Goal: Transaction & Acquisition: Book appointment/travel/reservation

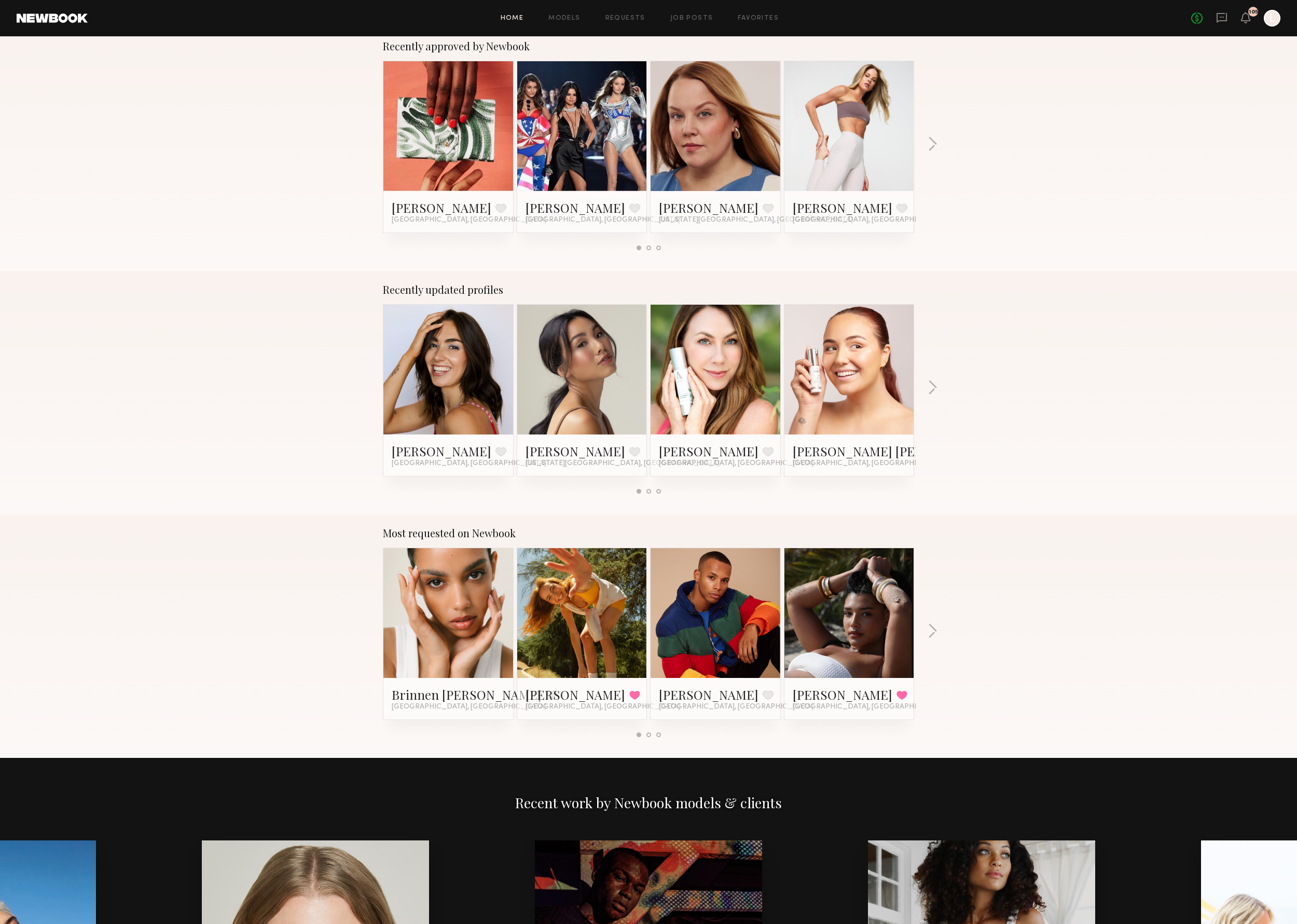
scroll to position [417, 0]
click at [740, 400] on link at bounding box center [716, 368] width 63 height 130
click at [931, 384] on button "button" at bounding box center [932, 388] width 10 height 17
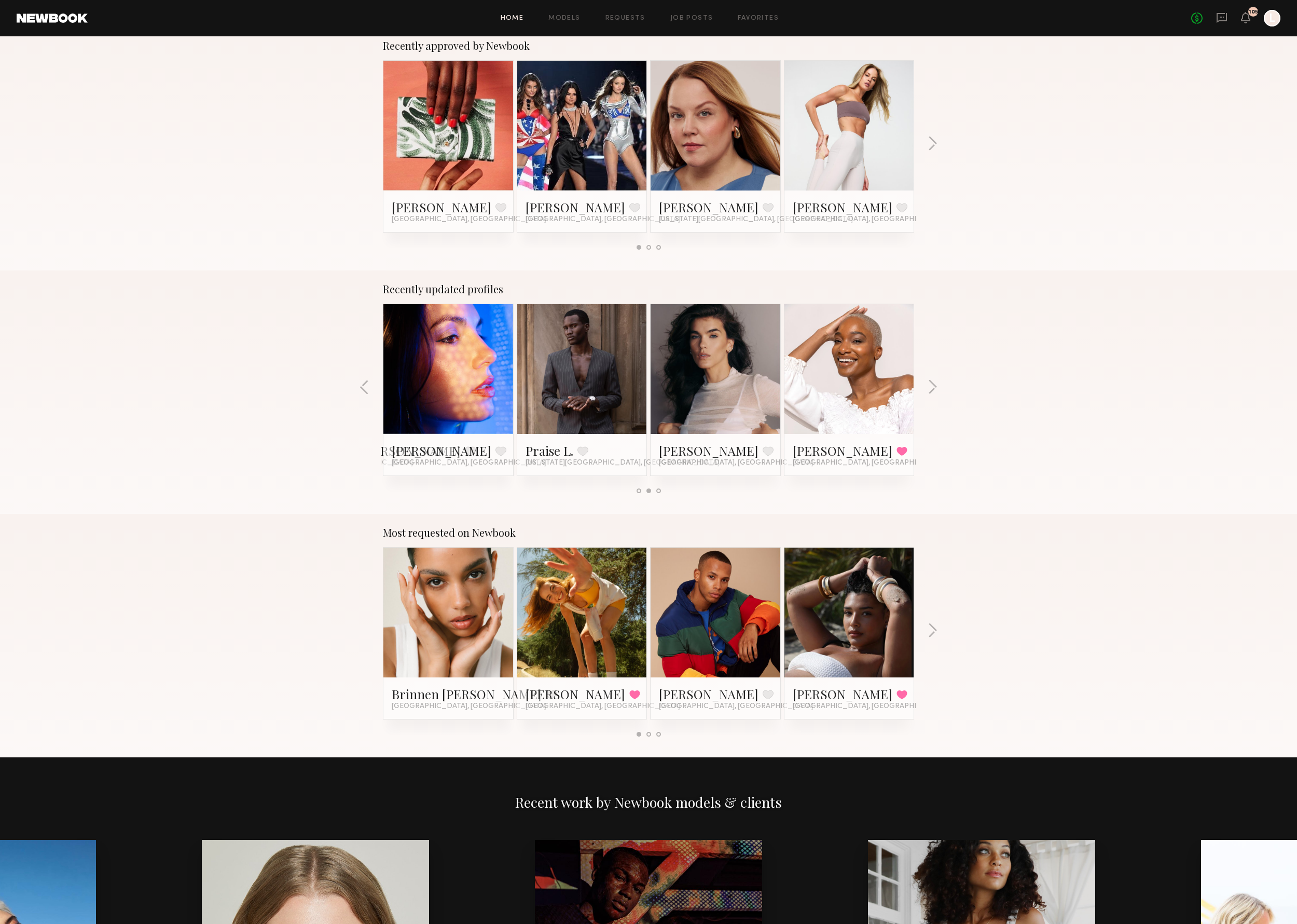
click at [455, 403] on link at bounding box center [448, 368] width 63 height 130
click at [702, 376] on link at bounding box center [716, 368] width 63 height 130
click at [934, 387] on button "button" at bounding box center [932, 389] width 10 height 17
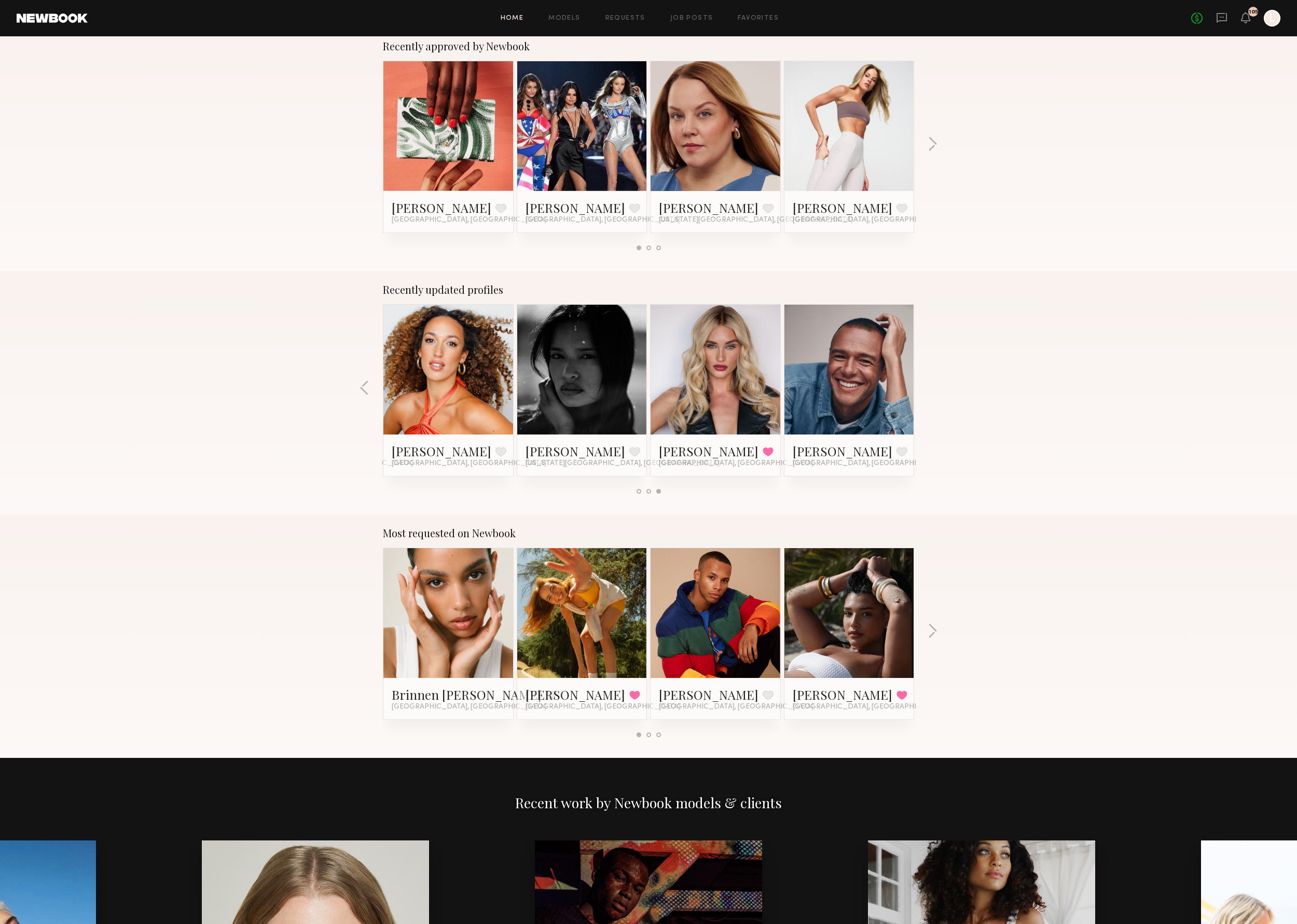
click at [441, 401] on link at bounding box center [448, 368] width 63 height 130
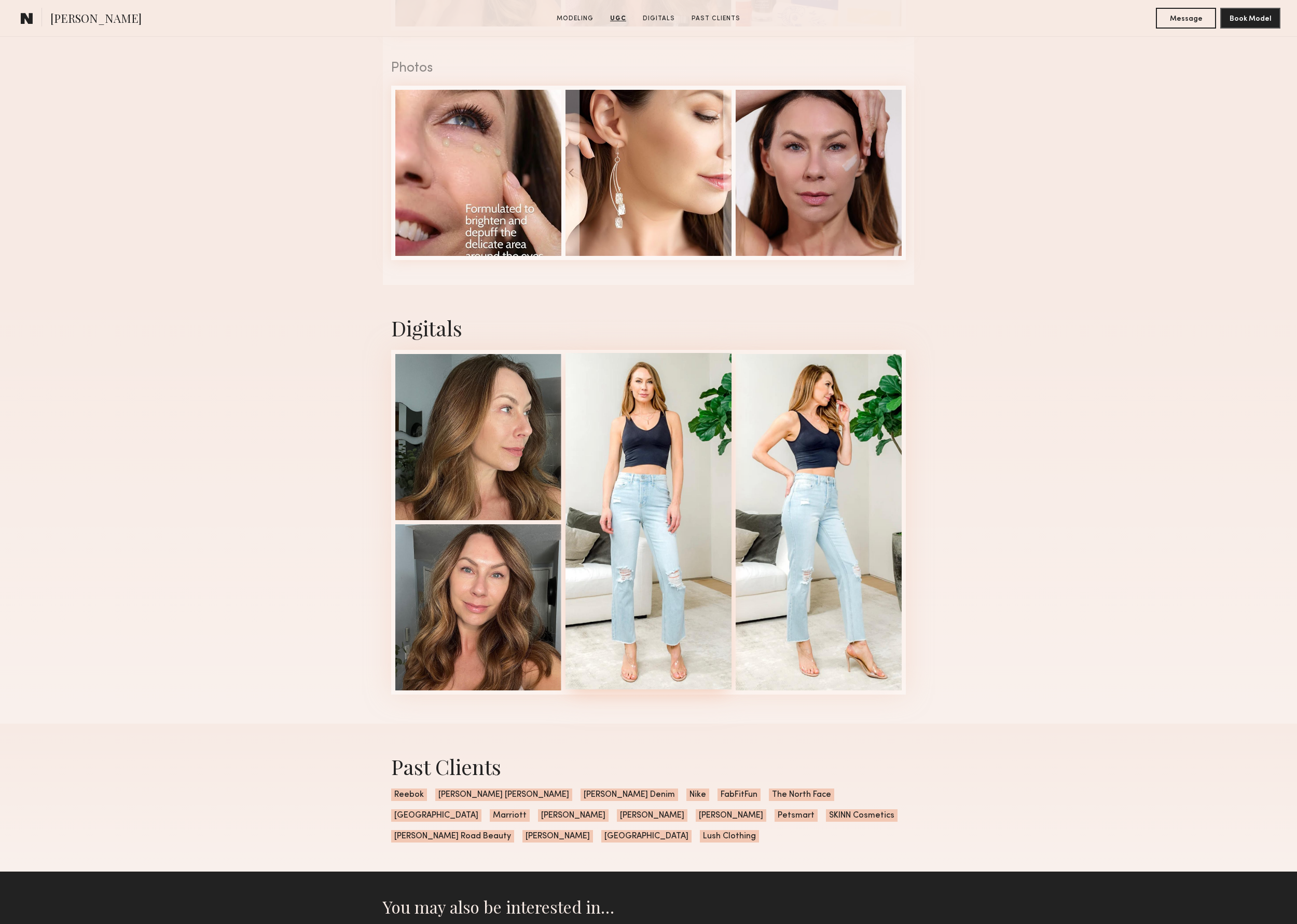
scroll to position [1442, 0]
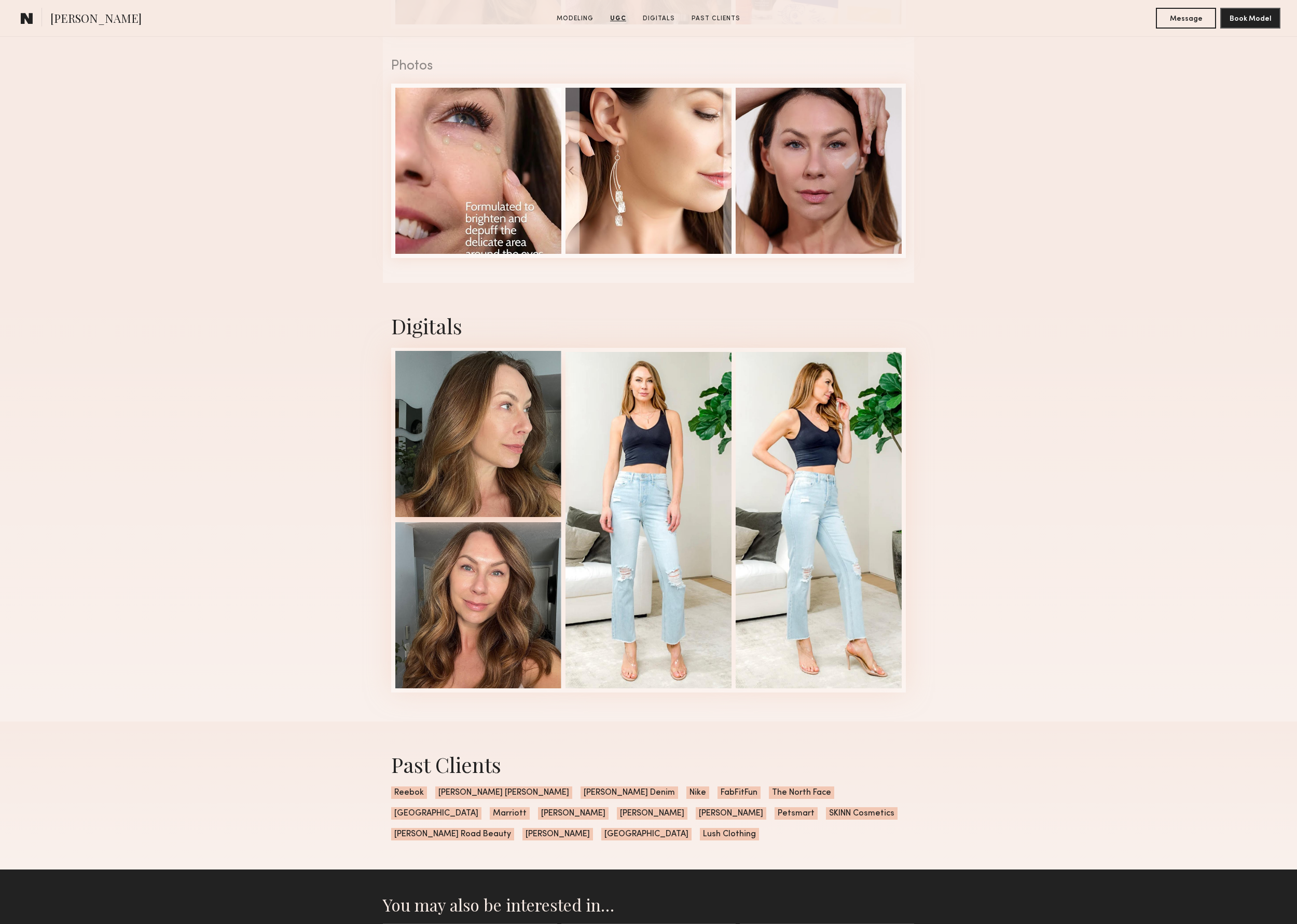
click at [494, 451] on div at bounding box center [478, 434] width 166 height 166
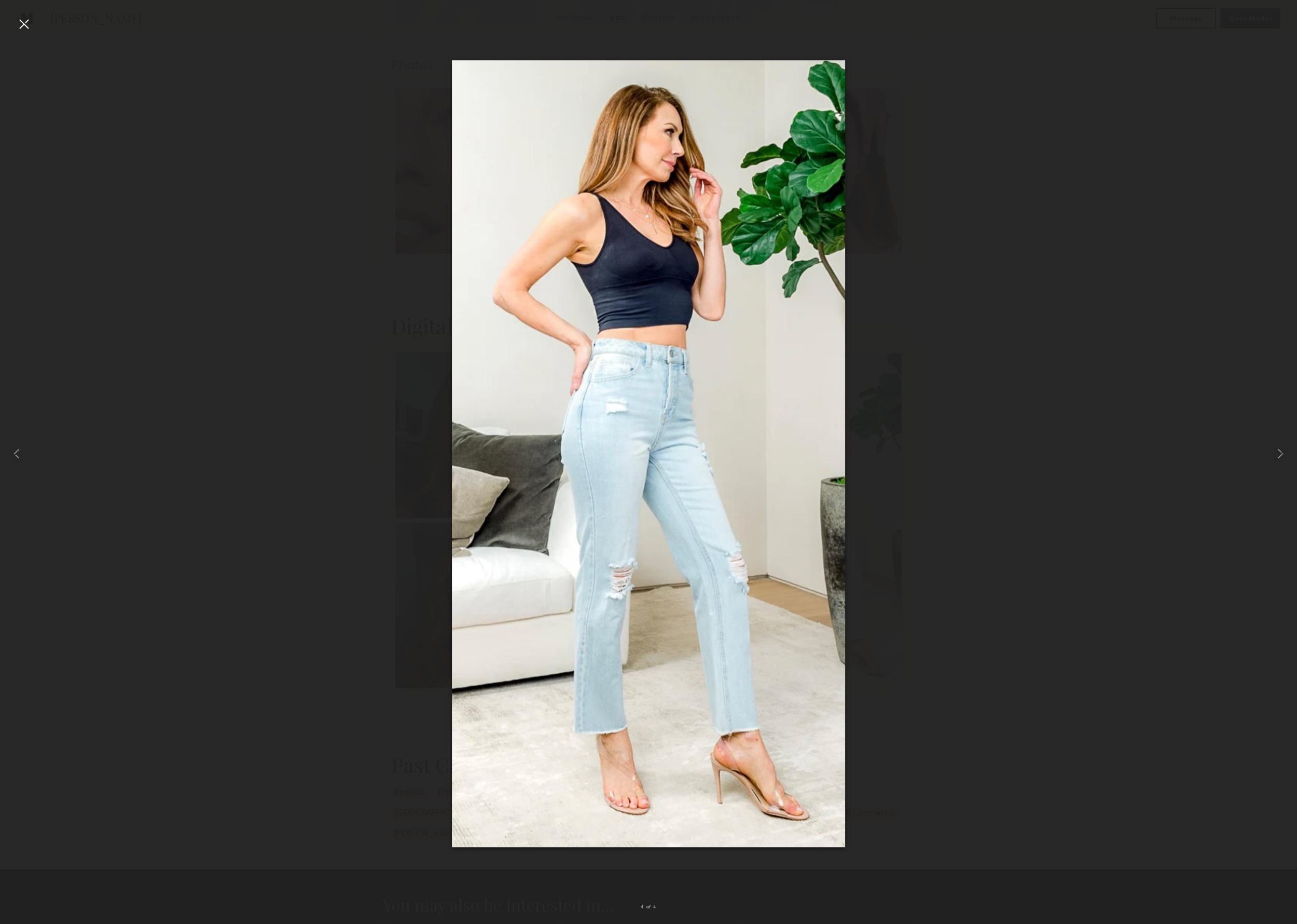
click at [24, 21] on div at bounding box center [23, 23] width 16 height 16
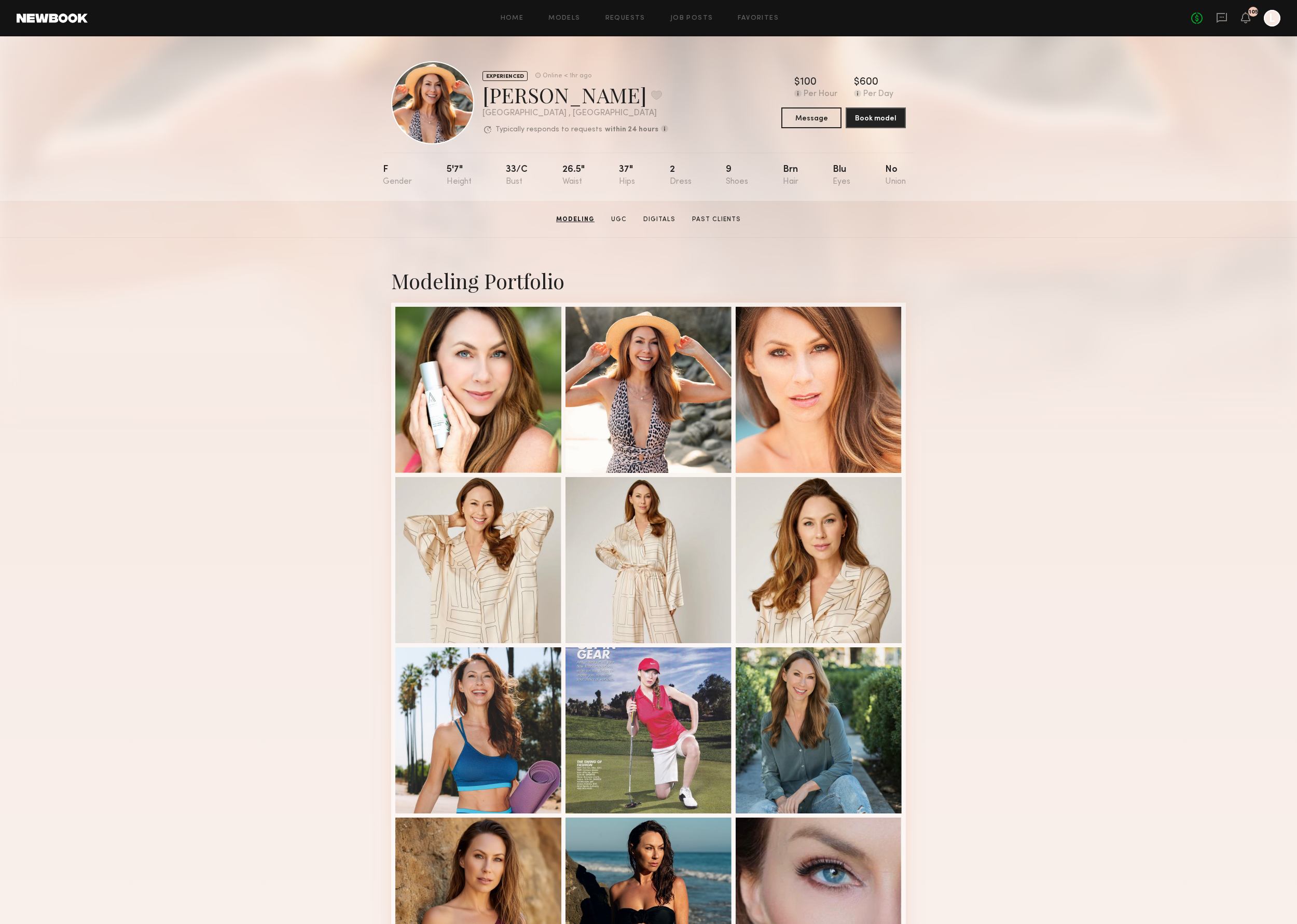
scroll to position [0, 0]
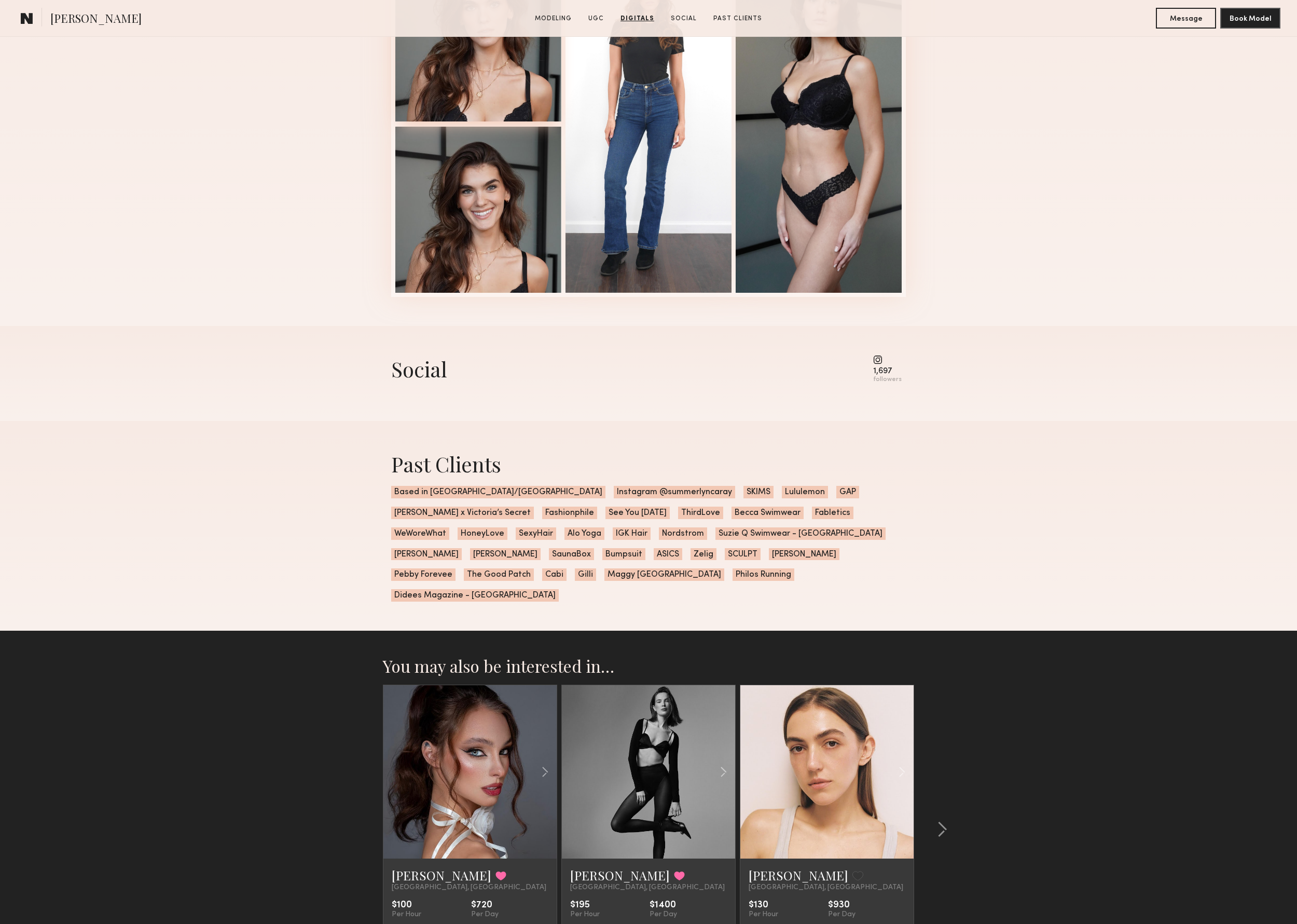
scroll to position [2513, 0]
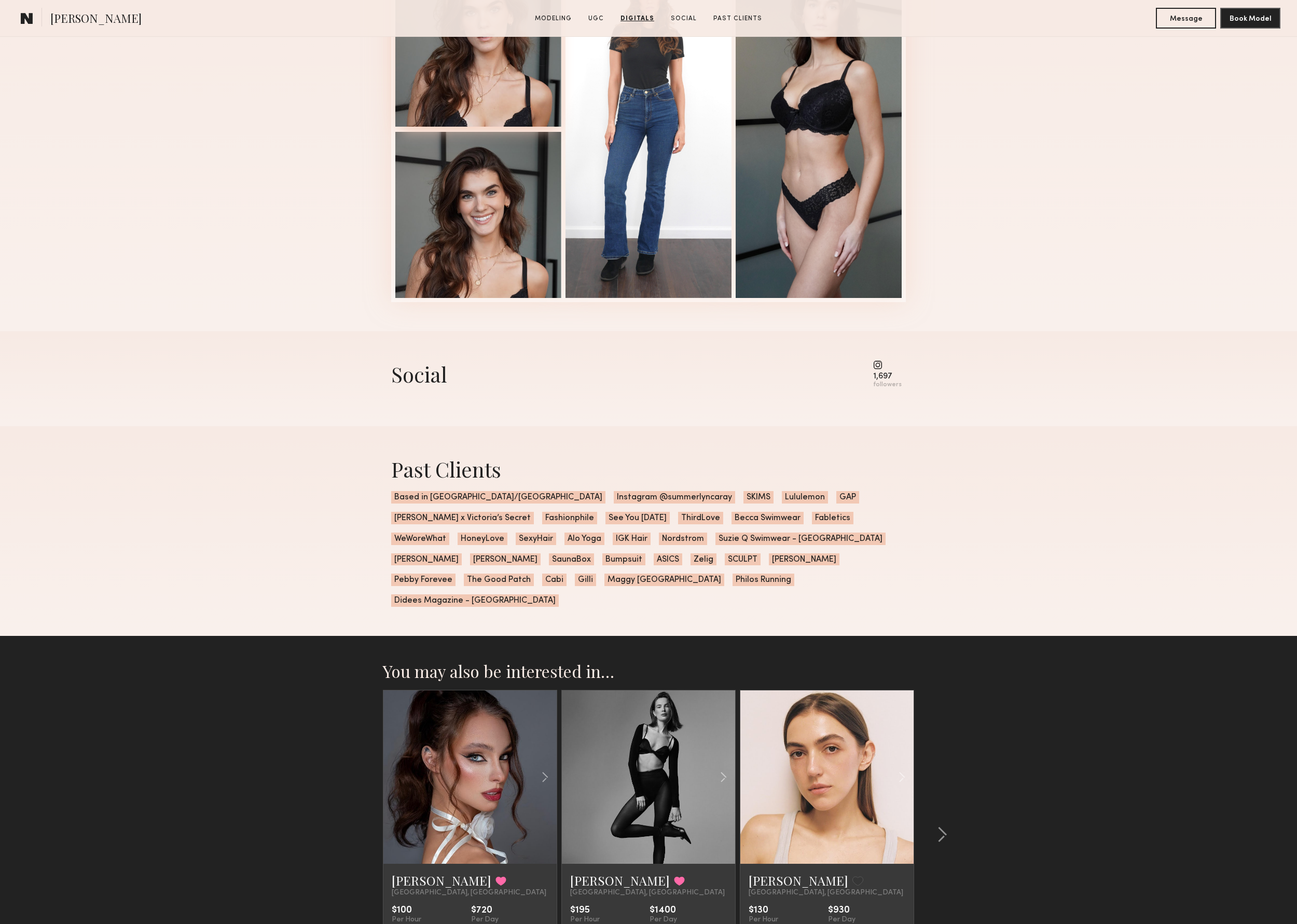
click at [497, 112] on div at bounding box center [478, 43] width 166 height 166
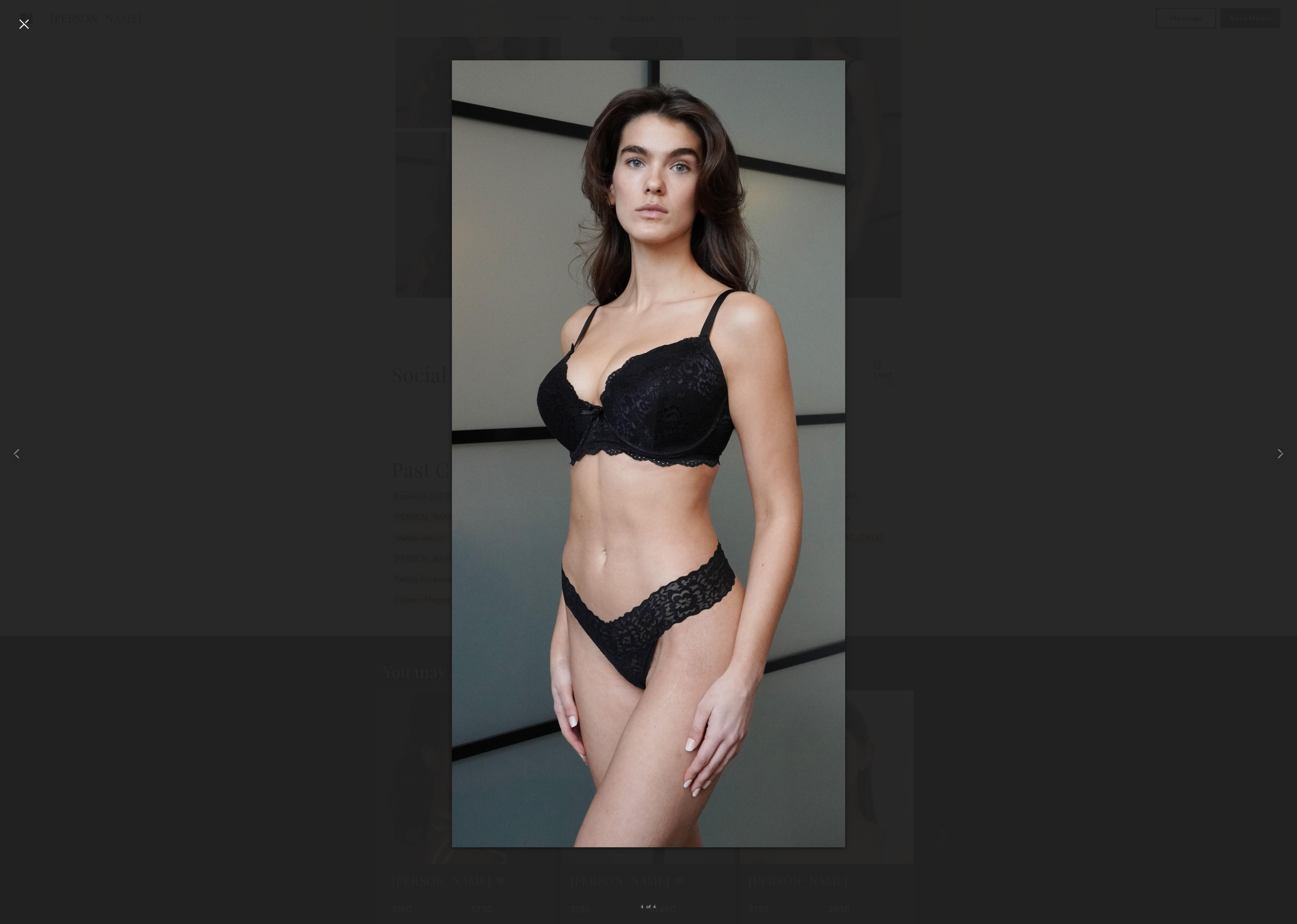
click at [25, 23] on div at bounding box center [23, 23] width 16 height 16
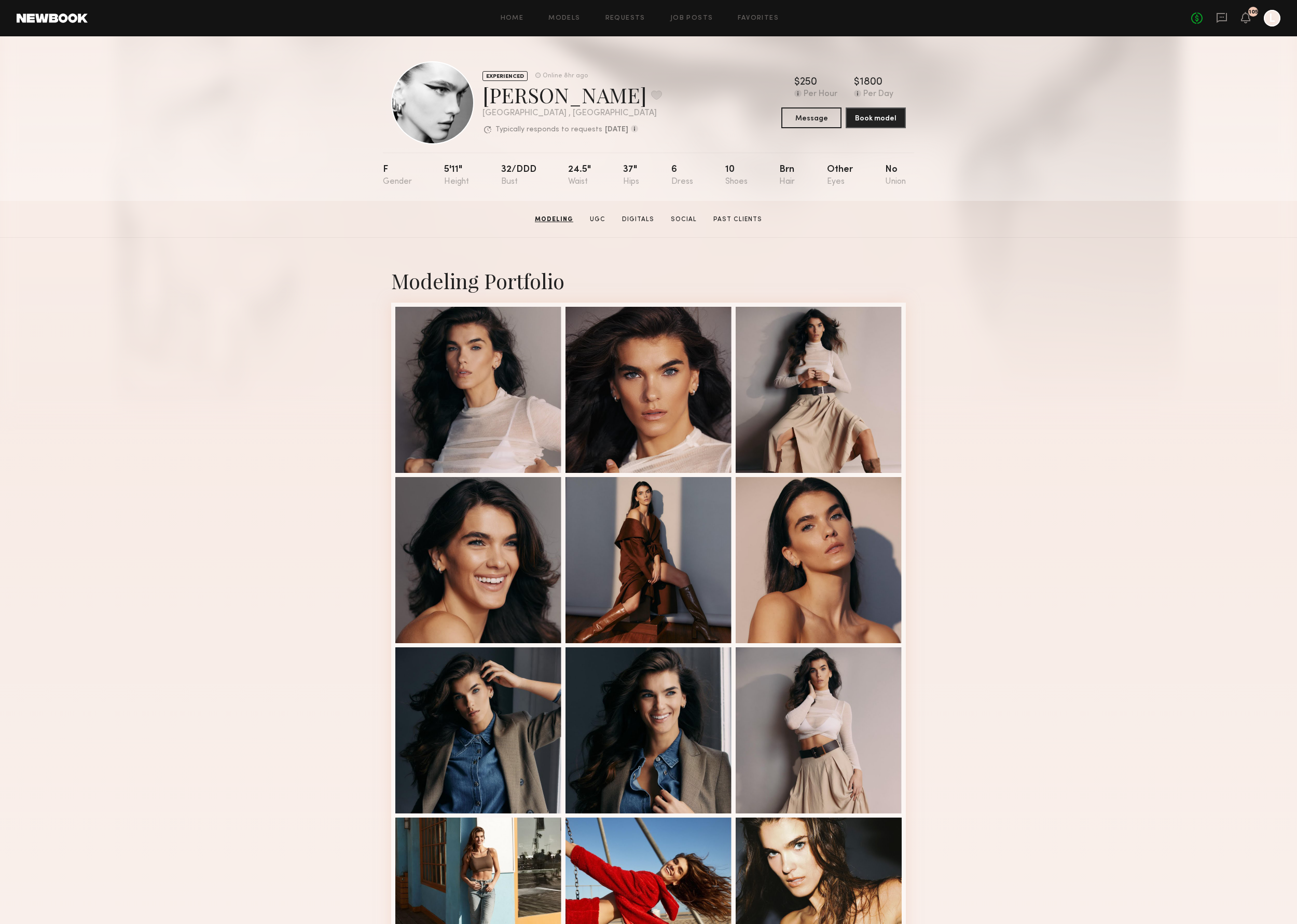
scroll to position [0, 0]
click at [651, 97] on button at bounding box center [656, 95] width 11 height 10
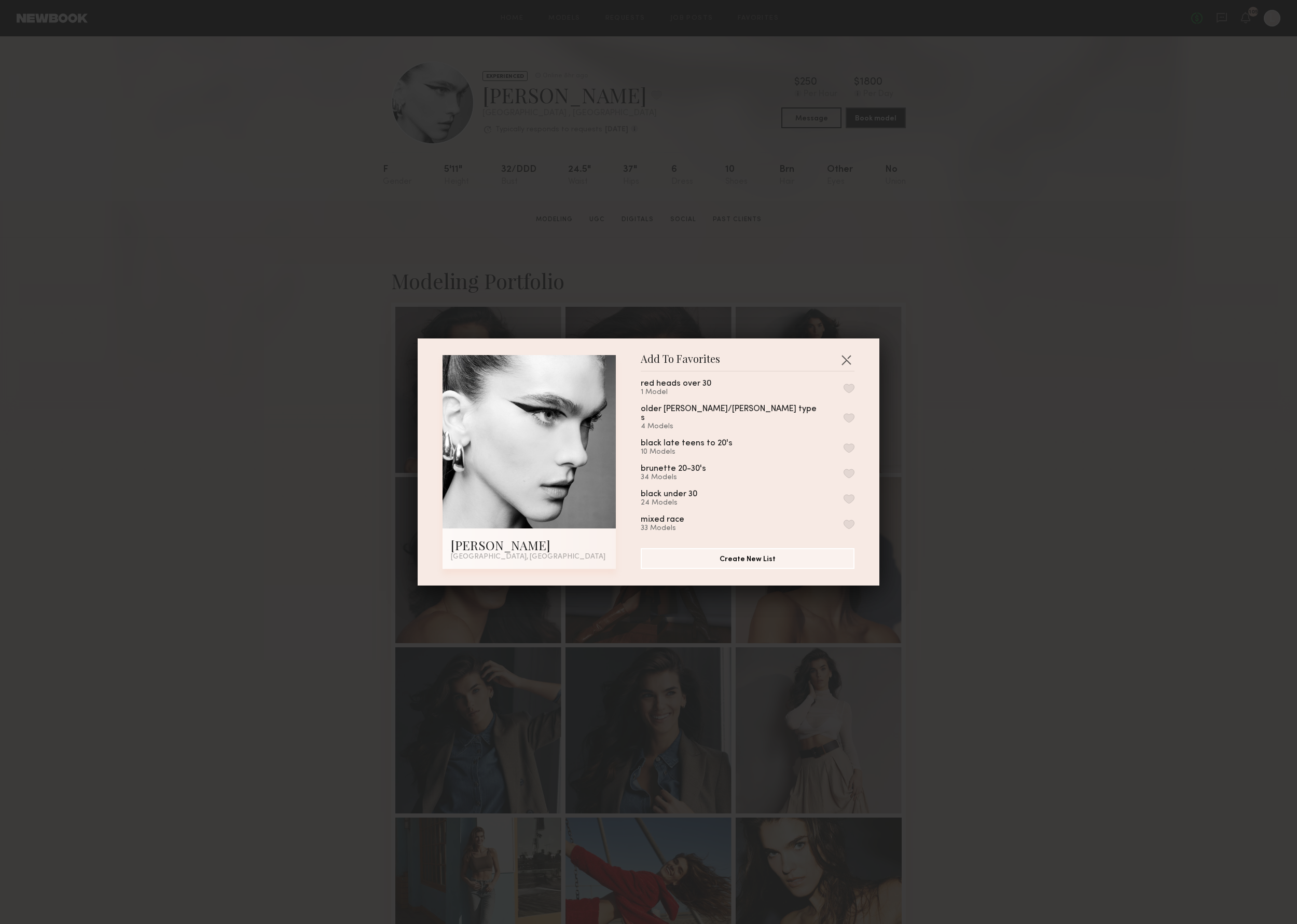
scroll to position [393, 0]
click at [844, 466] on div "brunette 20-30's 34 Models" at bounding box center [747, 475] width 214 height 17
click at [848, 465] on button "button" at bounding box center [848, 470] width 11 height 10
click at [847, 463] on button "button" at bounding box center [848, 468] width 11 height 10
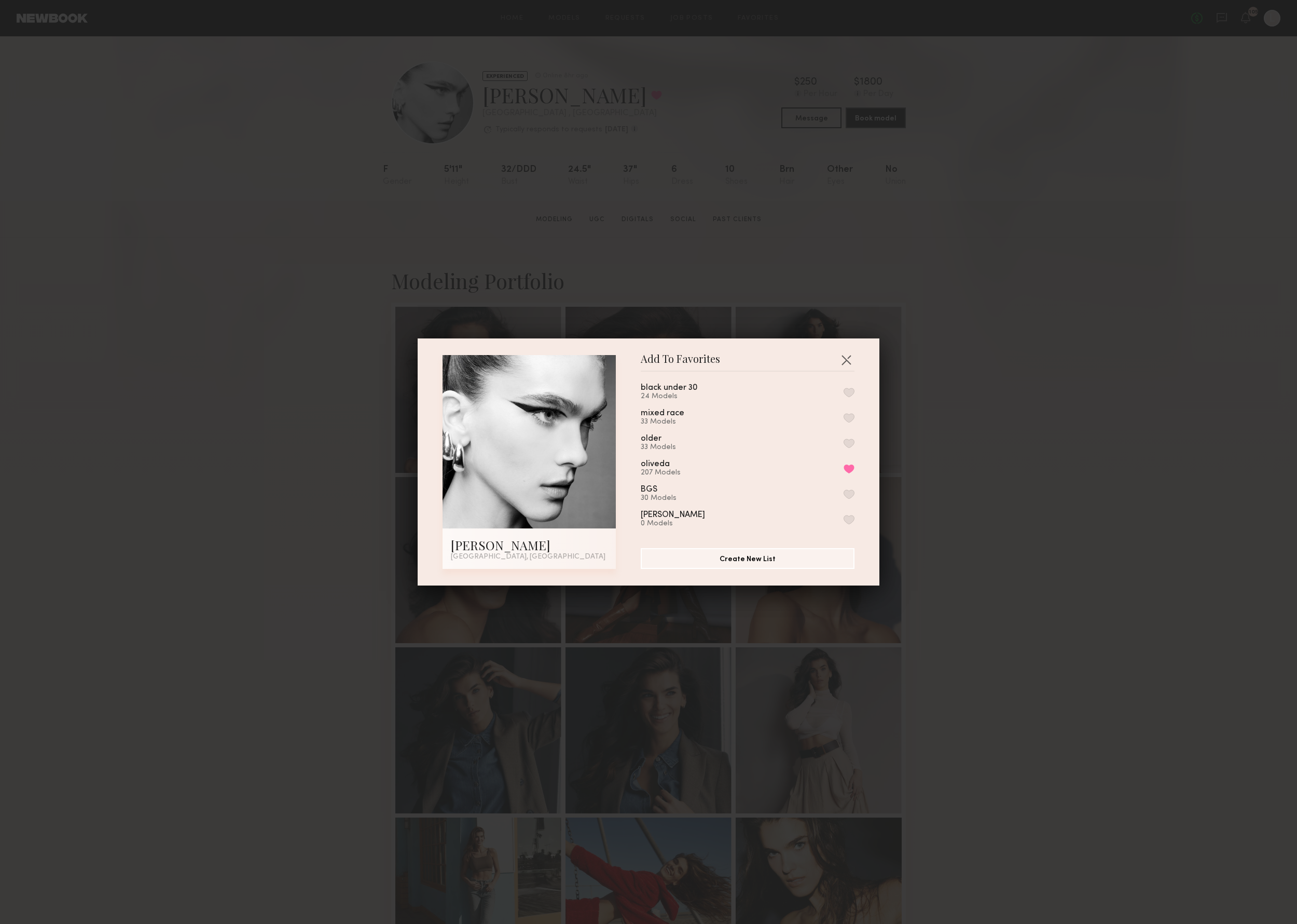
click at [959, 447] on div "Add To Favorites Summerlyn C. Los Angeles, CA Add To Favorites presentation Oct…" at bounding box center [648, 462] width 1297 height 924
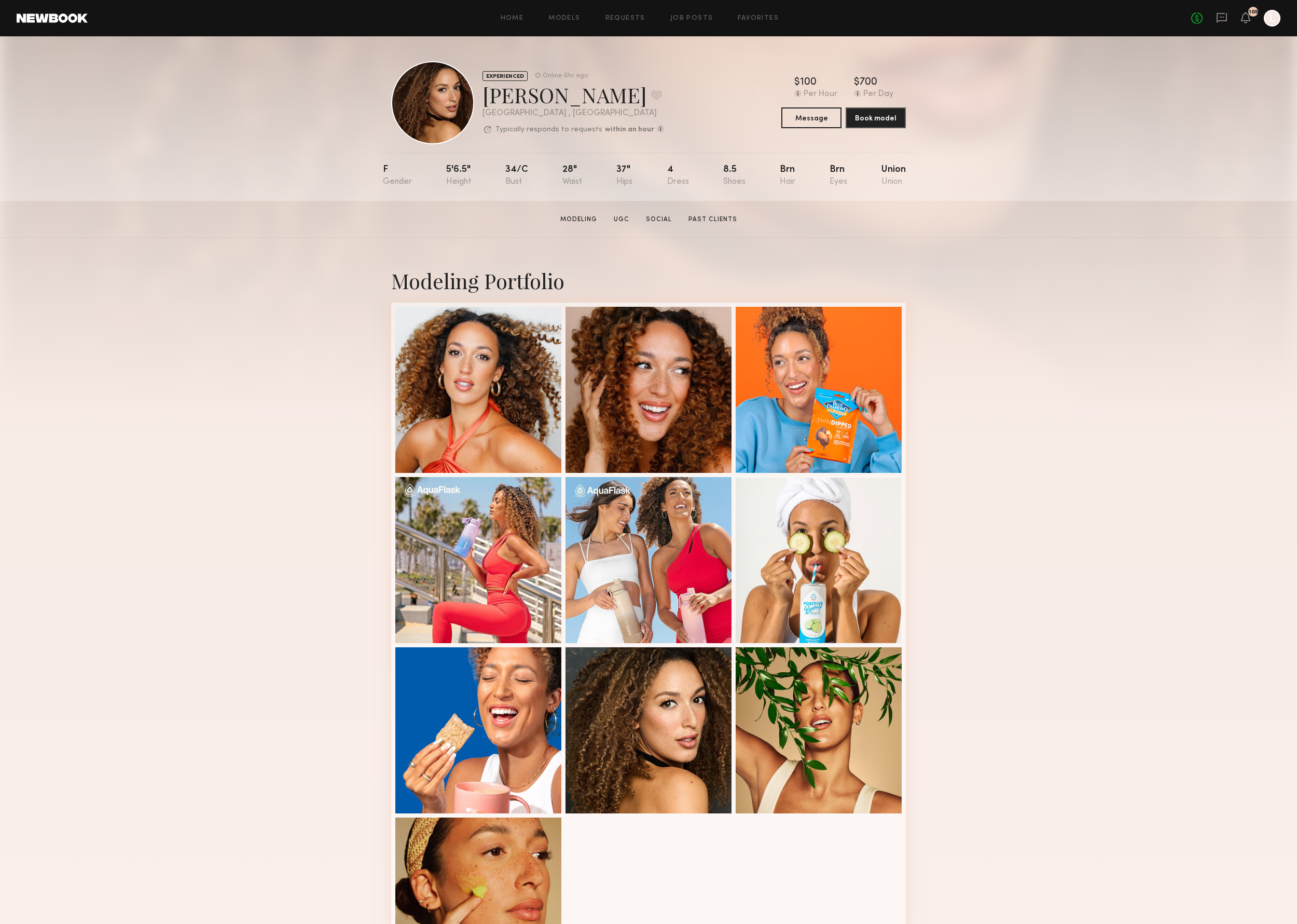
click at [441, 401] on div at bounding box center [478, 390] width 166 height 166
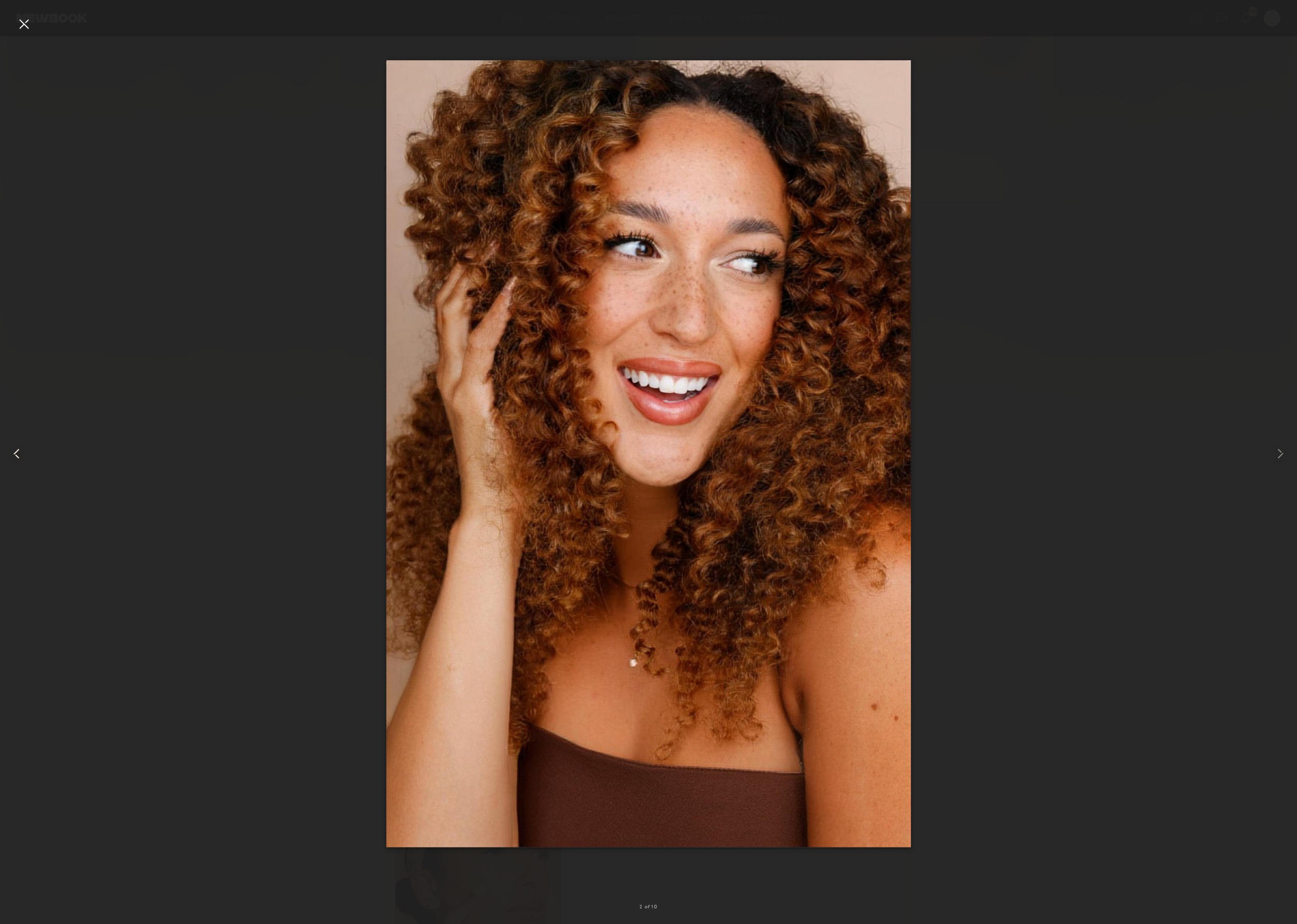
drag, startPoint x: 26, startPoint y: 22, endPoint x: 33, endPoint y: 23, distance: 7.1
click at [27, 22] on div at bounding box center [23, 23] width 16 height 16
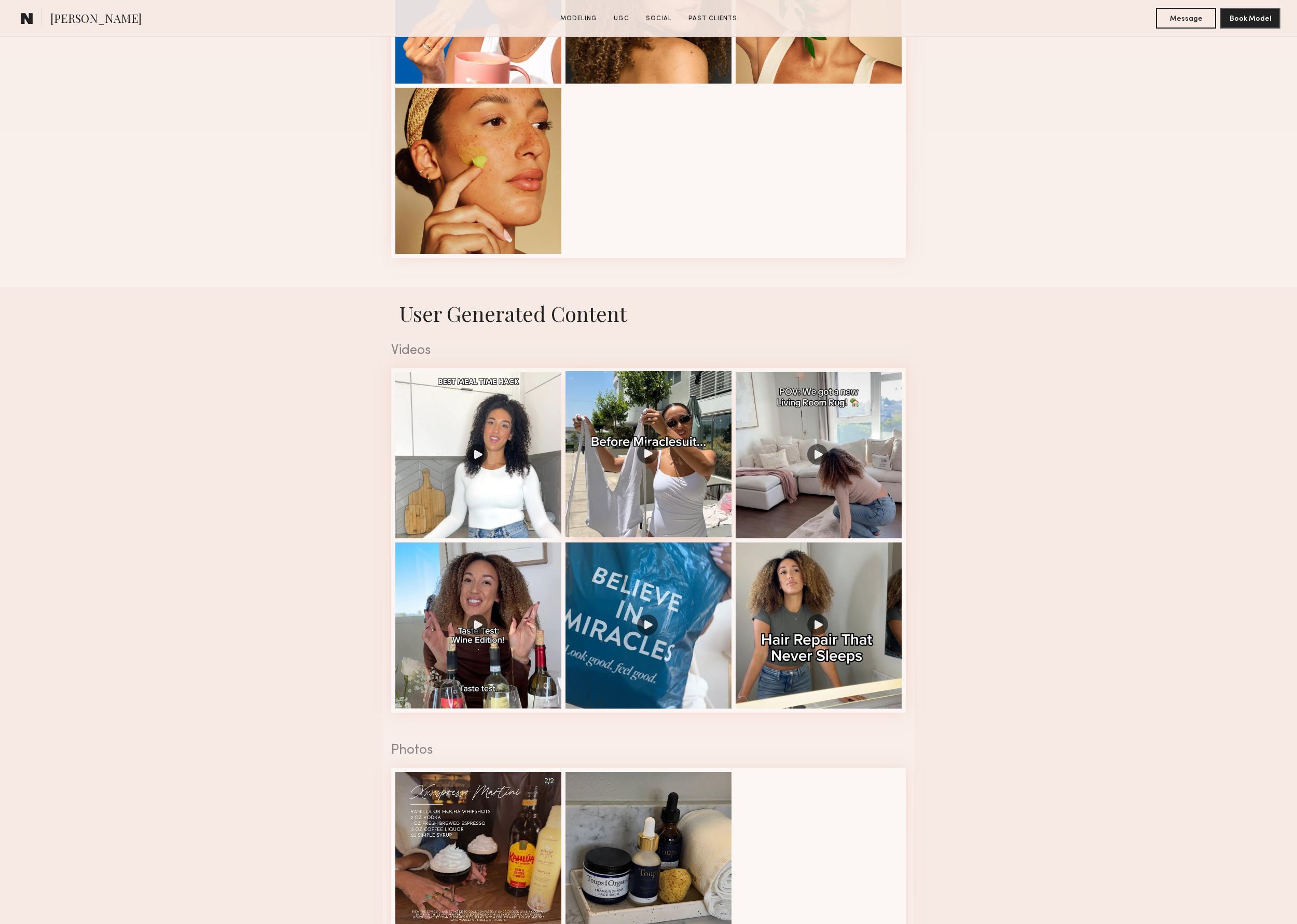
scroll to position [749, 0]
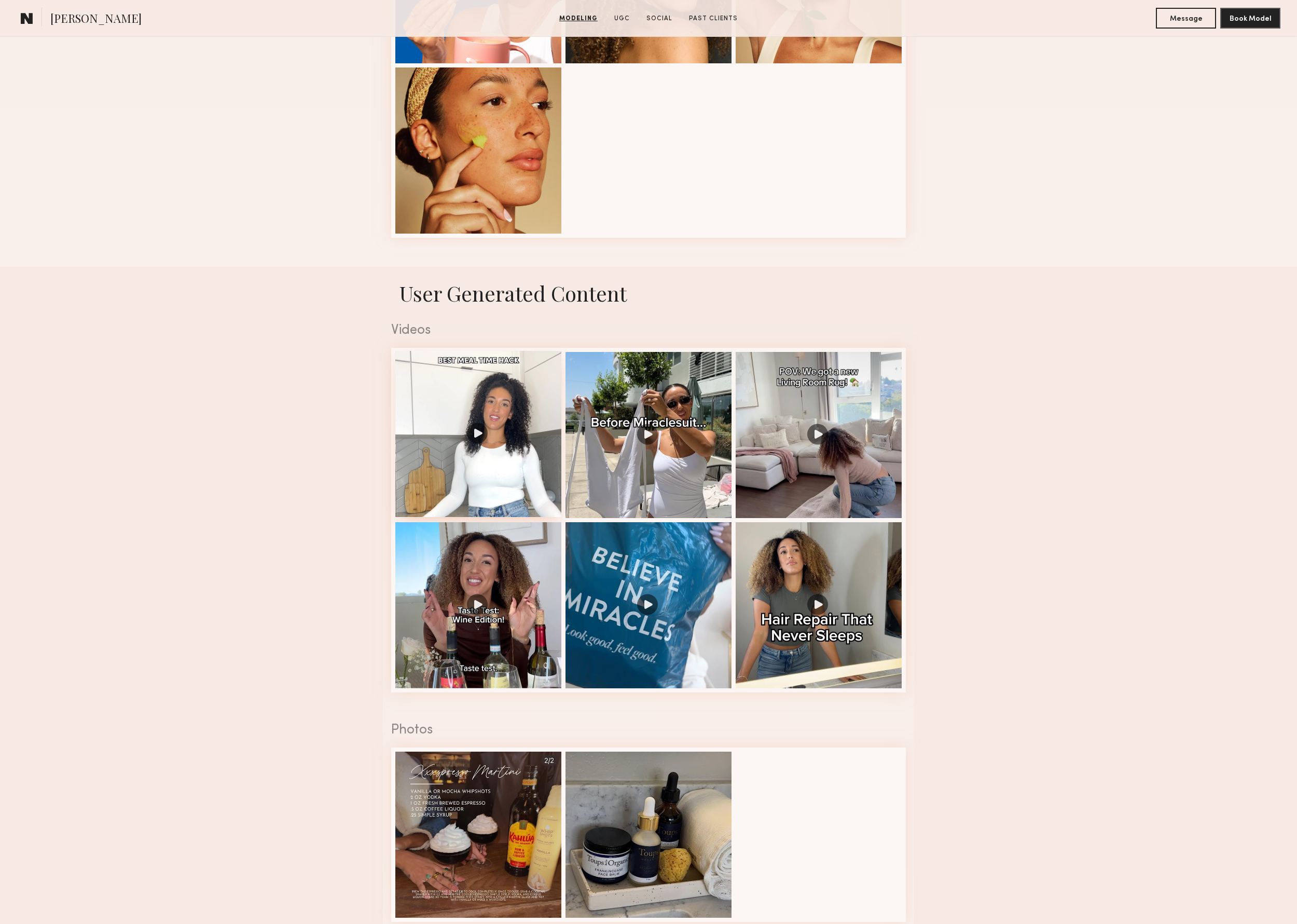
click at [533, 390] on div at bounding box center [478, 434] width 166 height 166
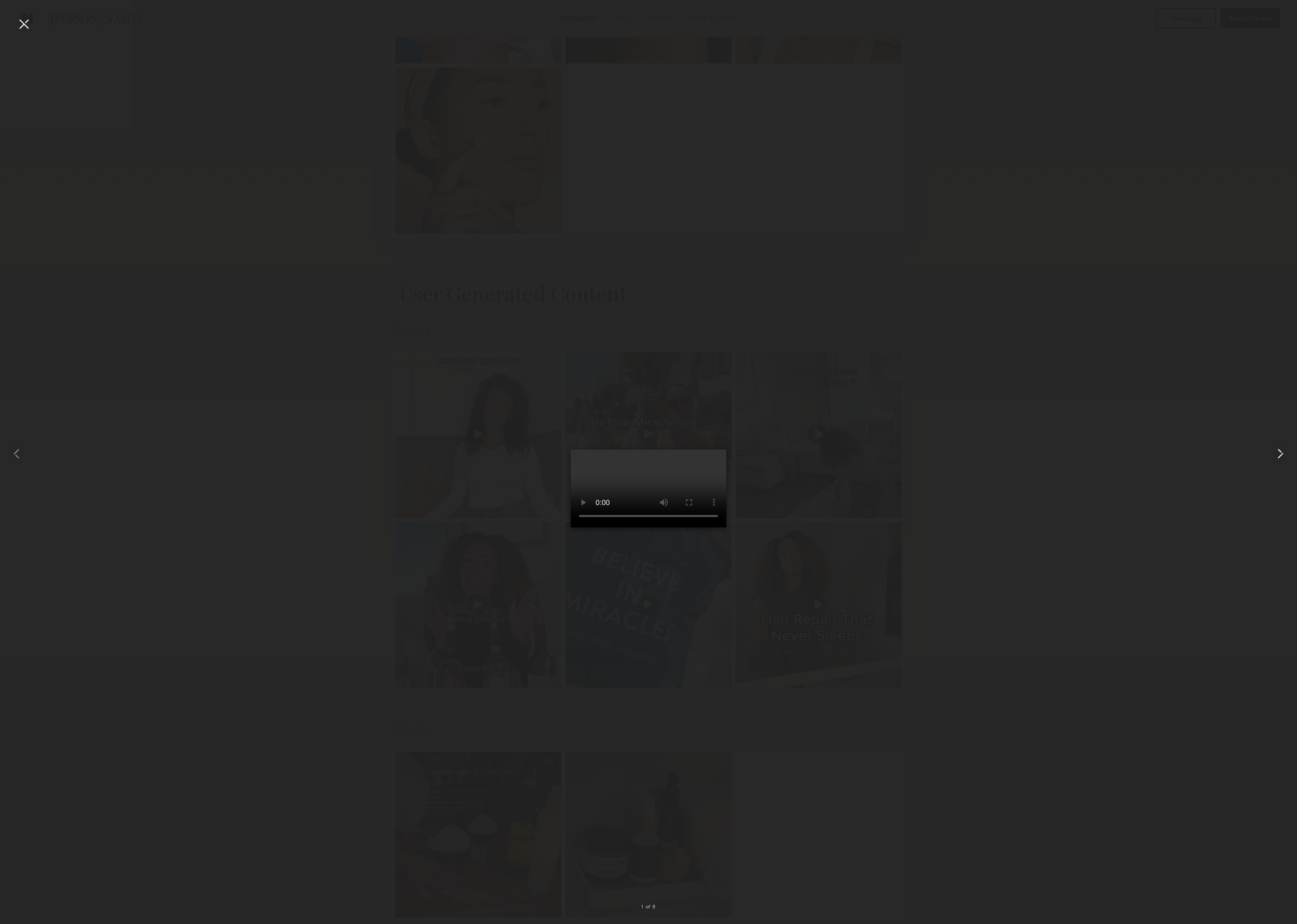
click at [1277, 455] on common-icon at bounding box center [1280, 453] width 16 height 16
click at [17, 22] on div at bounding box center [23, 23] width 16 height 16
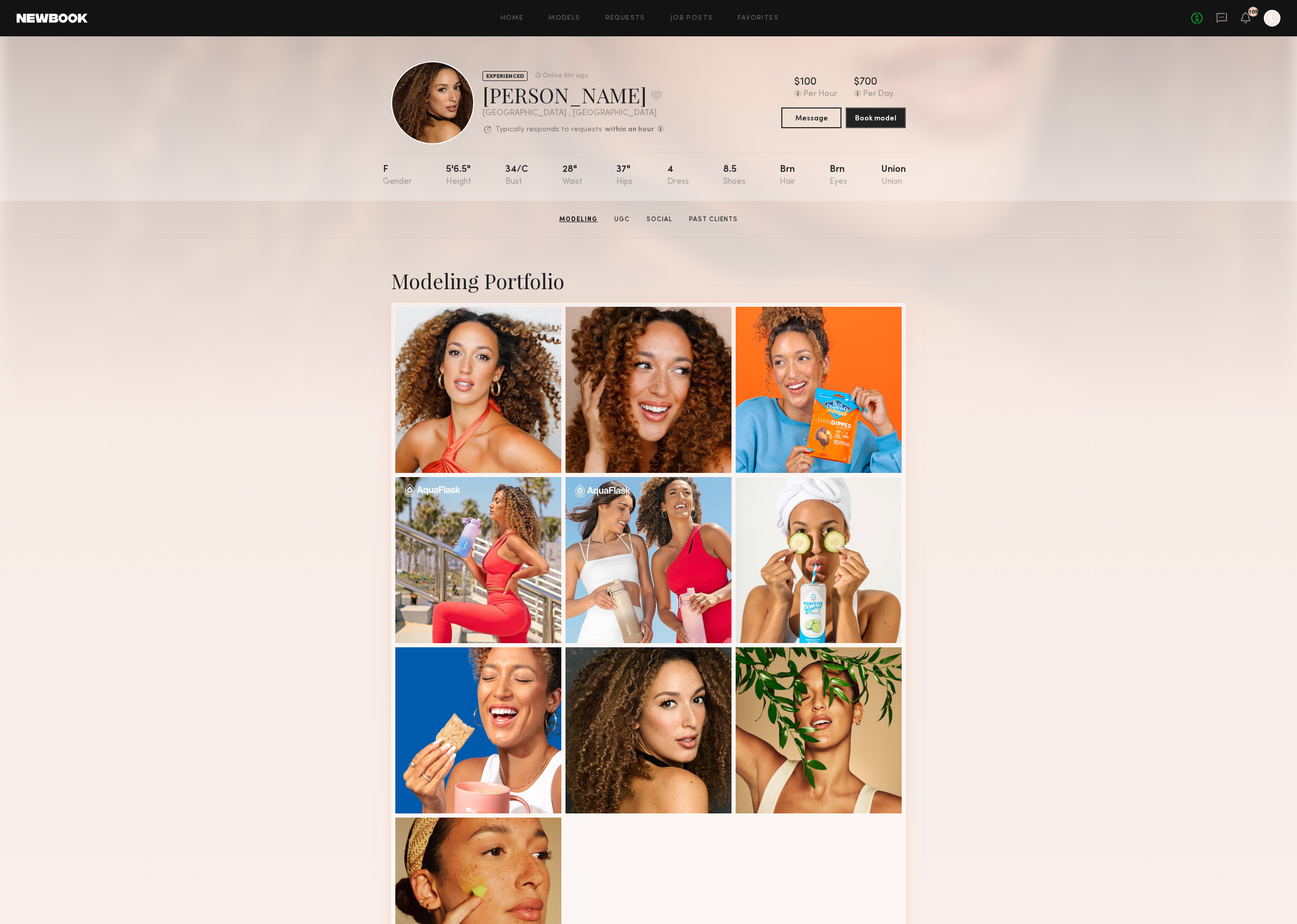
scroll to position [0, 0]
click at [760, 23] on div "Home Models Requests Job Posts Favorites Sign Out No fees up to $5,000 105 L" at bounding box center [683, 17] width 1192 height 16
click at [758, 20] on link "Favorites" at bounding box center [758, 18] width 41 height 7
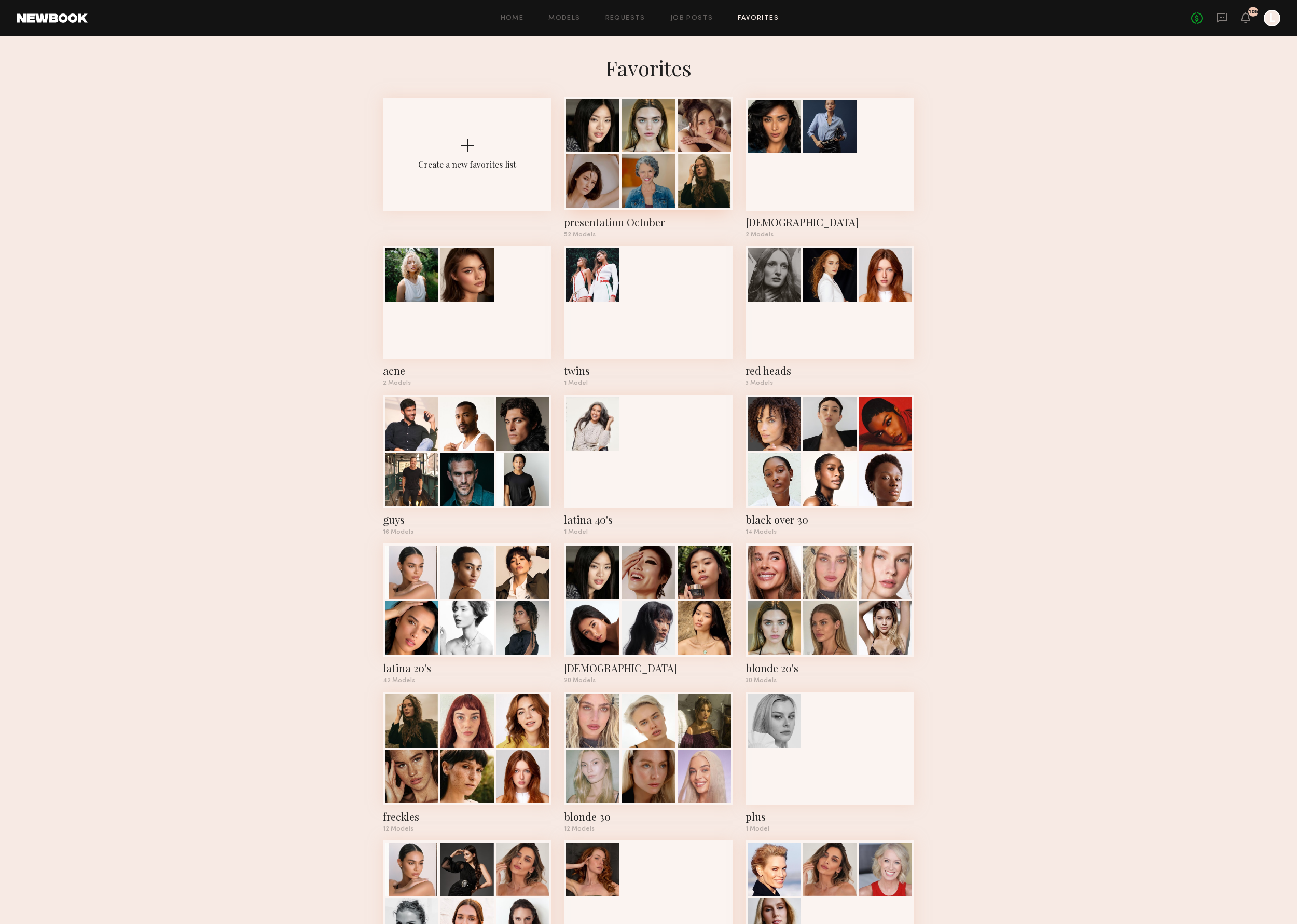
click at [606, 223] on div "presentation October" at bounding box center [648, 222] width 169 height 14
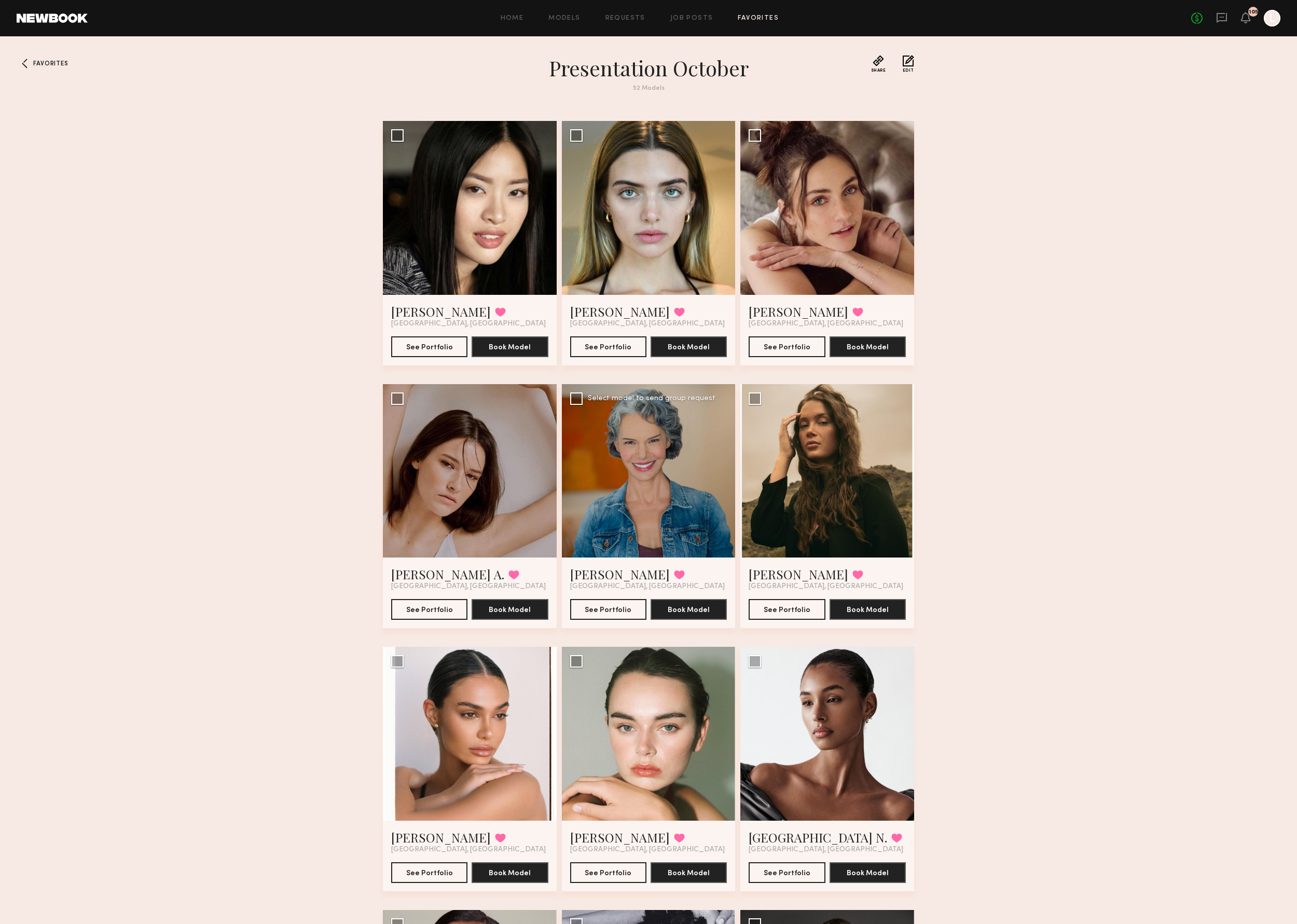
click at [671, 512] on div at bounding box center [648, 470] width 174 height 174
click at [611, 610] on button "See Portfolio" at bounding box center [607, 608] width 76 height 21
click at [607, 574] on link "[PERSON_NAME]" at bounding box center [620, 573] width 100 height 16
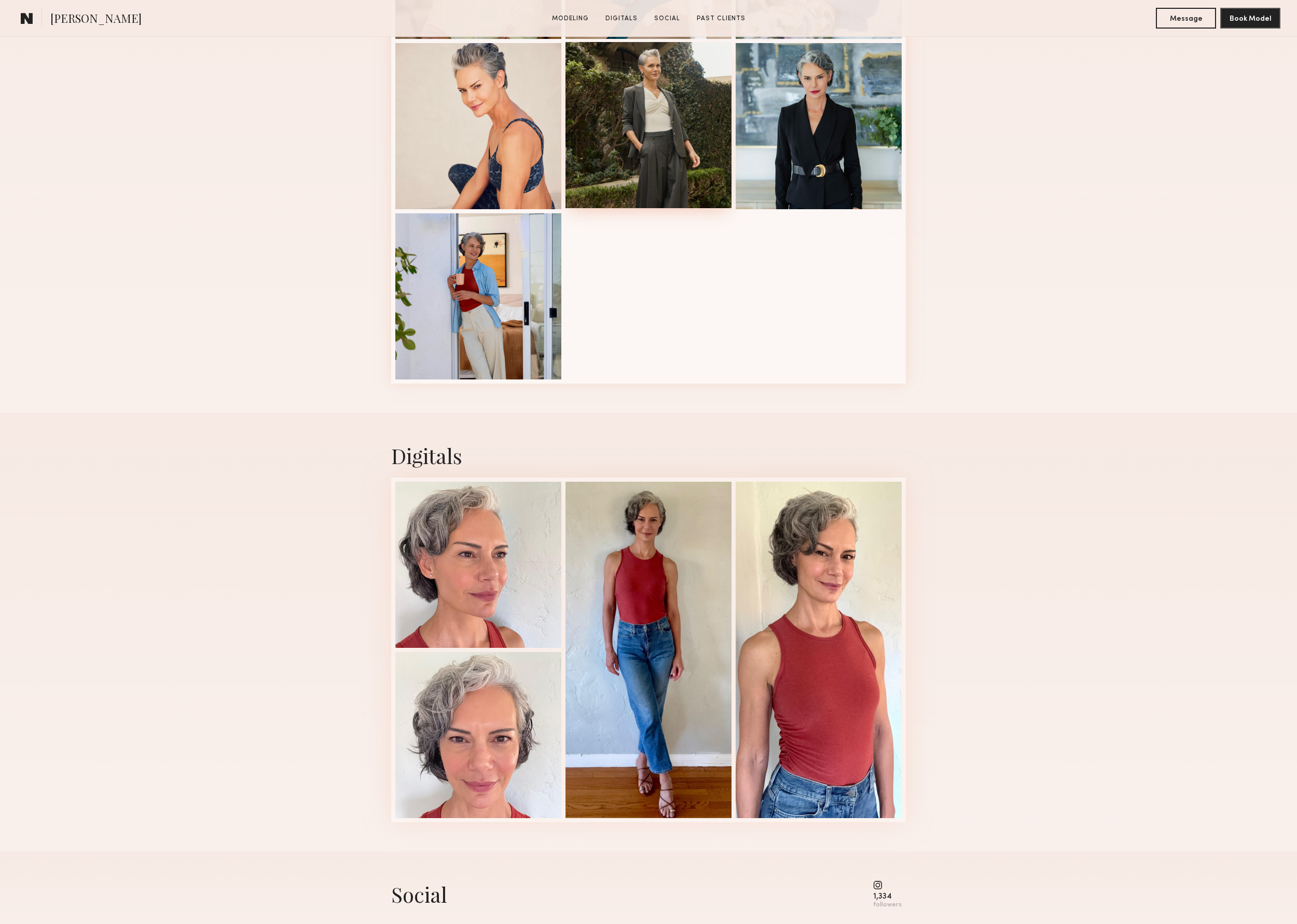
scroll to position [455, 0]
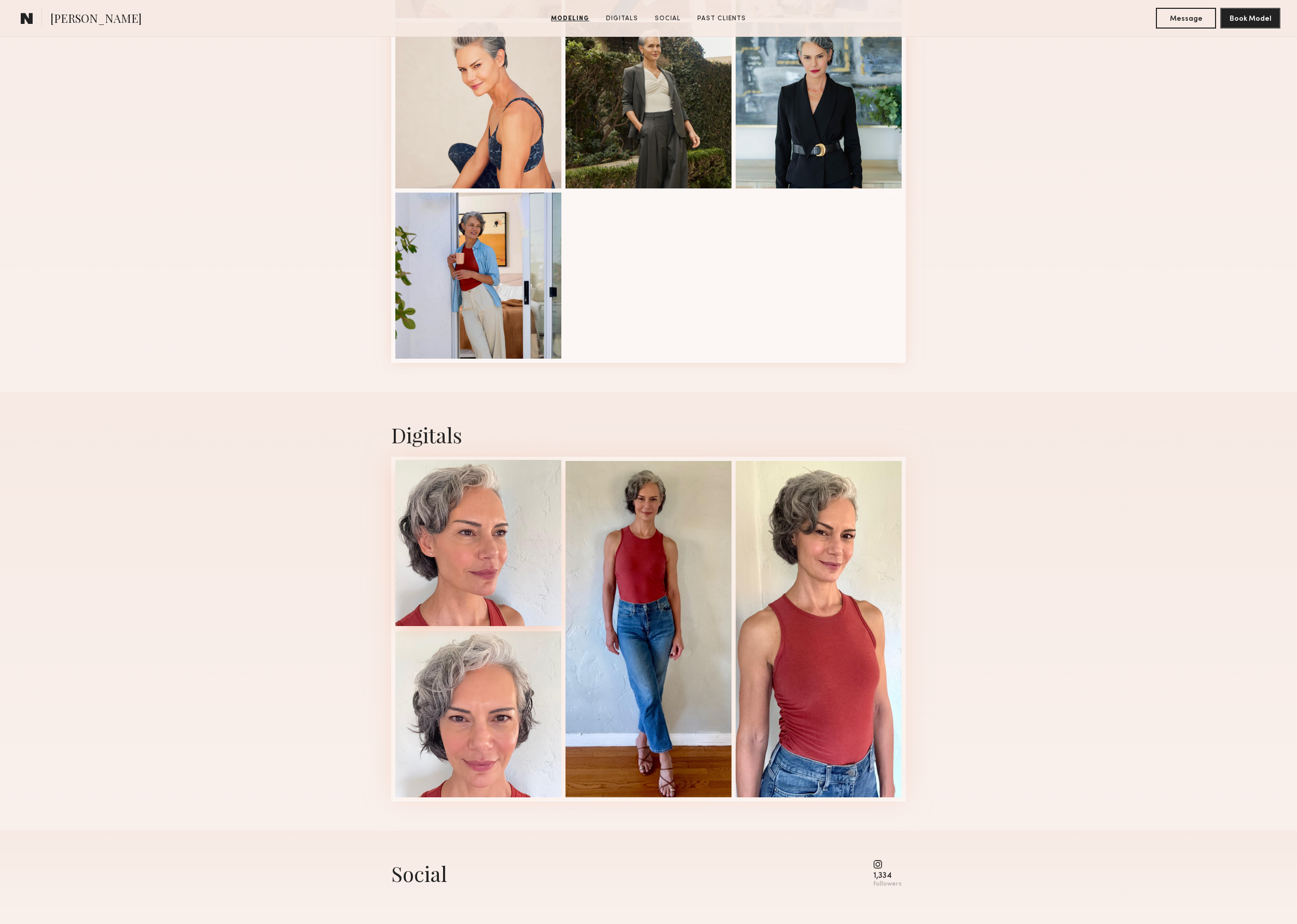
click at [528, 563] on div at bounding box center [478, 542] width 166 height 166
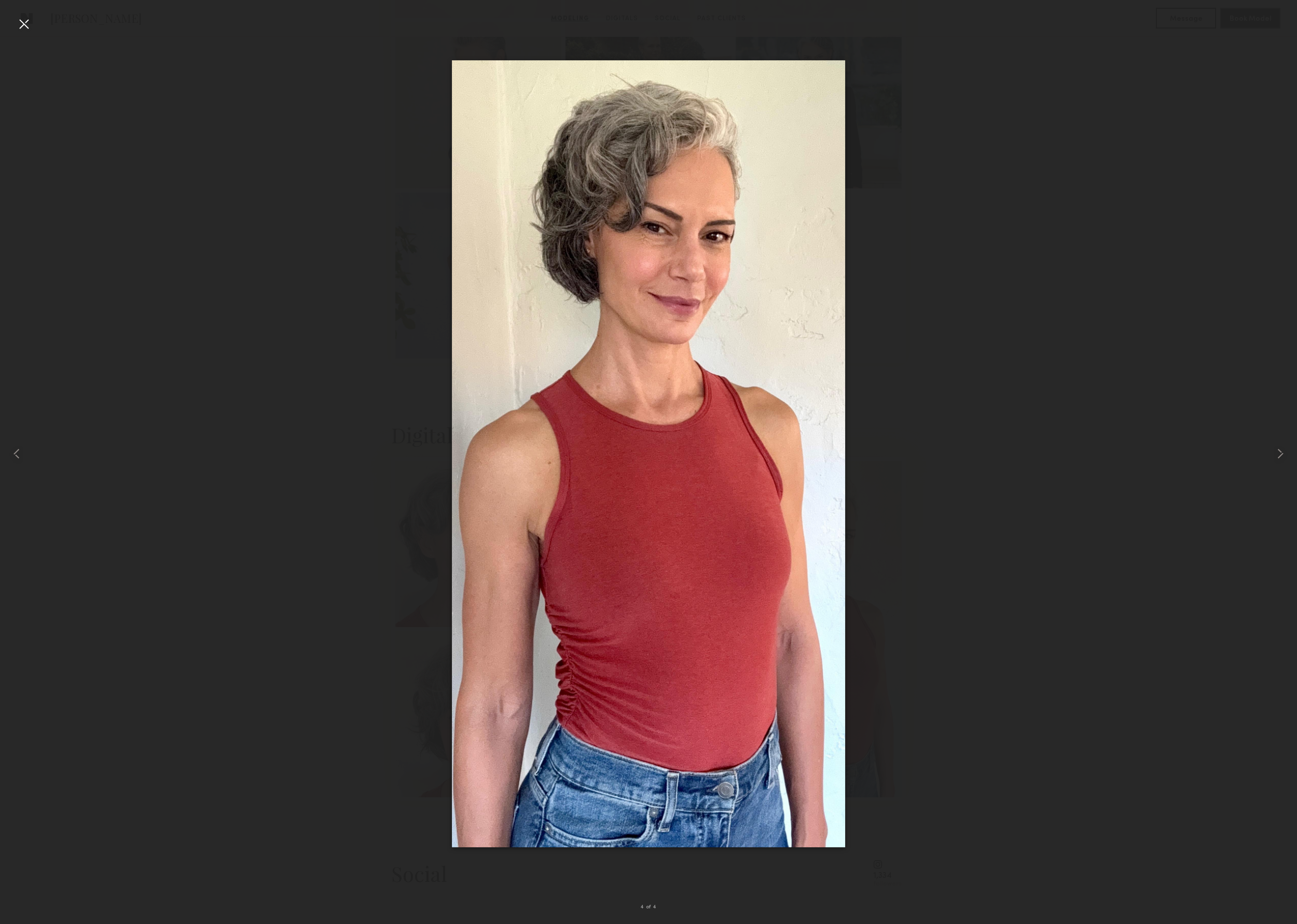
click at [23, 23] on div at bounding box center [23, 23] width 16 height 16
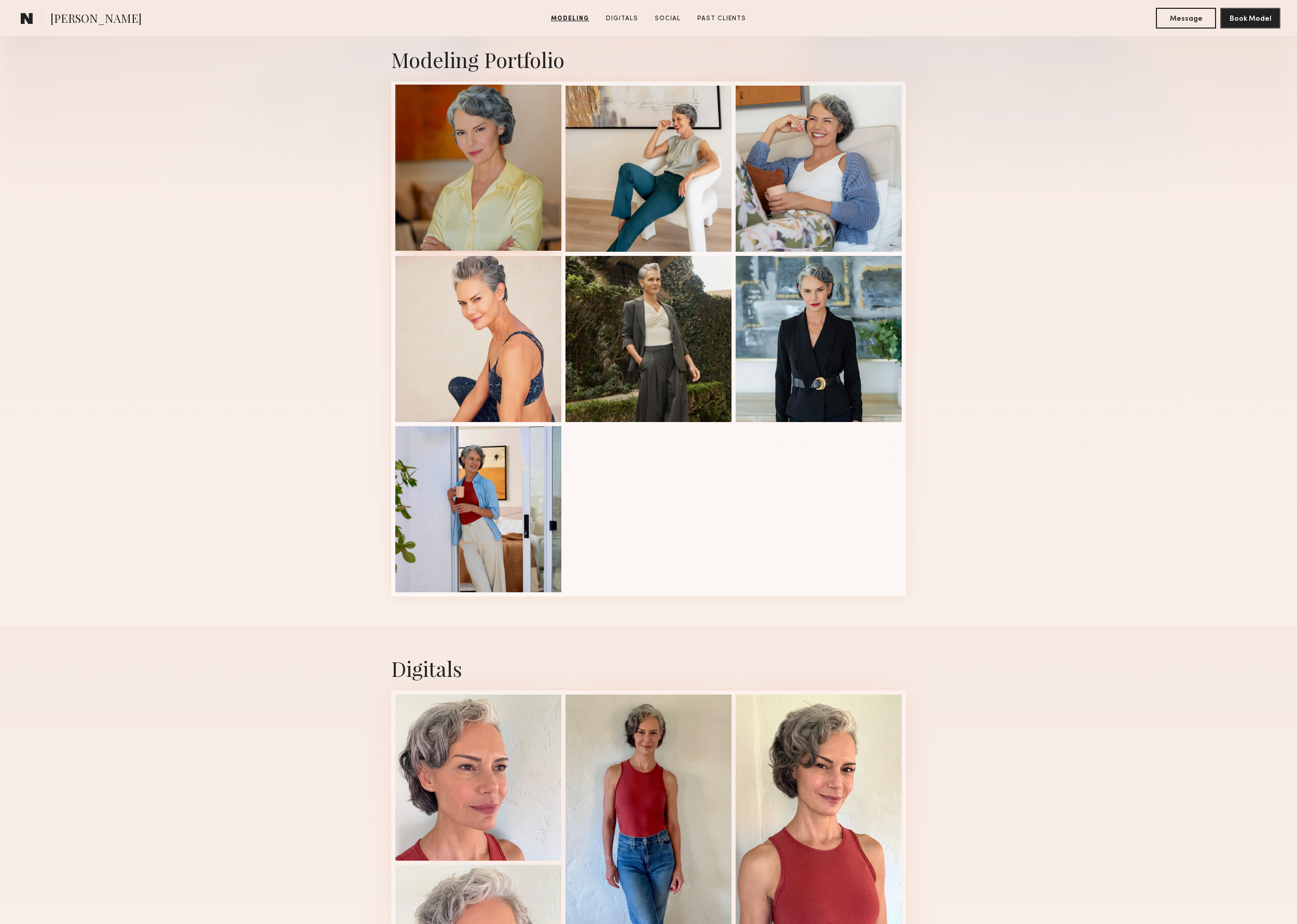
click at [502, 134] on div at bounding box center [478, 167] width 166 height 166
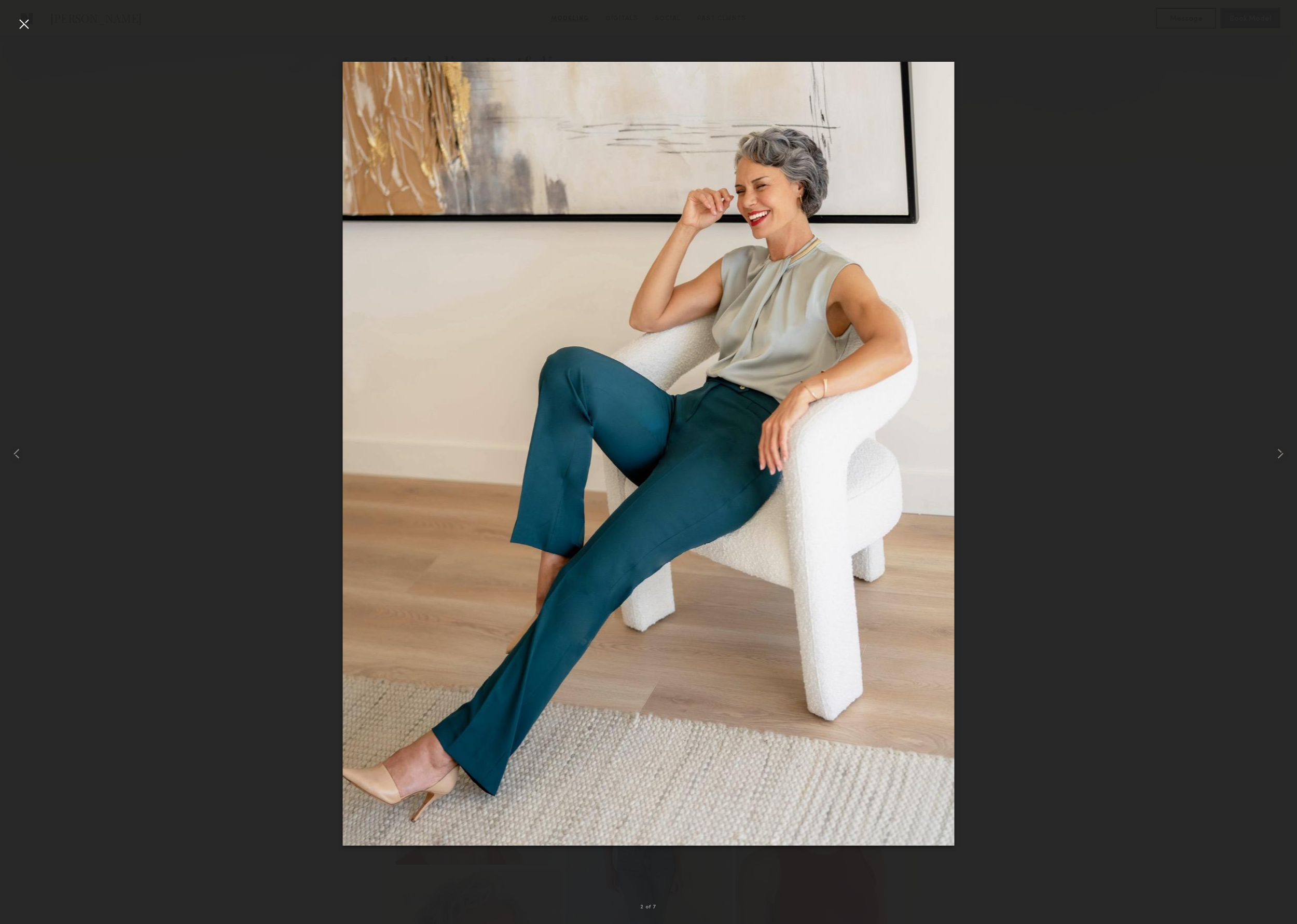
click at [1161, 58] on div at bounding box center [648, 453] width 1297 height 874
click at [27, 20] on div at bounding box center [23, 23] width 16 height 16
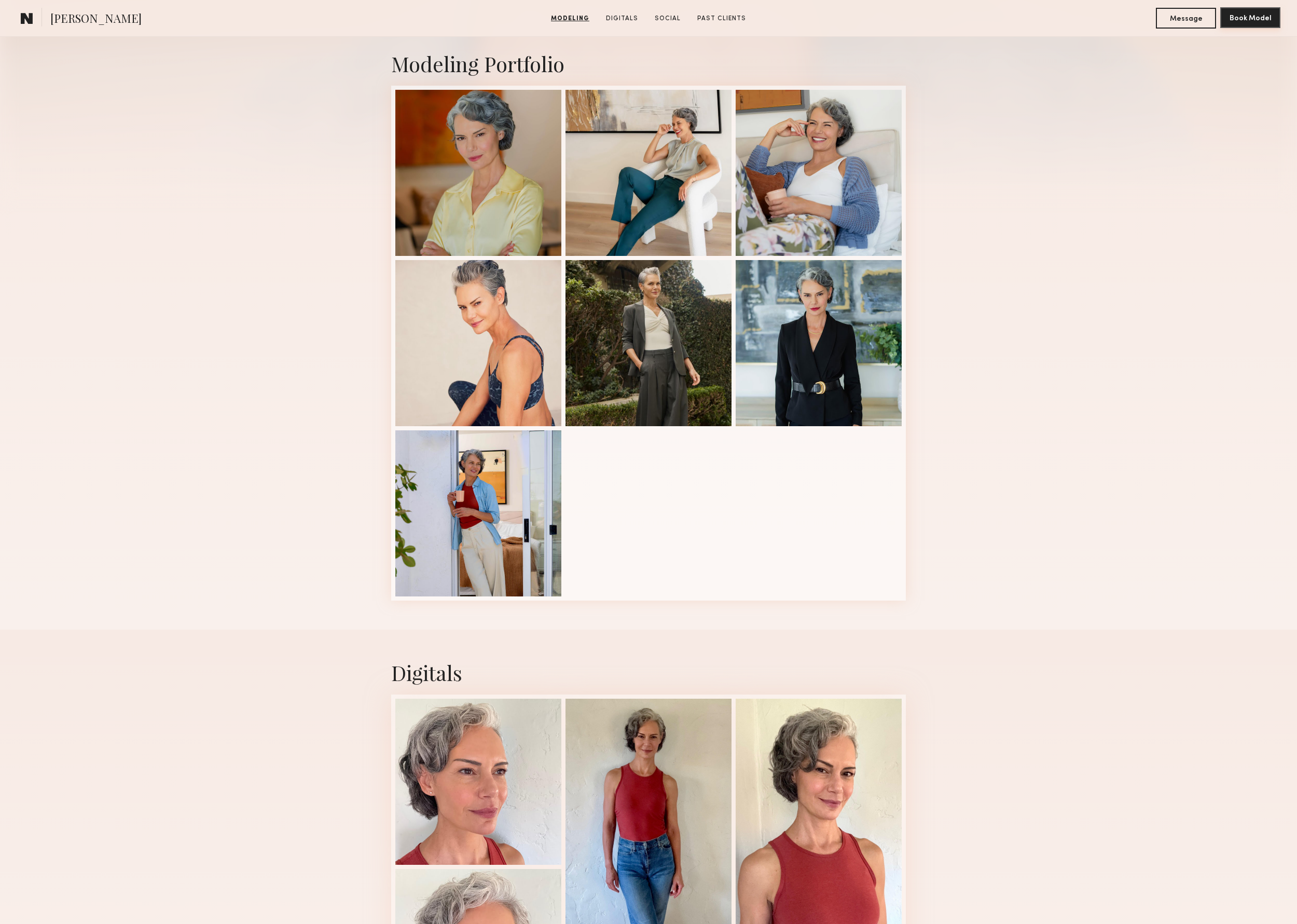
click at [1236, 14] on button "Book Model" at bounding box center [1250, 18] width 60 height 21
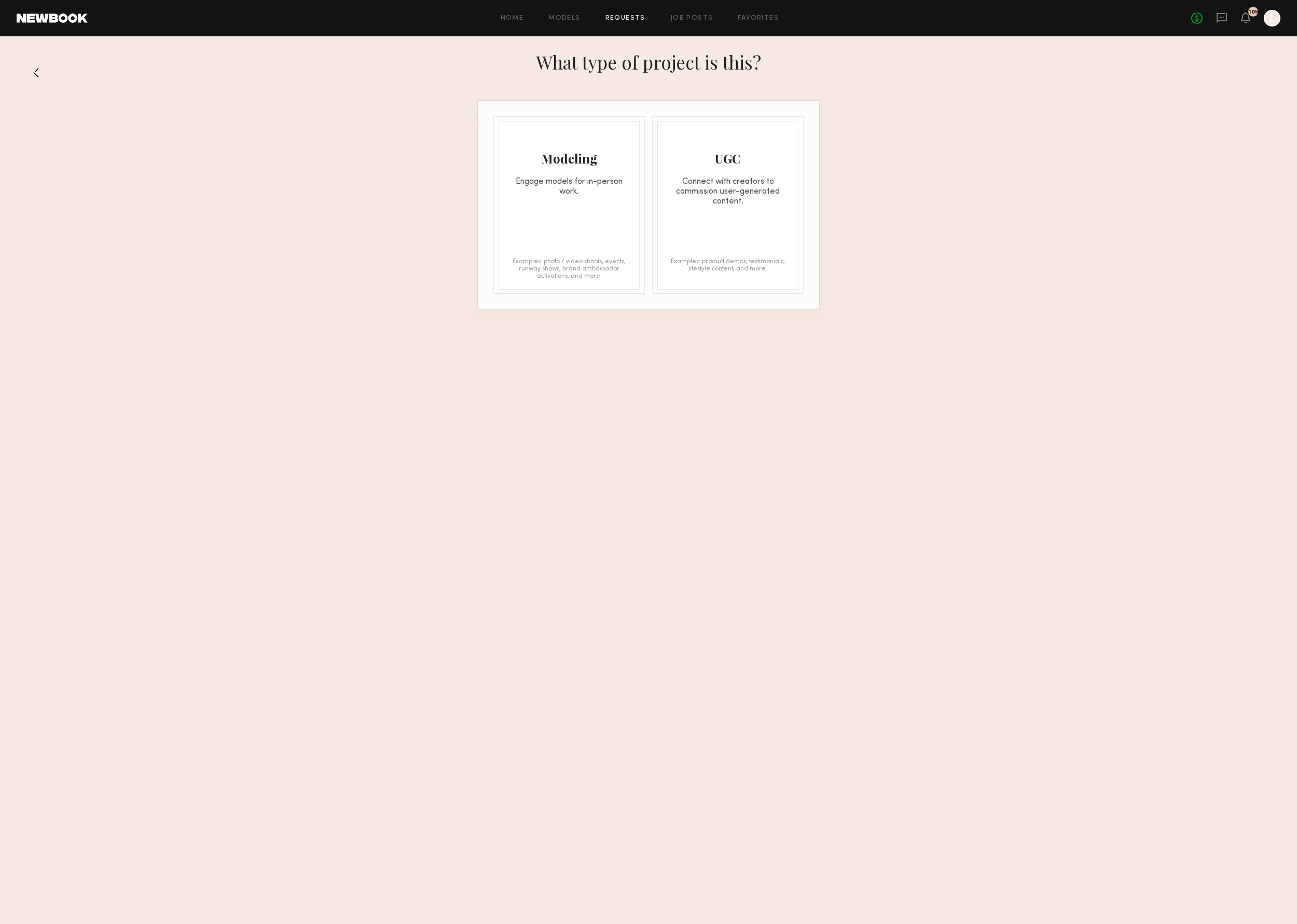
click at [588, 196] on div "Engage models for in-person work." at bounding box center [569, 186] width 140 height 20
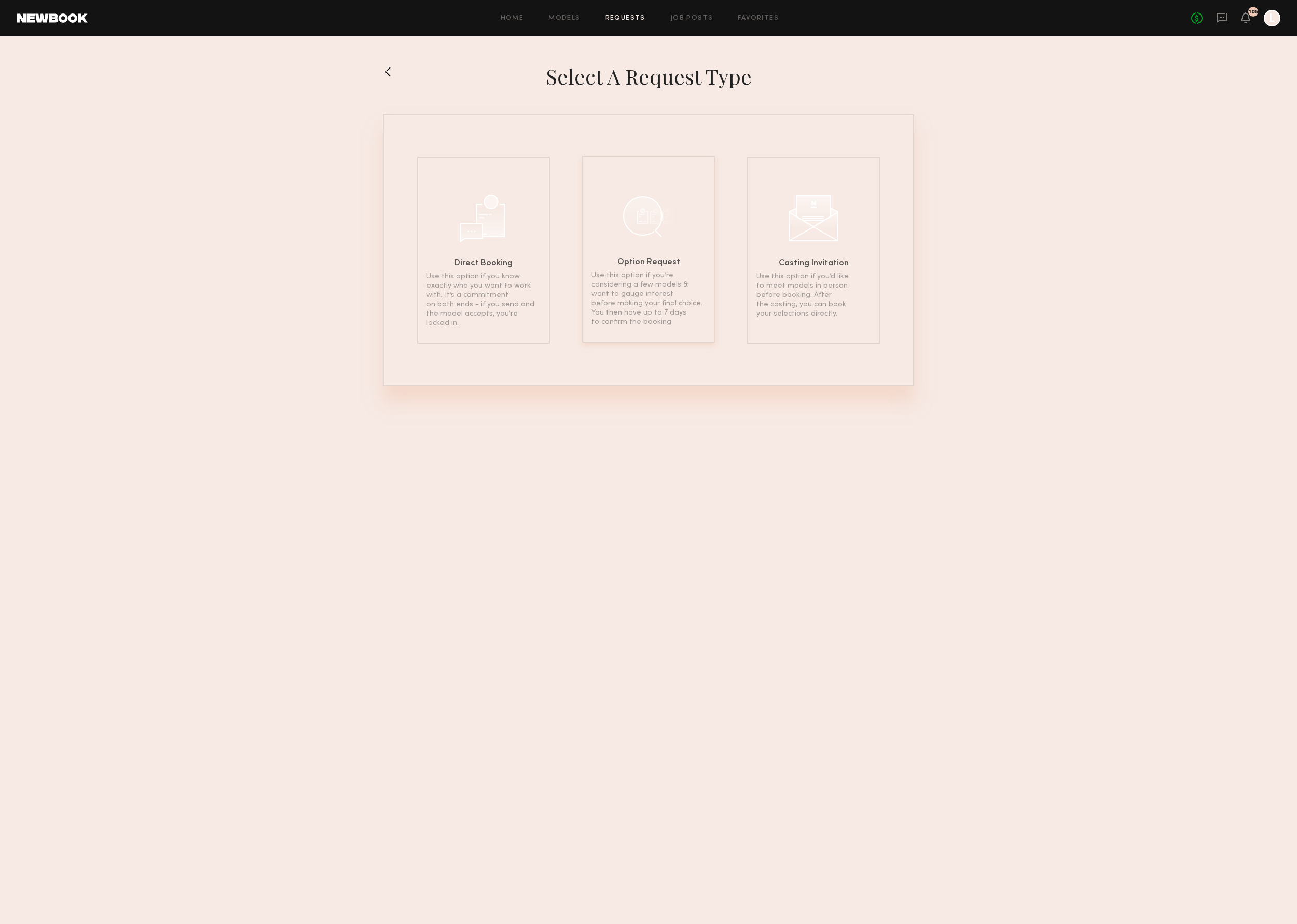
click at [672, 220] on div at bounding box center [648, 216] width 52 height 52
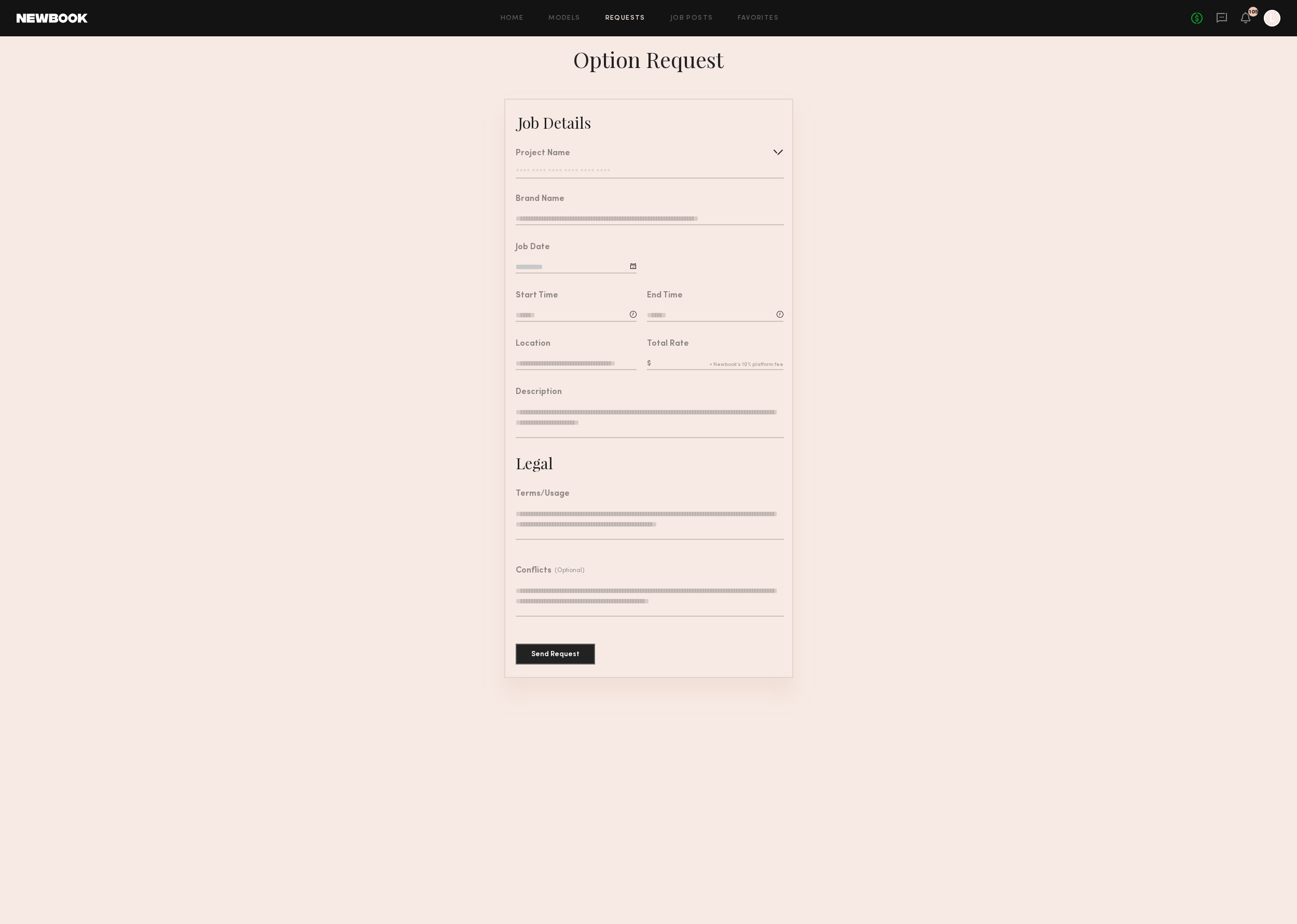
click at [776, 151] on div at bounding box center [777, 152] width 16 height 16
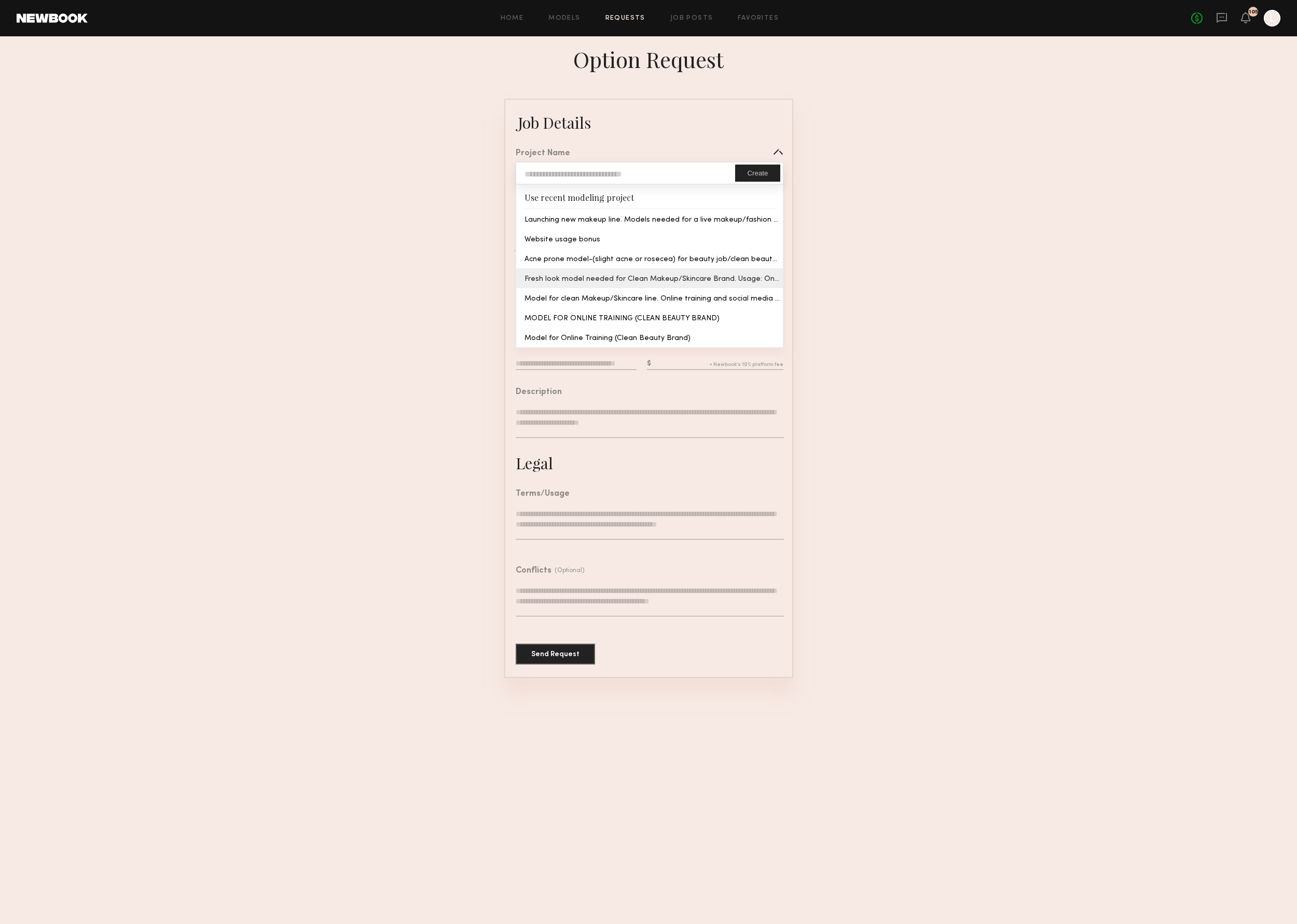
type input "**********"
type textarea "**********"
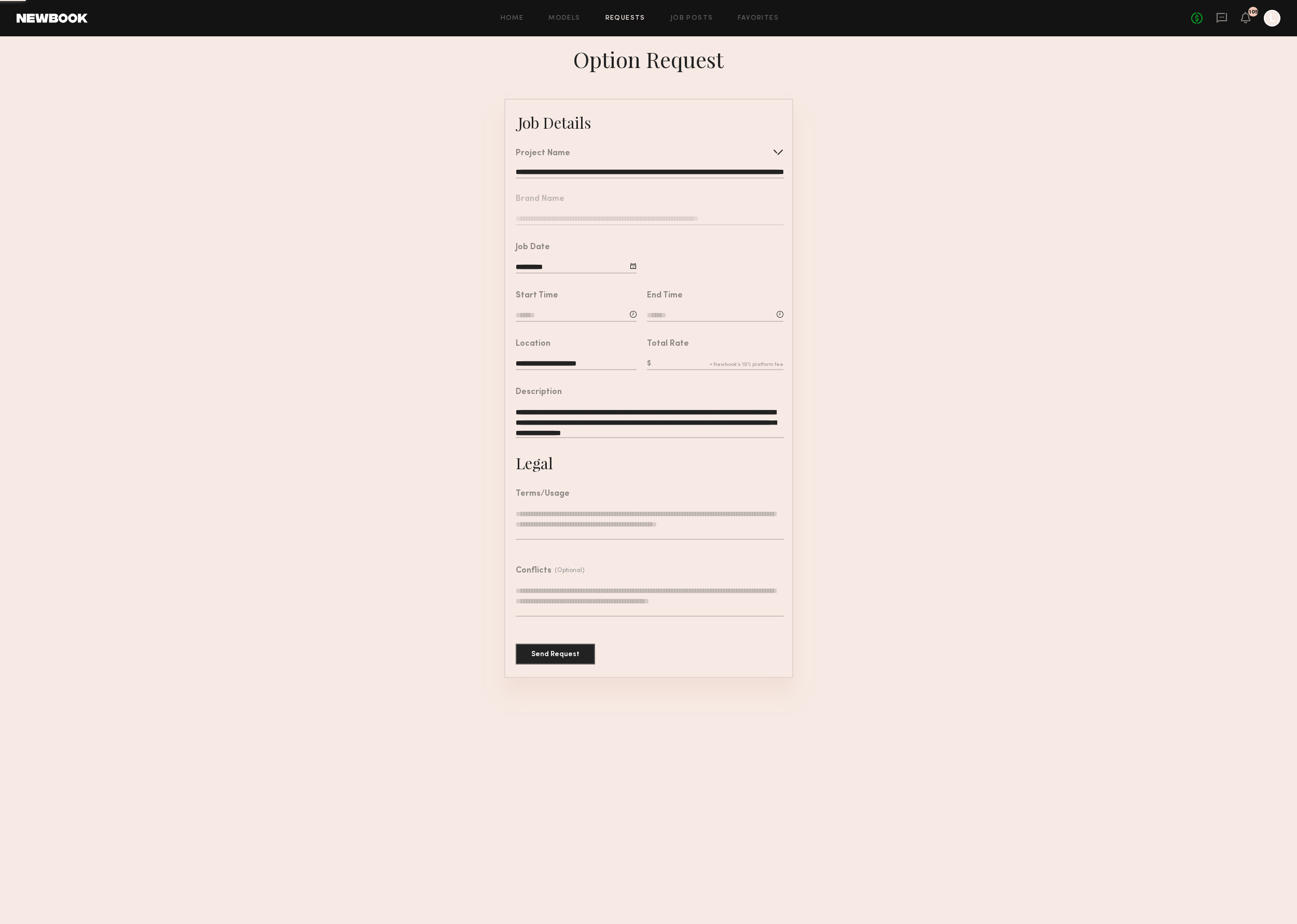
click at [660, 275] on common-border "**********" at bounding box center [648, 388] width 289 height 579
click at [629, 266] on div at bounding box center [632, 266] width 7 height 7
click at [558, 366] on span "14" at bounding box center [554, 368] width 16 height 16
type input "**********"
click at [553, 313] on input at bounding box center [577, 316] width 121 height 12
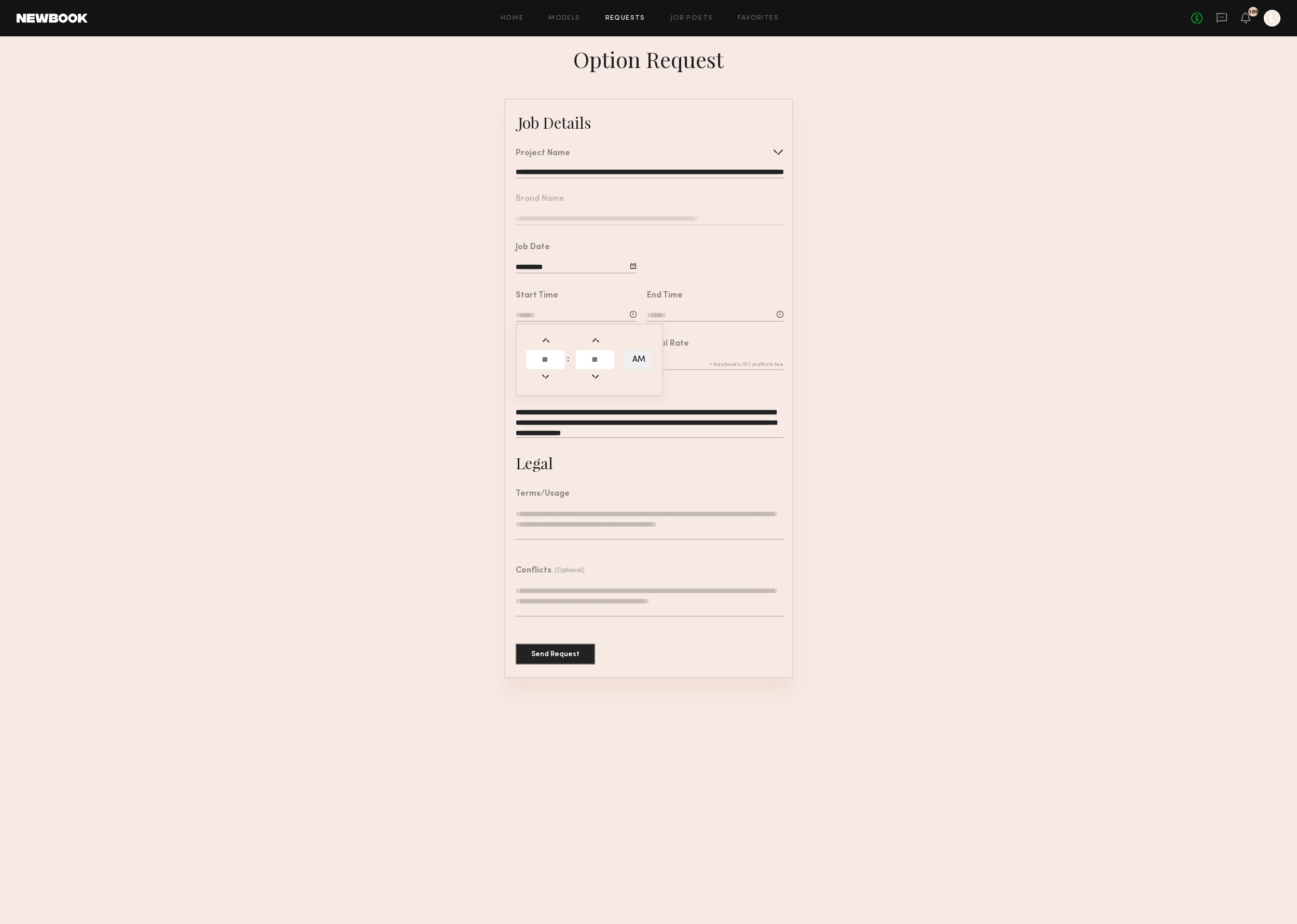
click at [553, 366] on input "text" at bounding box center [545, 359] width 38 height 18
type input "**"
click at [586, 362] on input "text" at bounding box center [595, 359] width 38 height 18
type input "**"
type input "********"
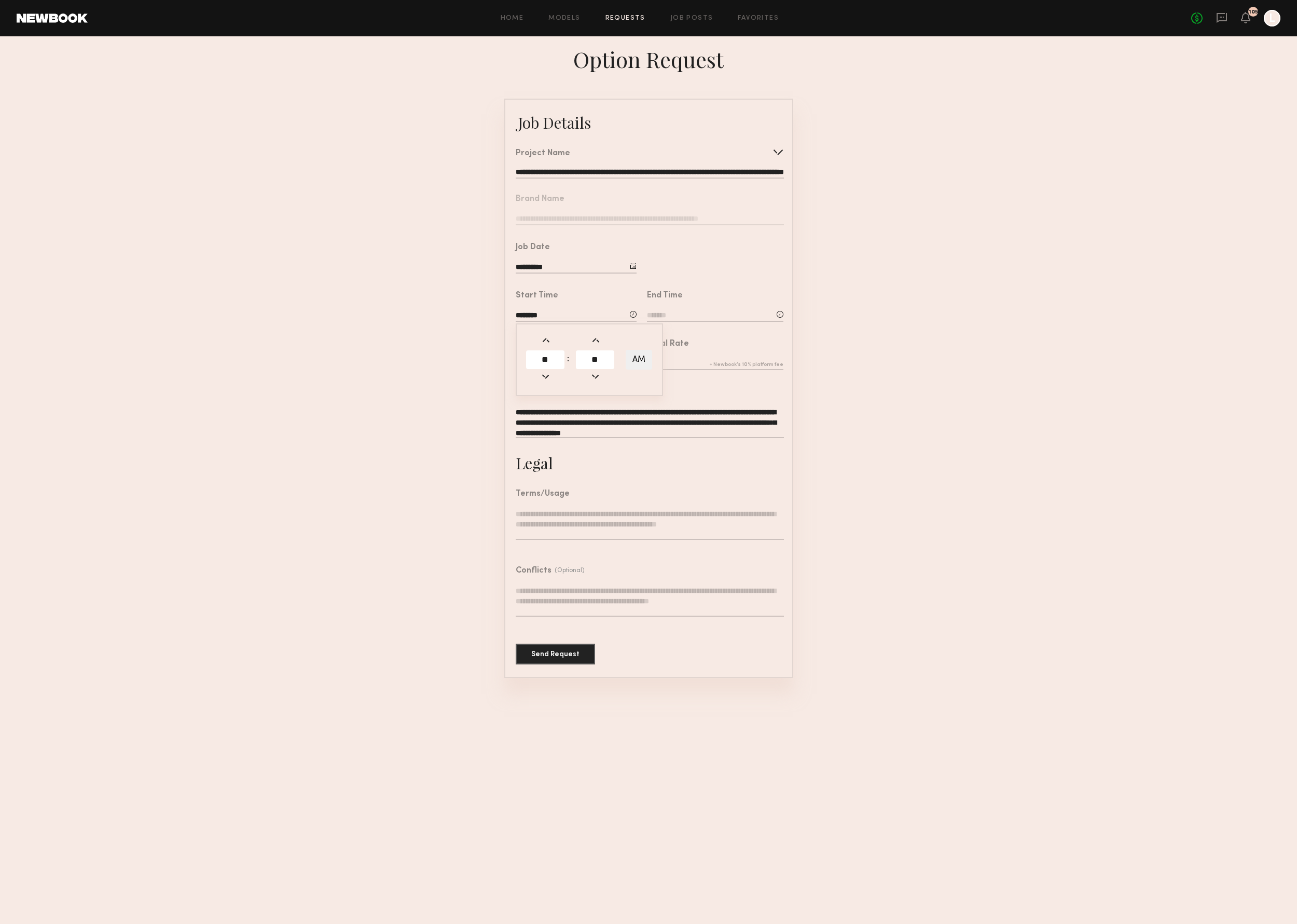
click at [690, 316] on input at bounding box center [715, 316] width 136 height 12
drag, startPoint x: 677, startPoint y: 359, endPoint x: 675, endPoint y: 354, distance: 5.4
click at [676, 355] on input "text" at bounding box center [676, 359] width 38 height 18
type input "*"
click at [735, 360] on input "text" at bounding box center [726, 359] width 38 height 18
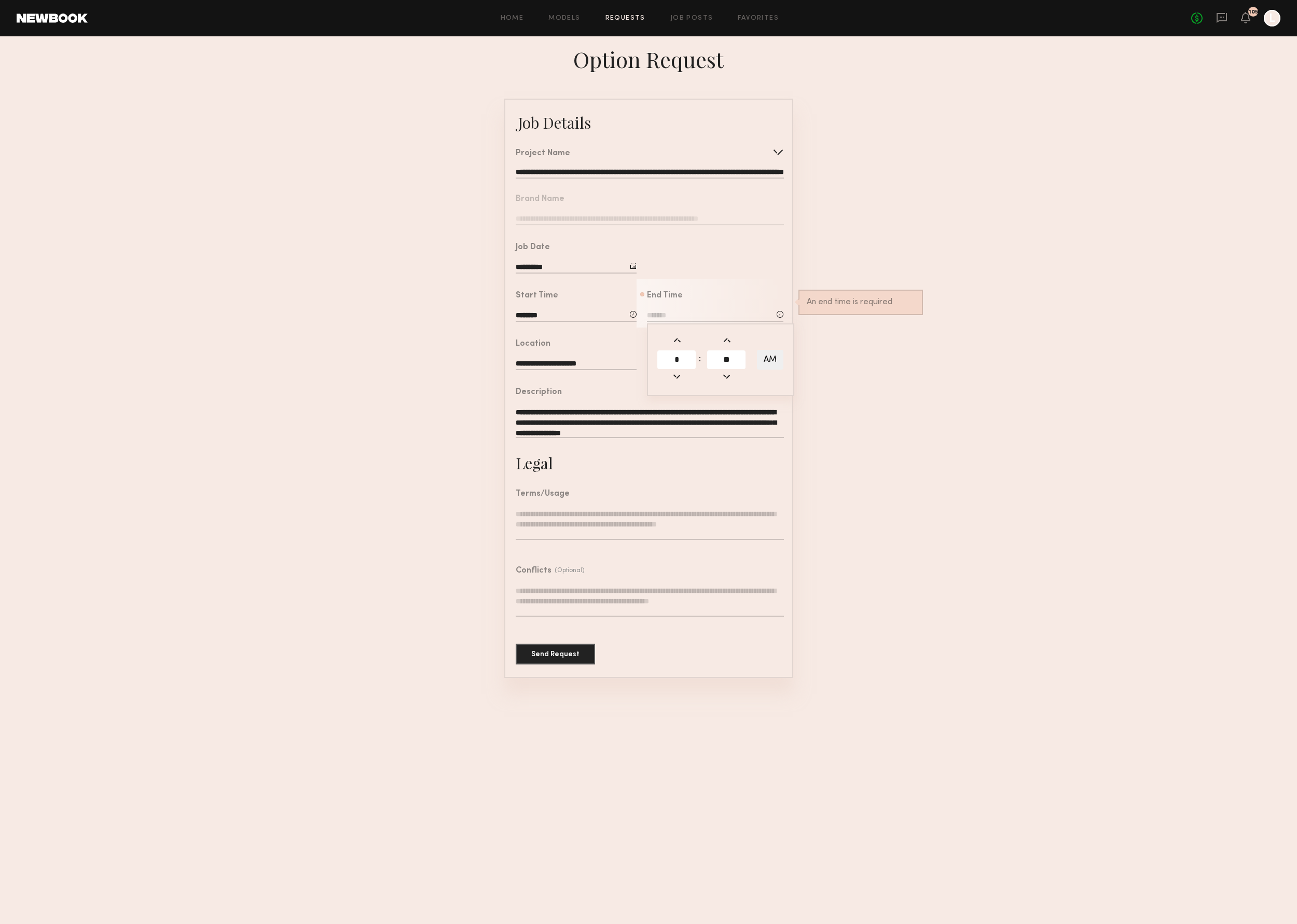
type input "**"
type input "*******"
type input "**"
click at [772, 358] on button "AM" at bounding box center [770, 359] width 27 height 20
type input "*******"
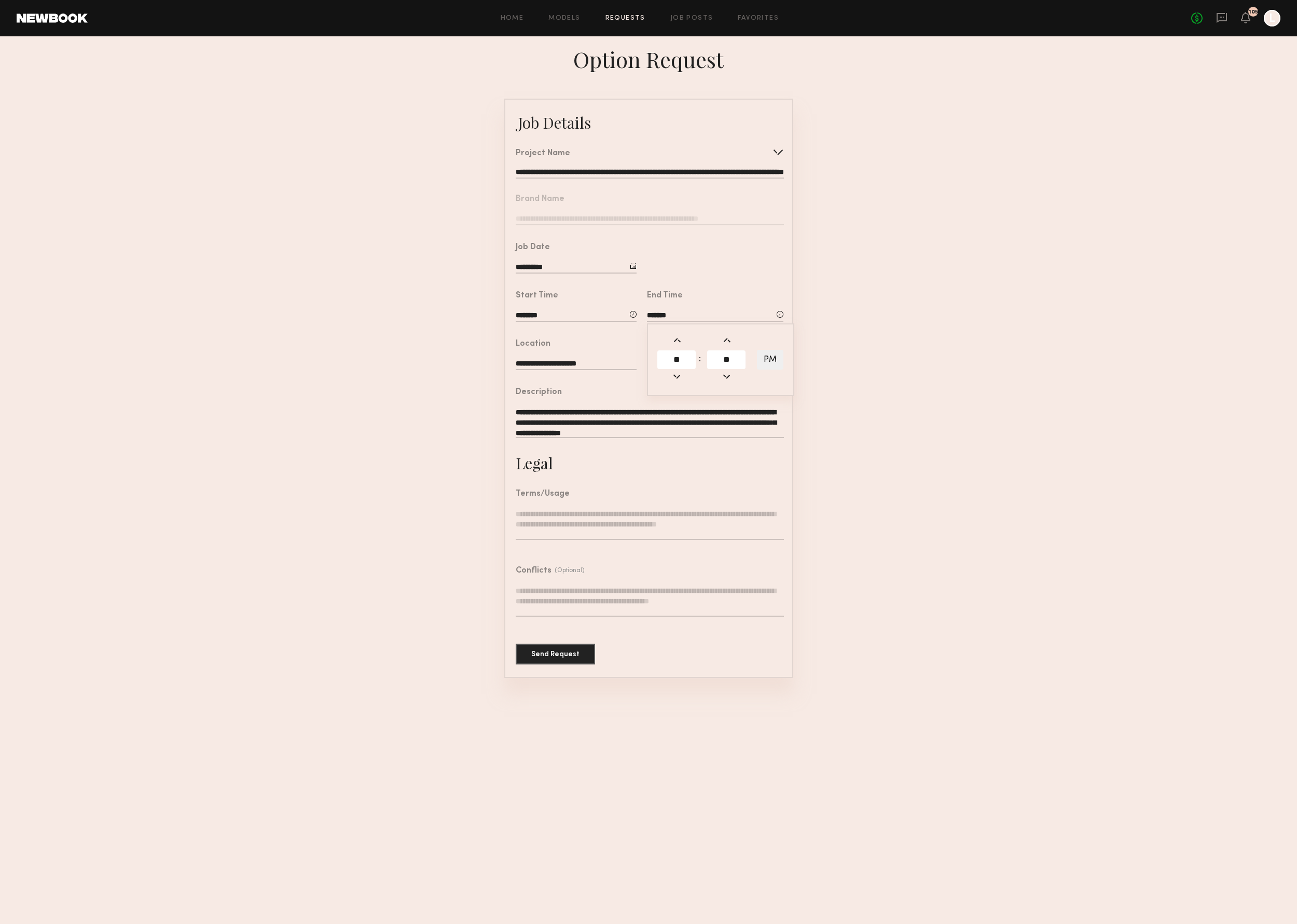
click at [861, 353] on form "**********" at bounding box center [648, 388] width 1297 height 579
drag, startPoint x: 702, startPoint y: 362, endPoint x: 712, endPoint y: 365, distance: 10.4
click at [706, 364] on input "text" at bounding box center [715, 365] width 136 height 12
type input "***"
click at [729, 438] on textarea "**********" at bounding box center [649, 422] width 268 height 31
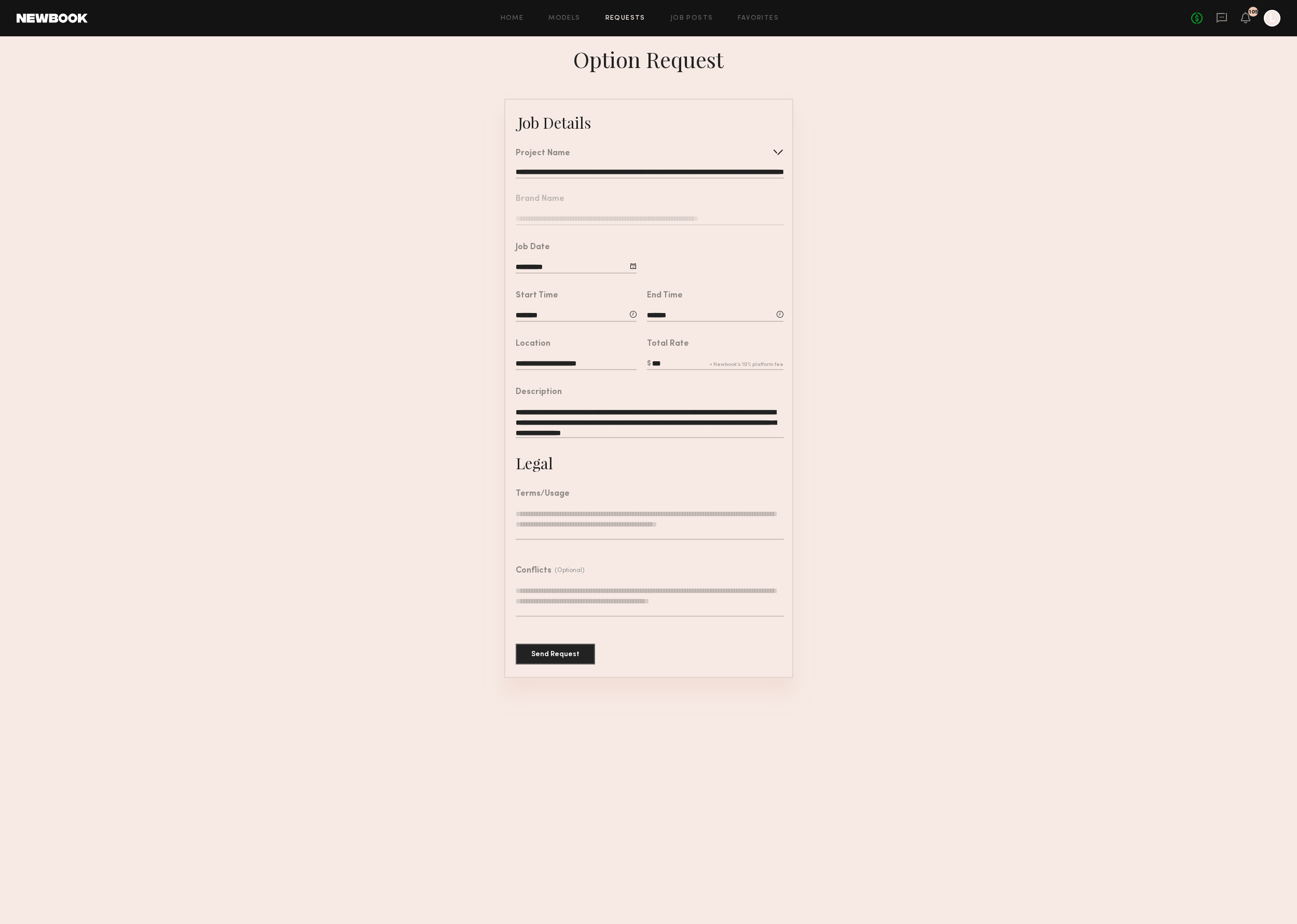
drag, startPoint x: 681, startPoint y: 438, endPoint x: 510, endPoint y: 428, distance: 171.3
click at [510, 428] on div "**********" at bounding box center [645, 415] width 278 height 77
click at [546, 518] on textarea at bounding box center [649, 524] width 268 height 31
paste textarea "**********"
type textarea "**********"
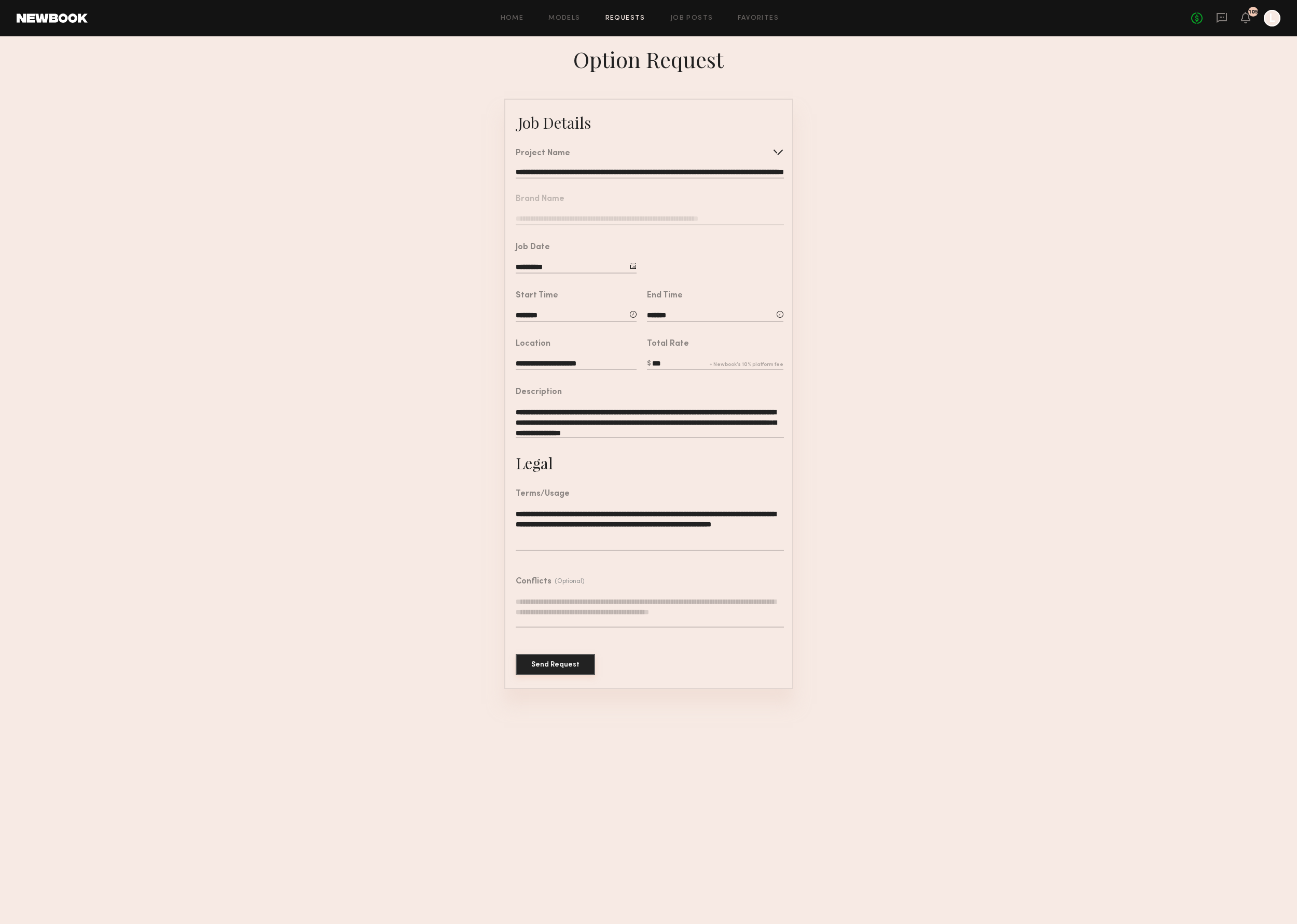
click at [563, 673] on button "Send Request" at bounding box center [555, 664] width 80 height 21
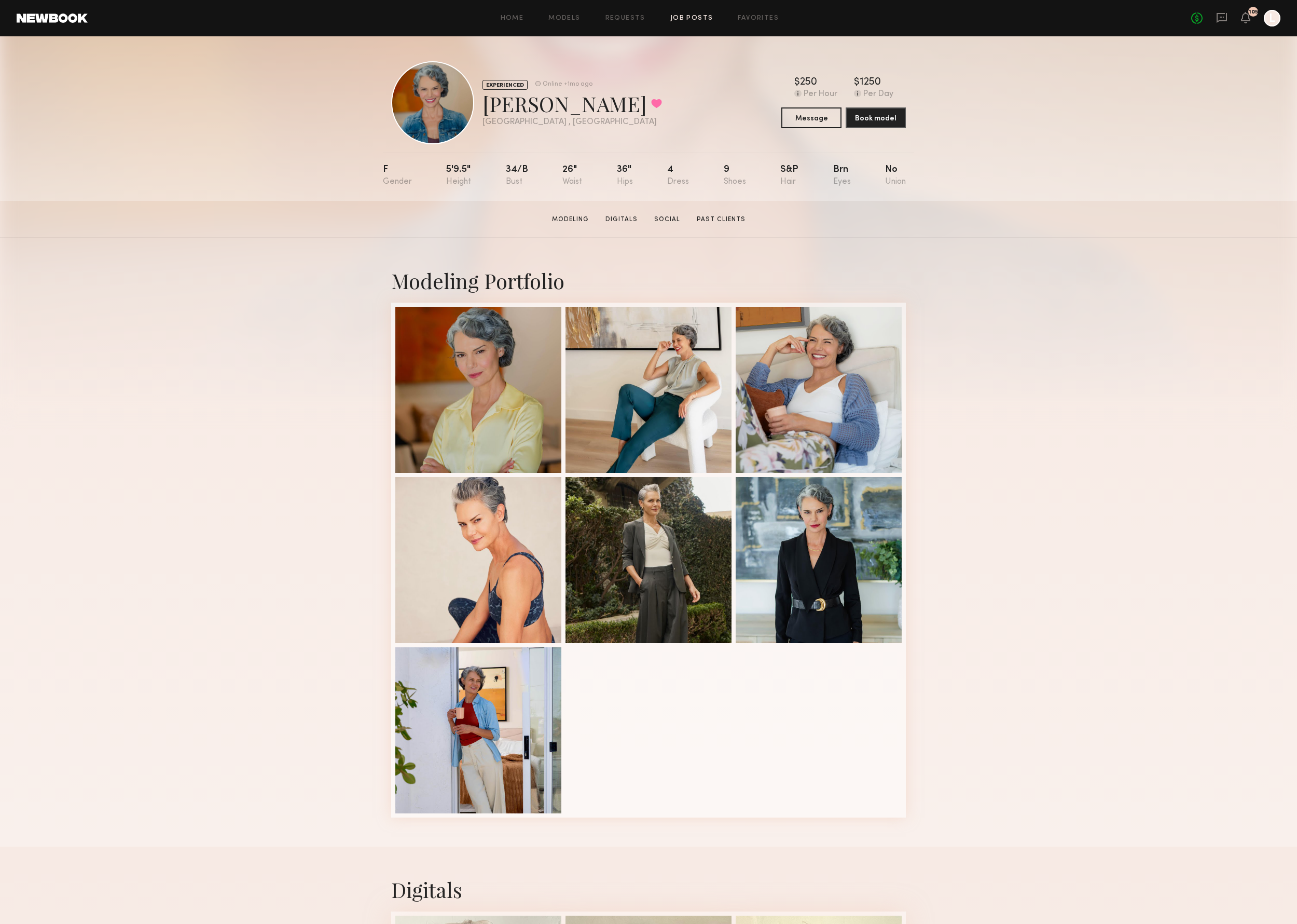
click at [691, 16] on link "Job Posts" at bounding box center [692, 18] width 43 height 7
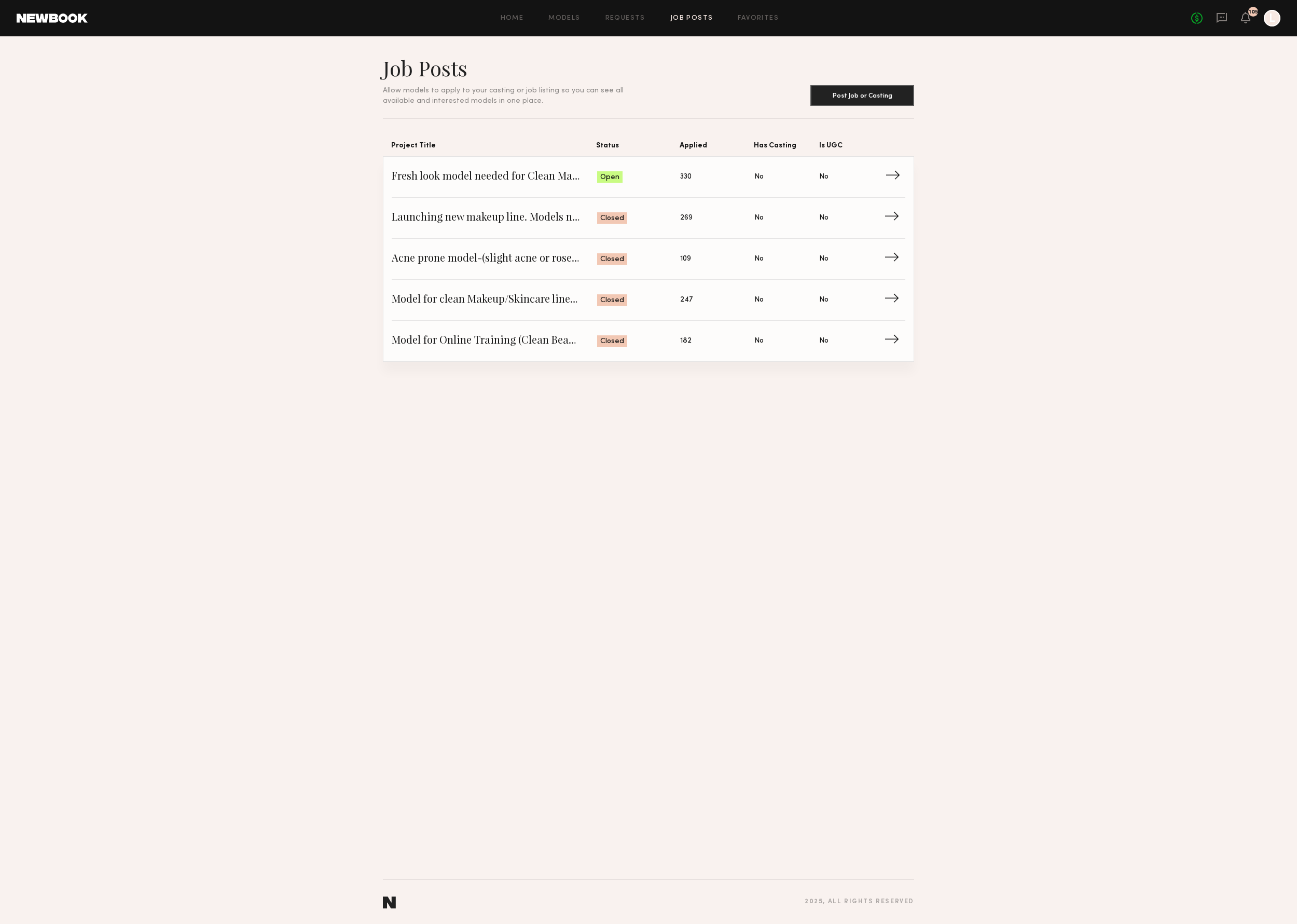
click at [651, 182] on span "Status: Open" at bounding box center [638, 177] width 83 height 15
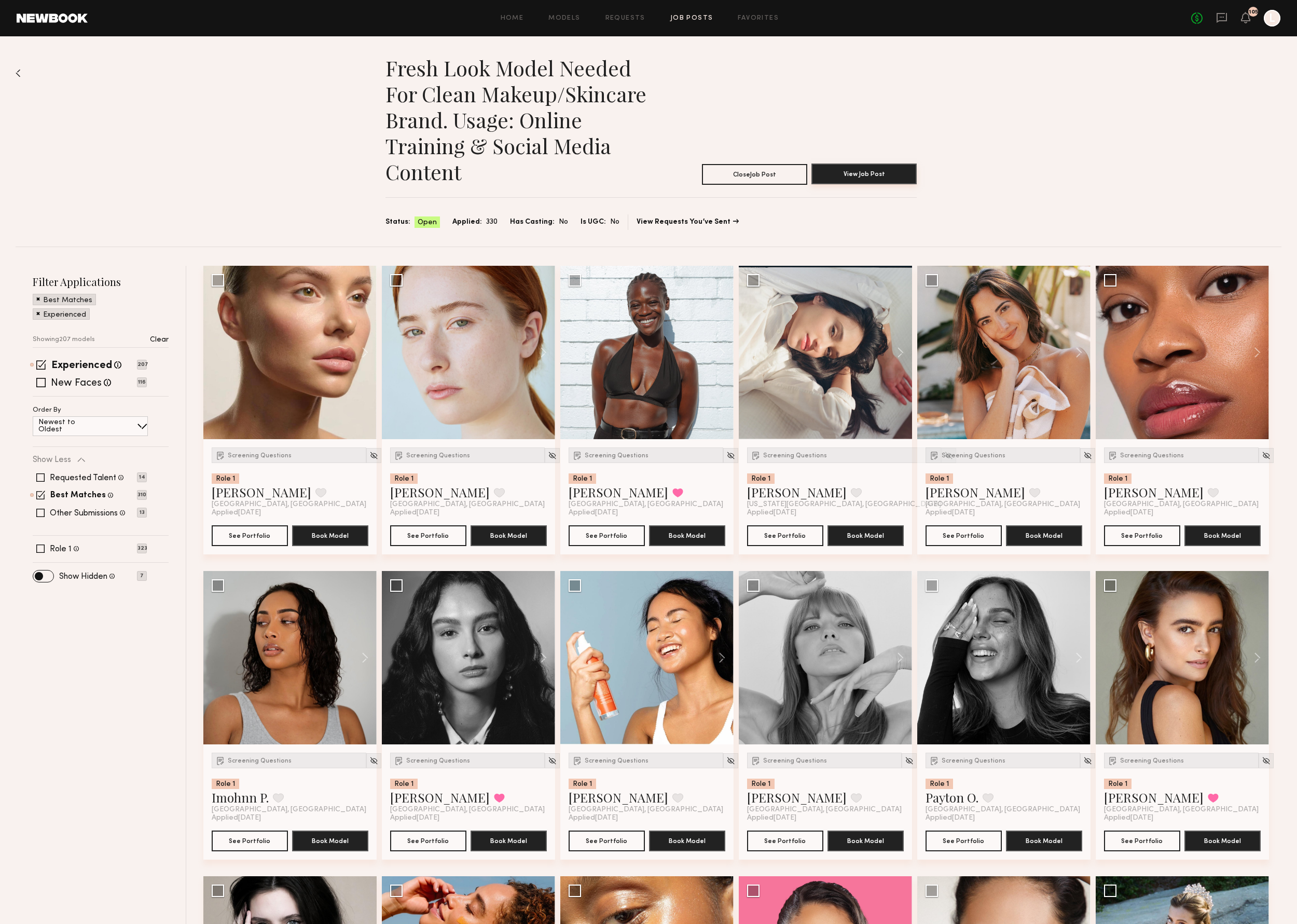
click at [884, 170] on button "View Job Post" at bounding box center [864, 174] width 106 height 21
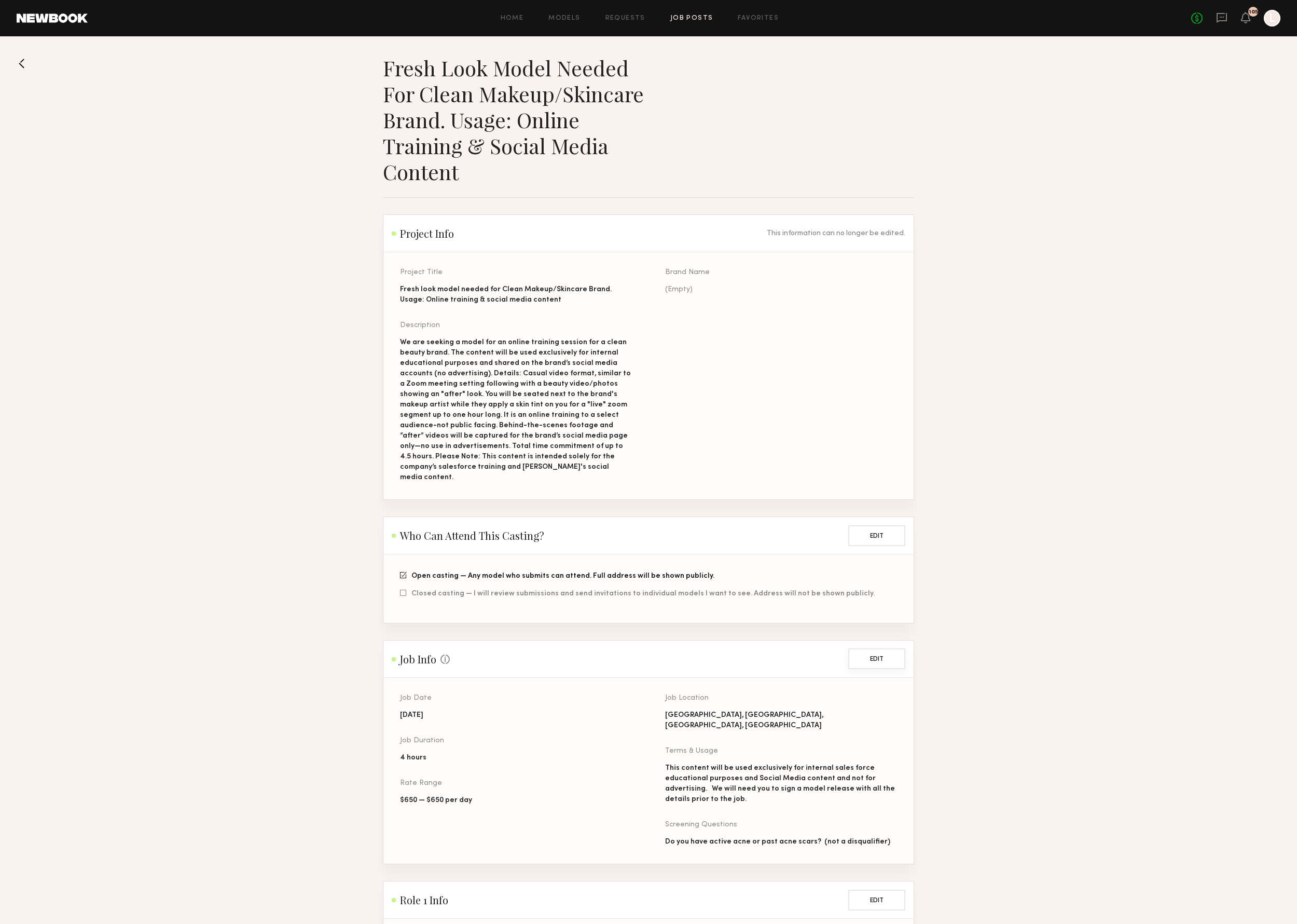
click at [879, 648] on button "Edit" at bounding box center [876, 658] width 57 height 21
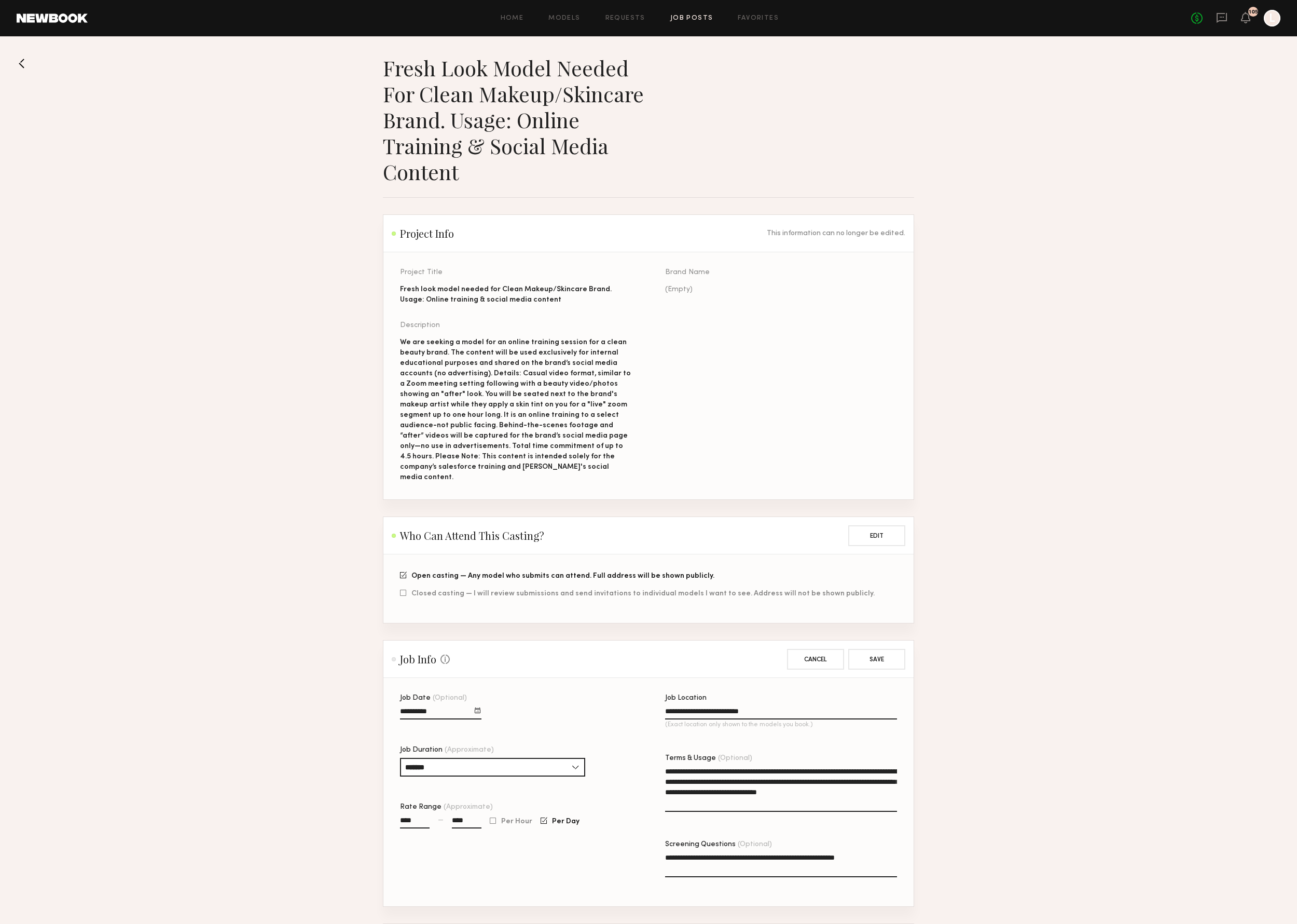
click at [476, 707] on div at bounding box center [478, 710] width 6 height 6
click at [444, 774] on button "14" at bounding box center [446, 779] width 16 height 11
type input "**********"
click at [873, 650] on button "Save" at bounding box center [876, 658] width 57 height 21
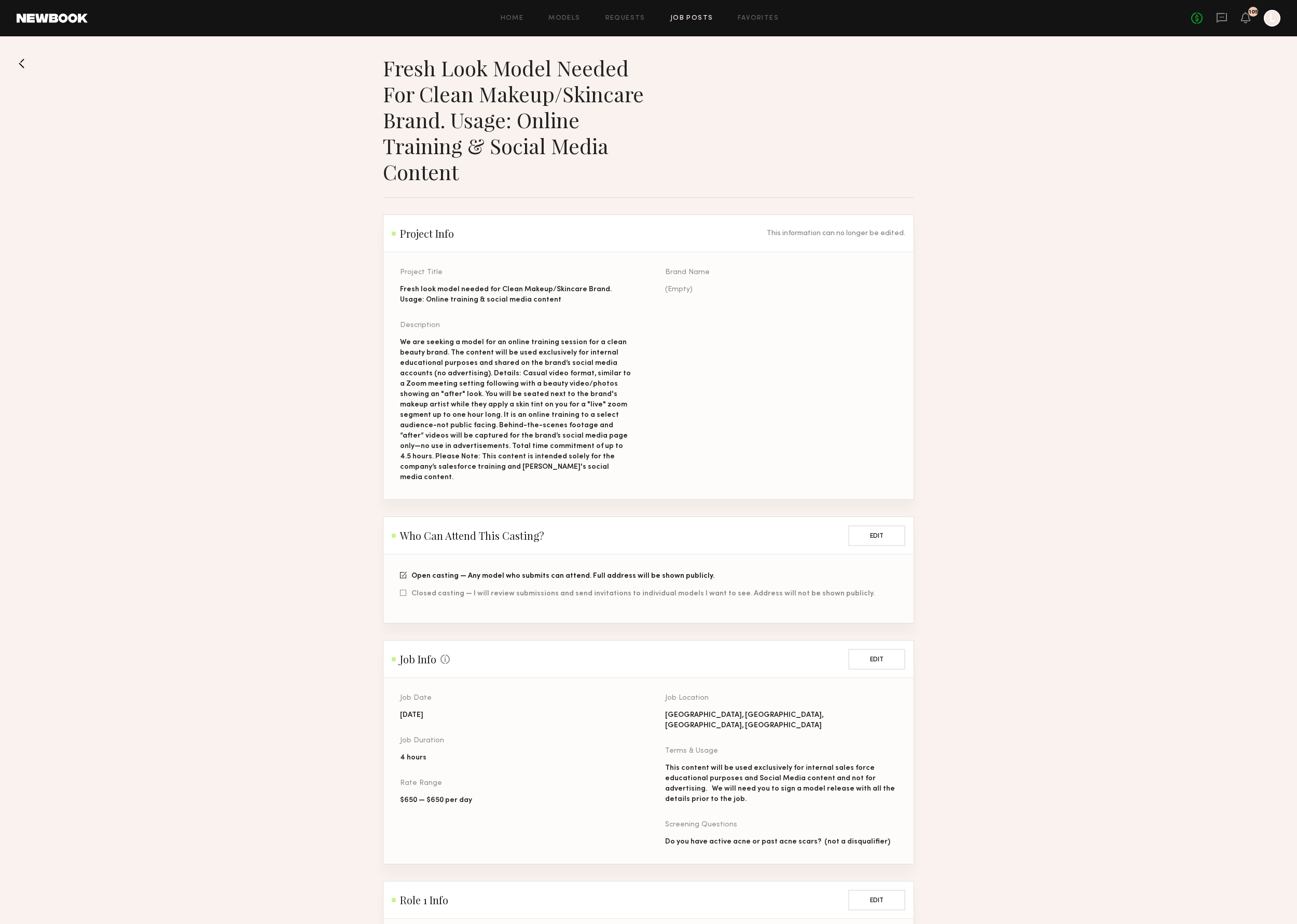
click at [1142, 574] on section "Fresh look model needed for Clean Makeup/Skincare Brand. Usage: Online training…" at bounding box center [648, 637] width 1297 height 1166
click at [23, 60] on button at bounding box center [24, 62] width 16 height 16
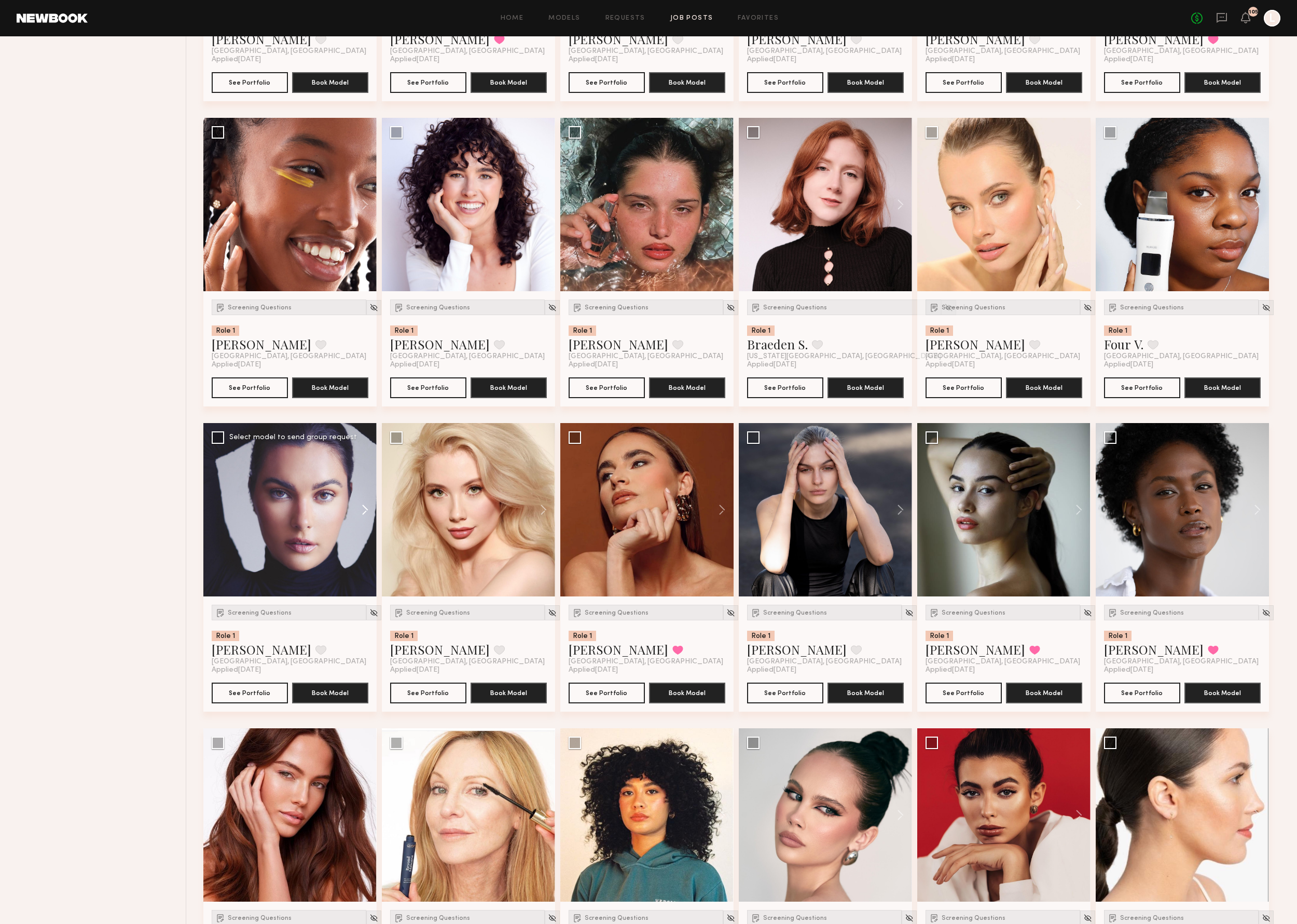
scroll to position [2292, 0]
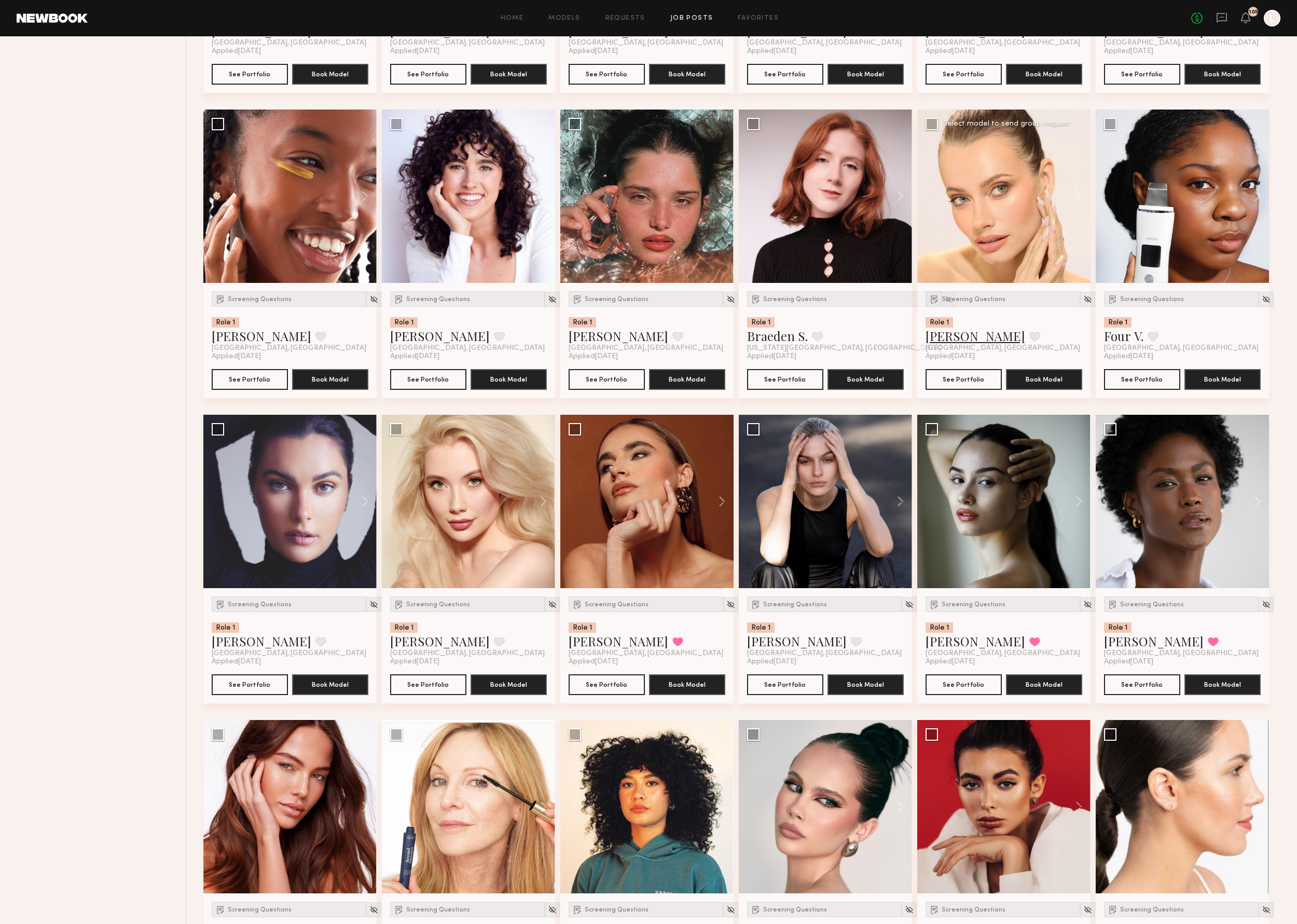
click at [933, 340] on link "Lilija T." at bounding box center [976, 335] width 100 height 16
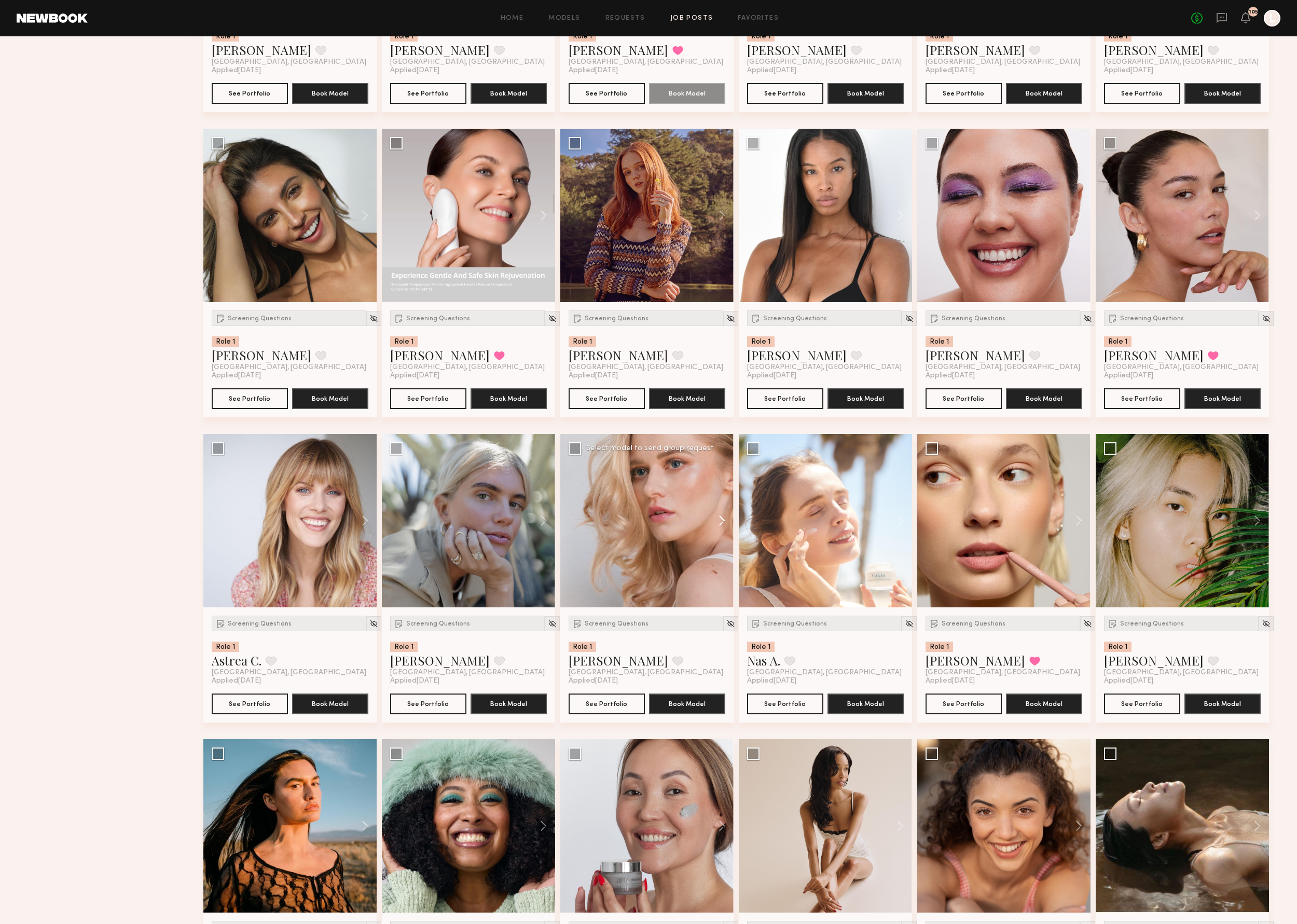
scroll to position [6546, 0]
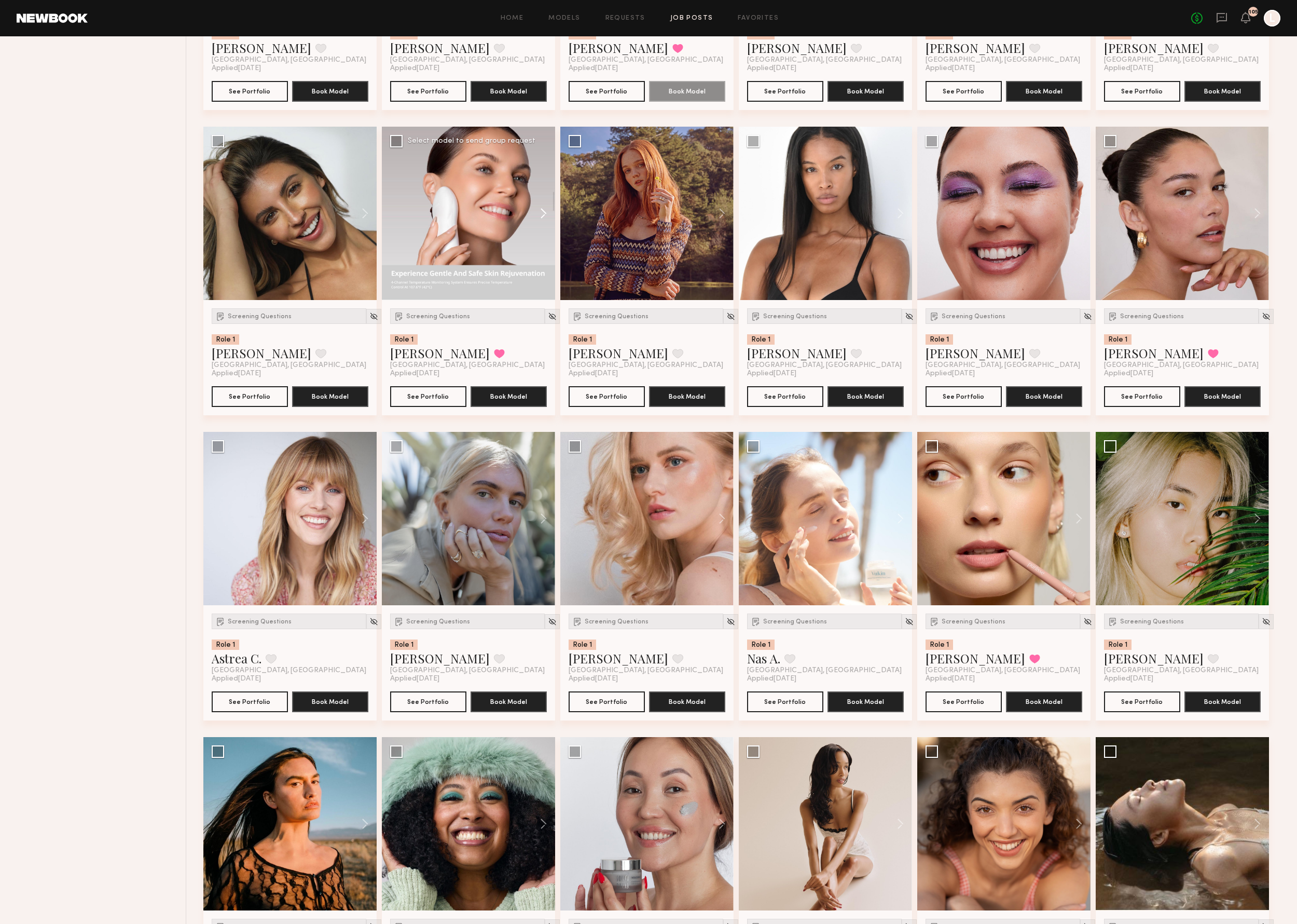
click at [543, 225] on button at bounding box center [538, 213] width 34 height 174
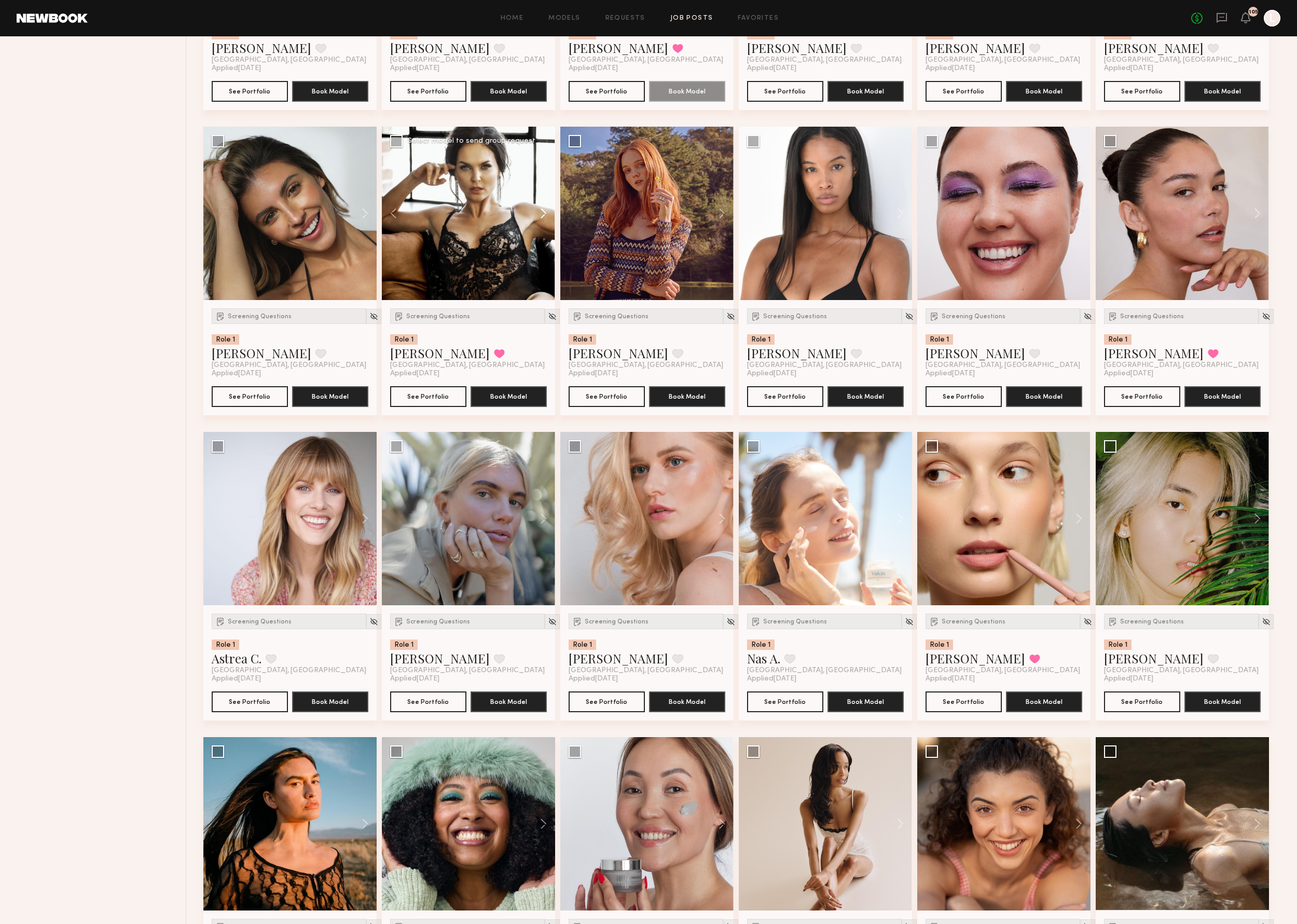
click at [543, 225] on button at bounding box center [538, 213] width 34 height 174
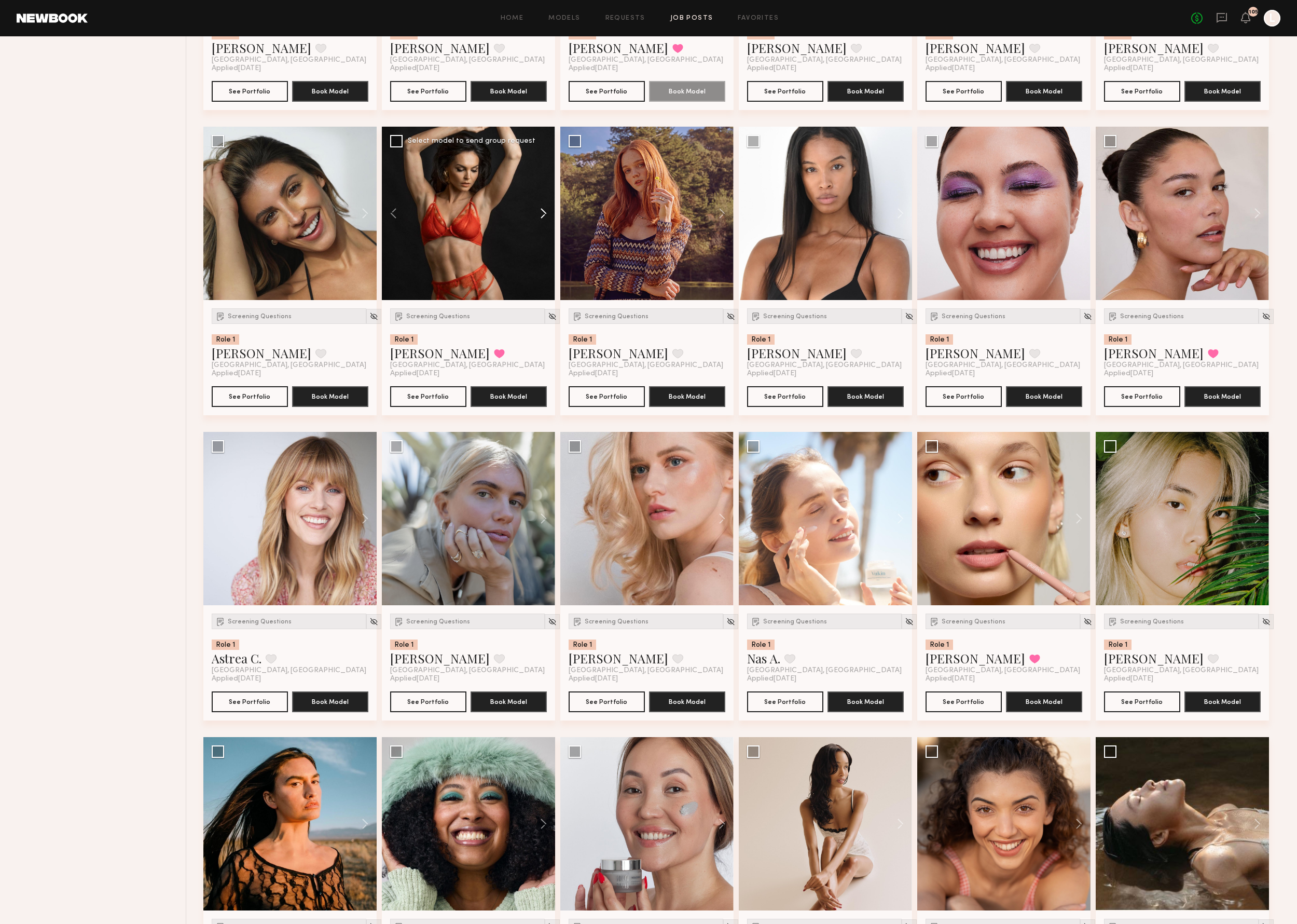
click at [543, 225] on button at bounding box center [538, 213] width 34 height 174
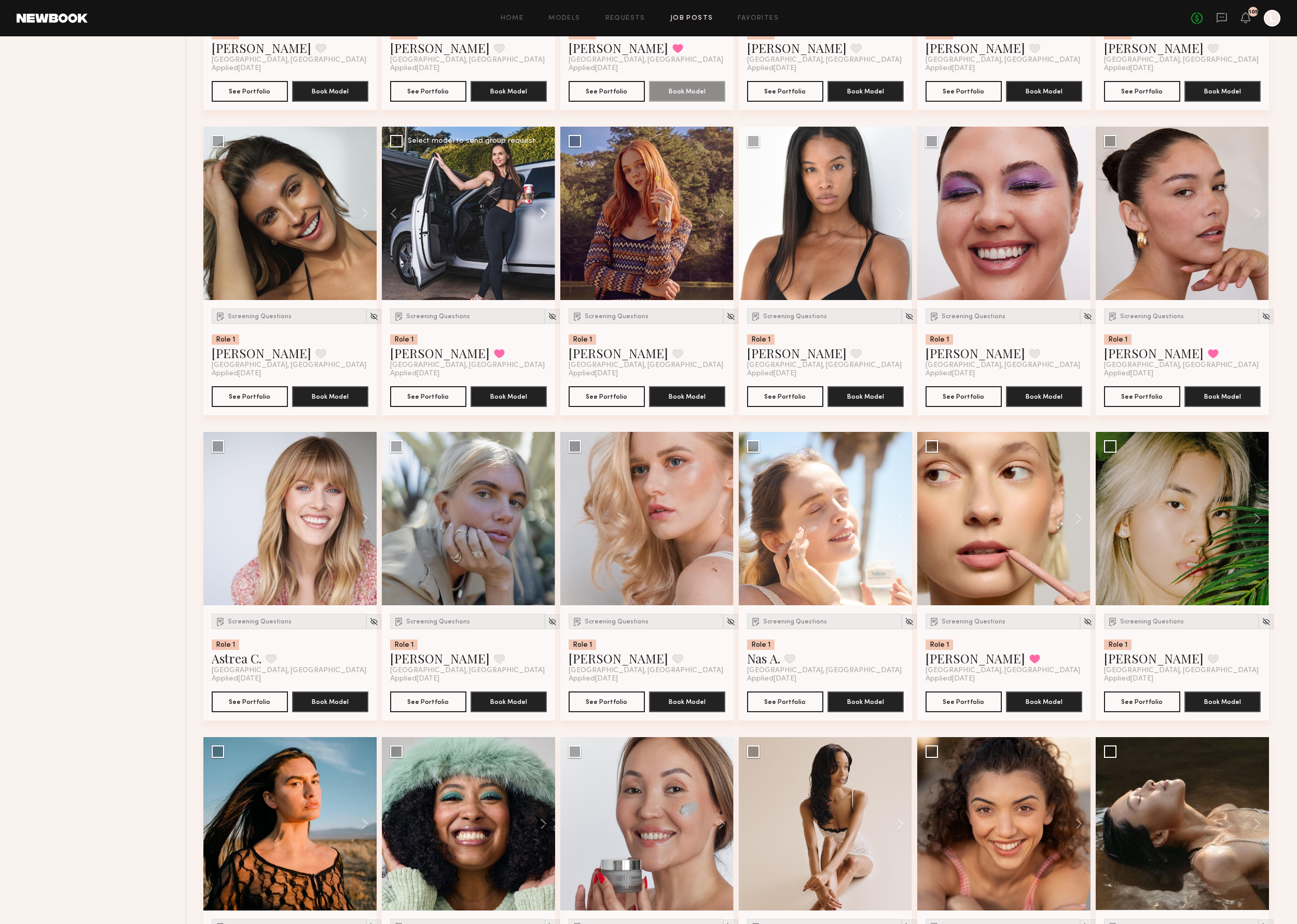
click at [543, 225] on button at bounding box center [538, 213] width 34 height 174
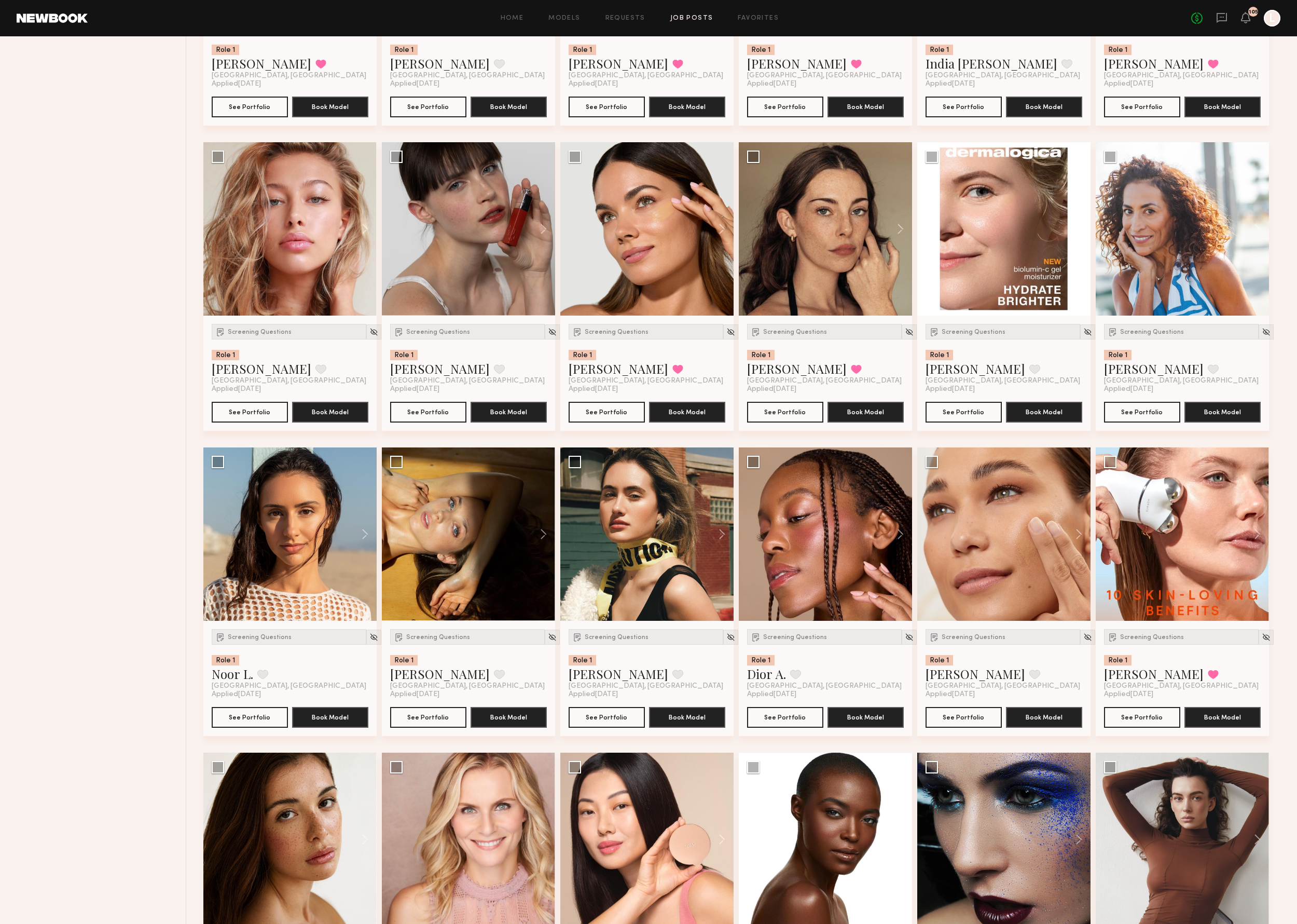
scroll to position [8376, 0]
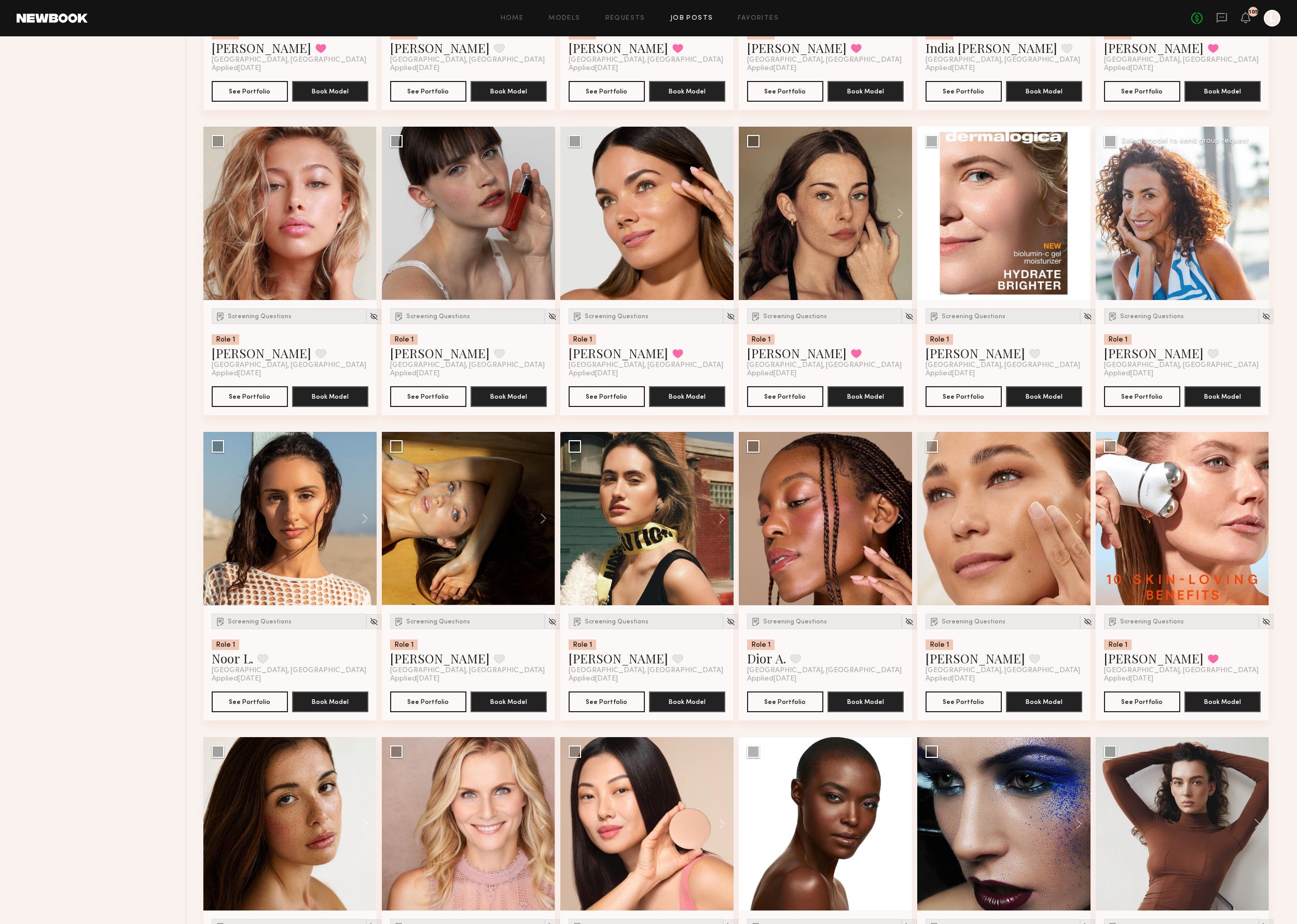
click at [1253, 227] on button at bounding box center [1252, 213] width 34 height 174
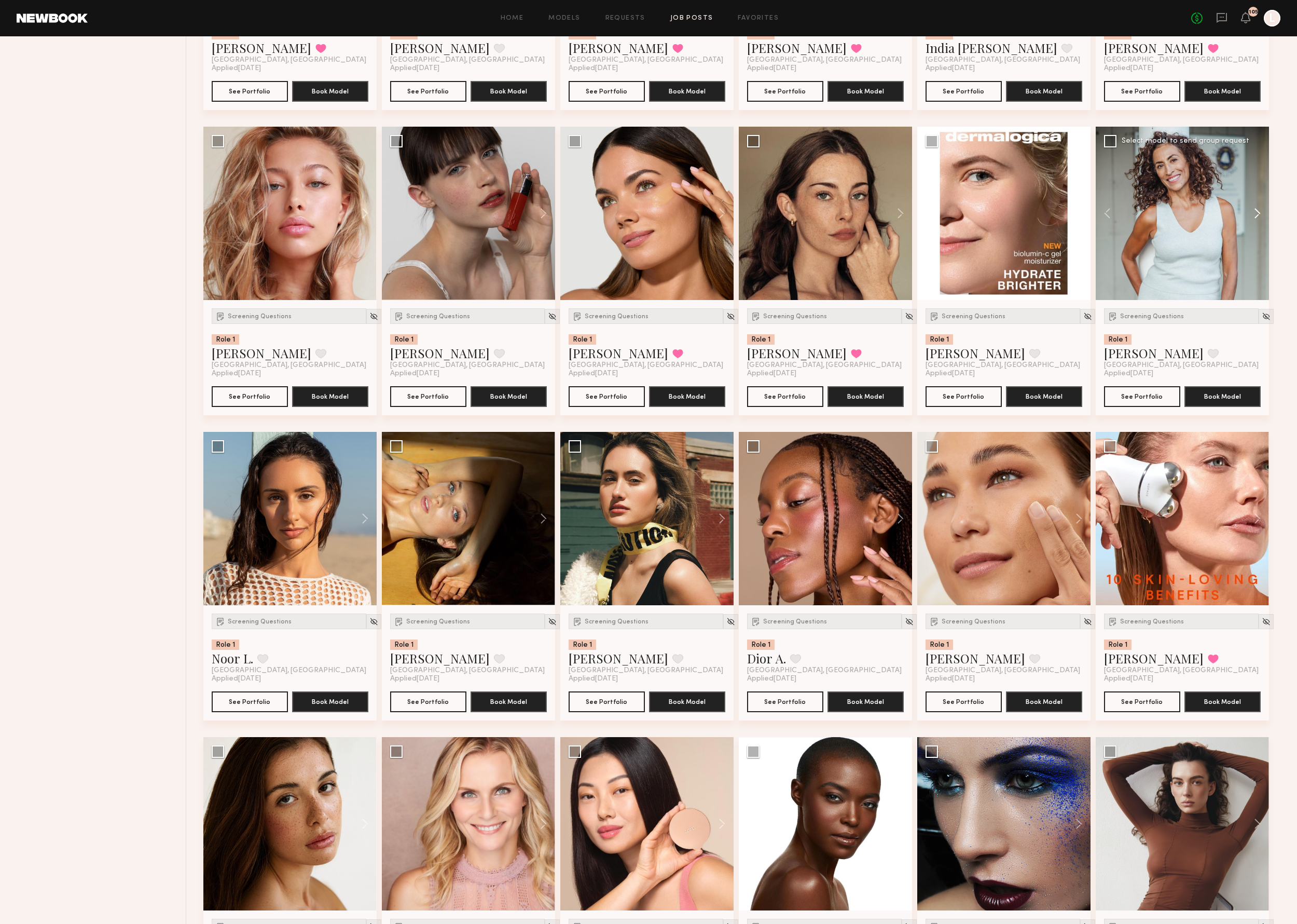
click at [1253, 227] on button at bounding box center [1252, 213] width 34 height 174
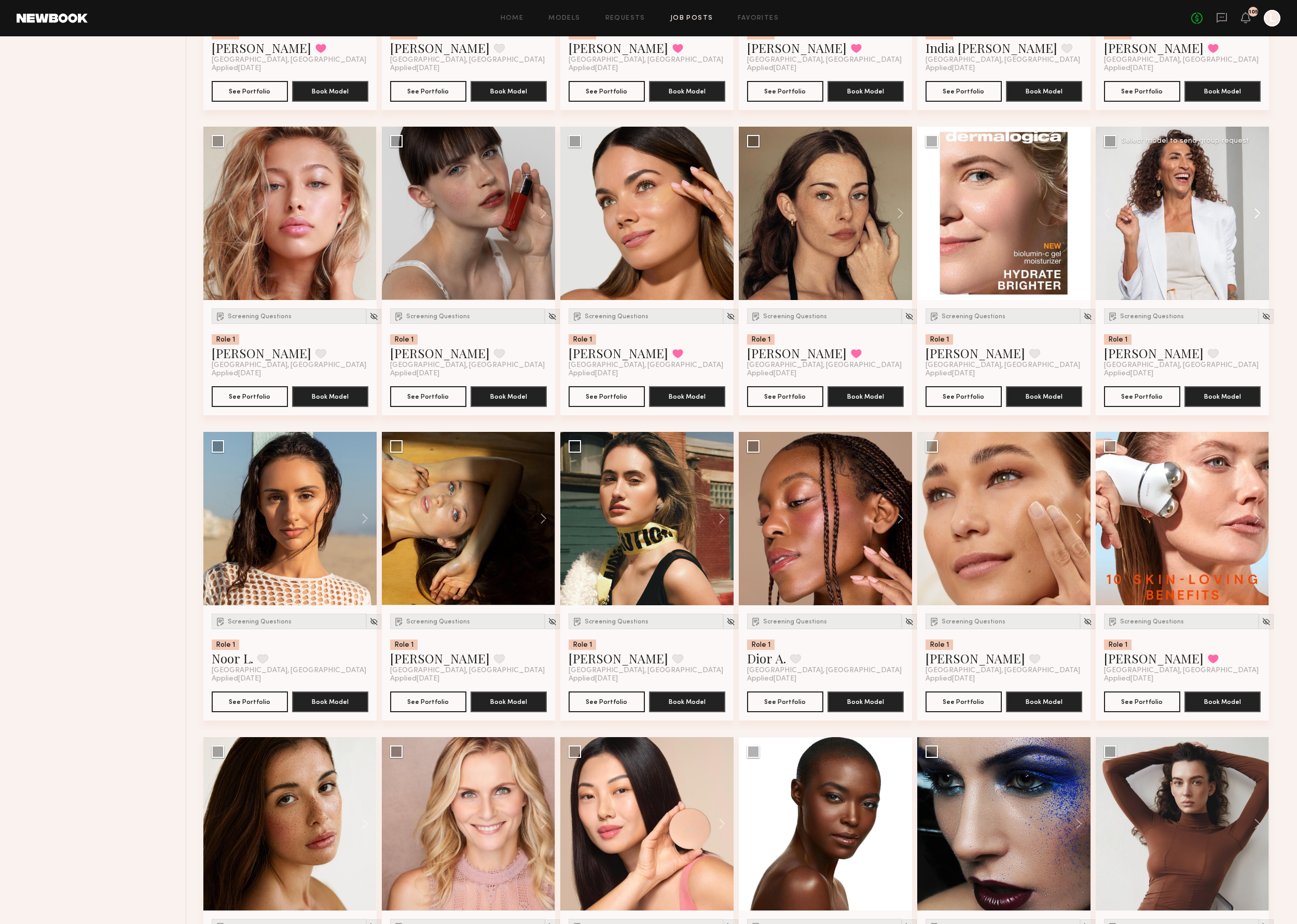
click at [1253, 227] on button at bounding box center [1252, 213] width 34 height 174
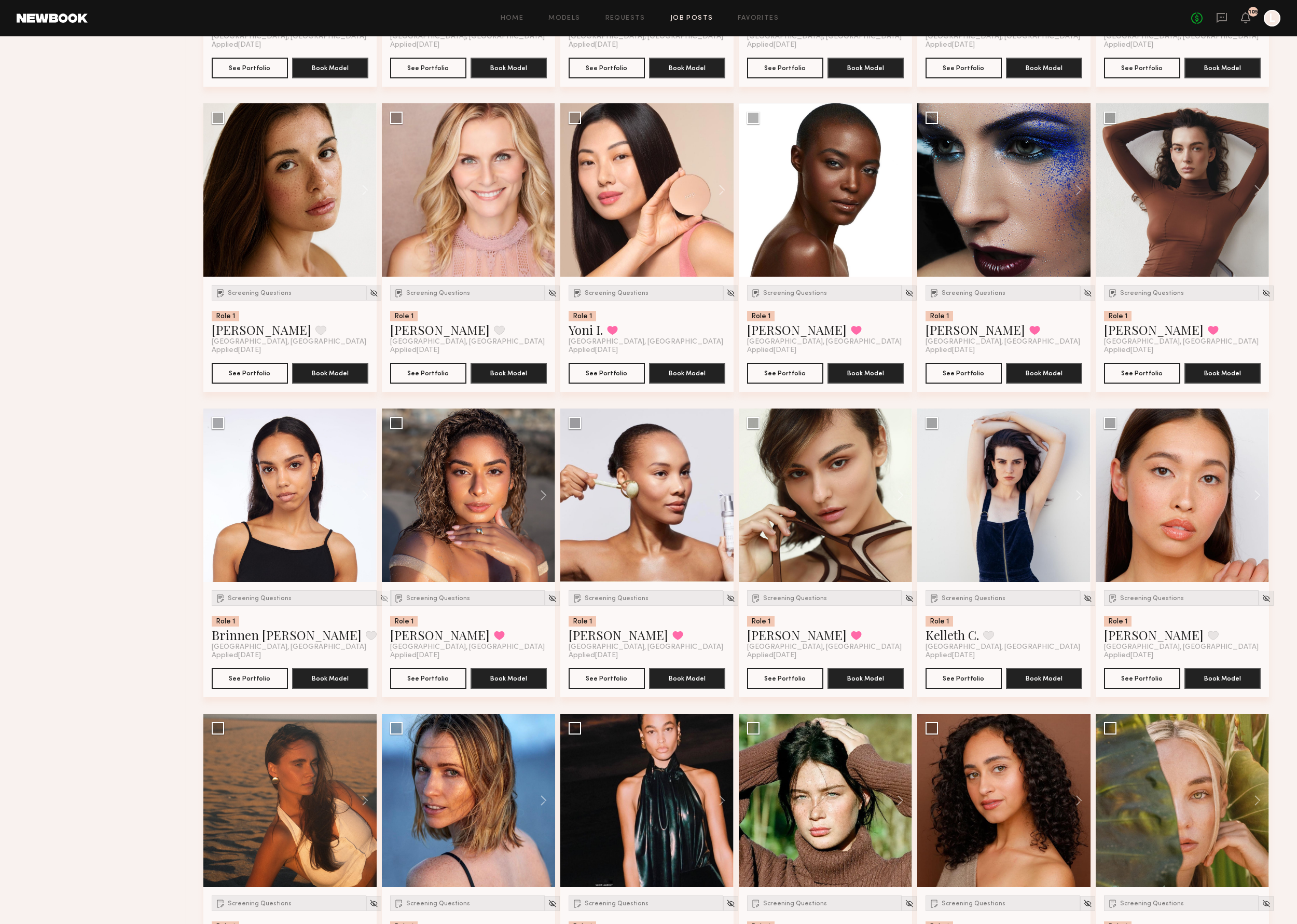
scroll to position [9008, 0]
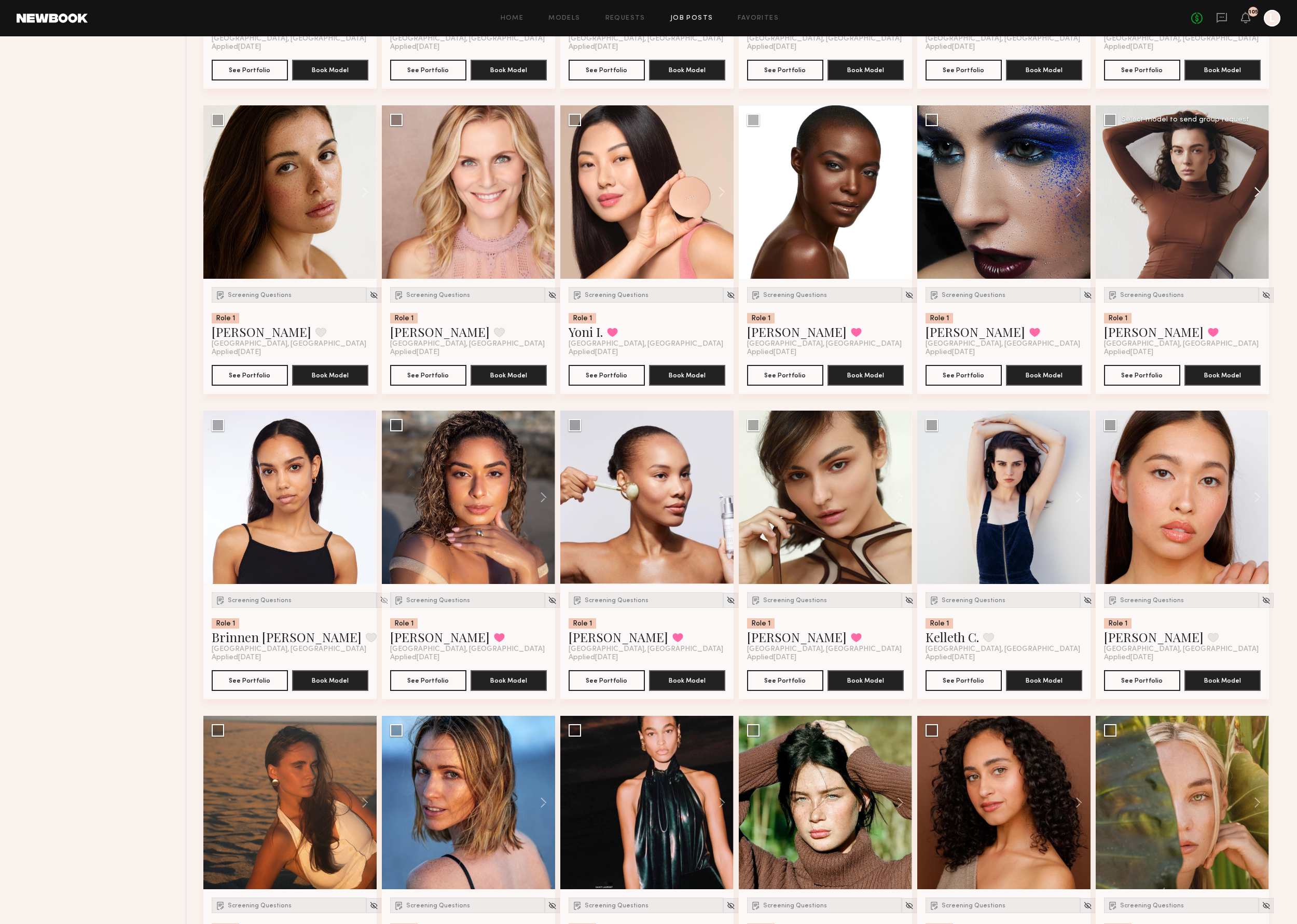
click at [1256, 206] on button at bounding box center [1252, 192] width 34 height 174
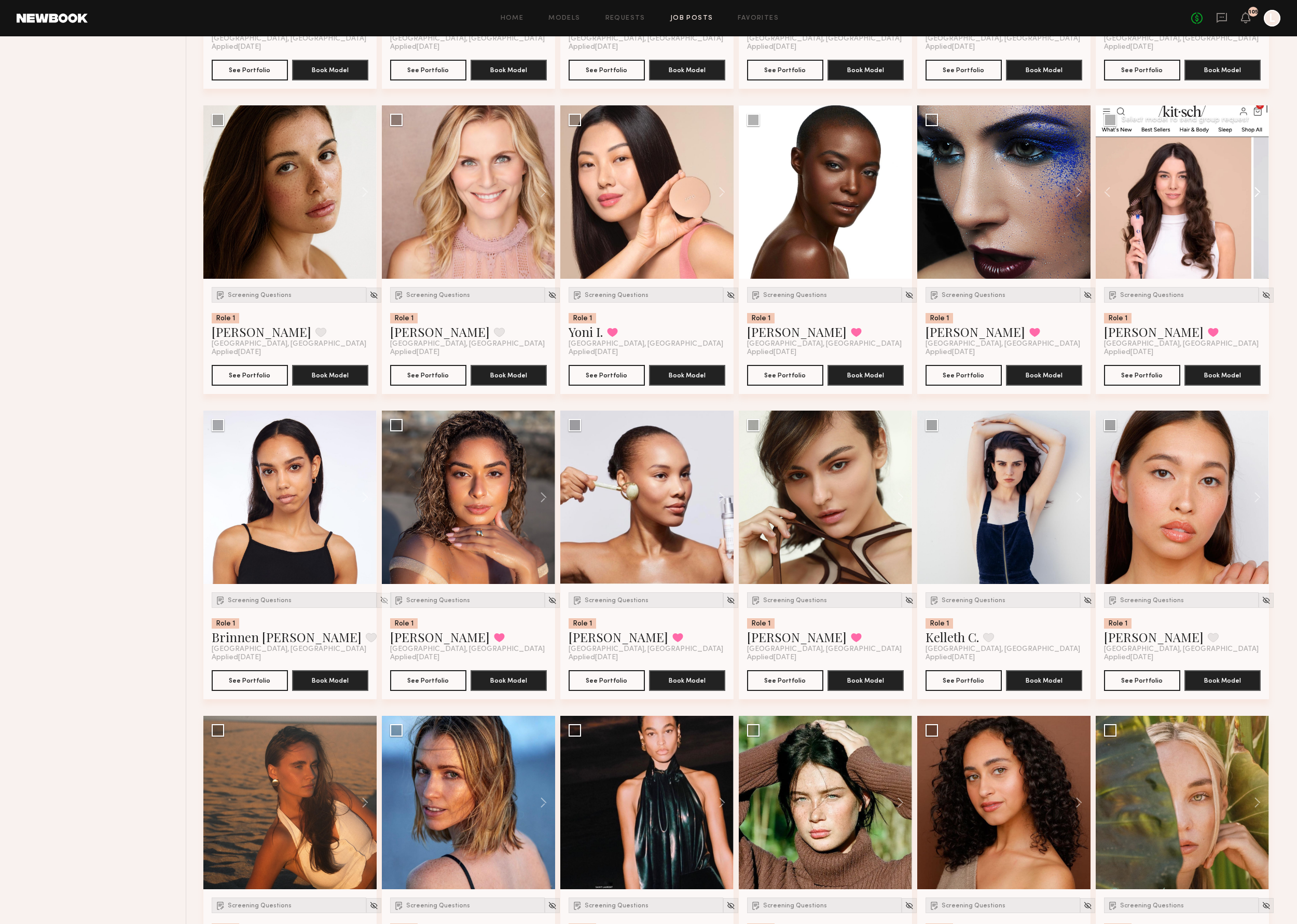
click at [1256, 206] on button at bounding box center [1252, 192] width 34 height 174
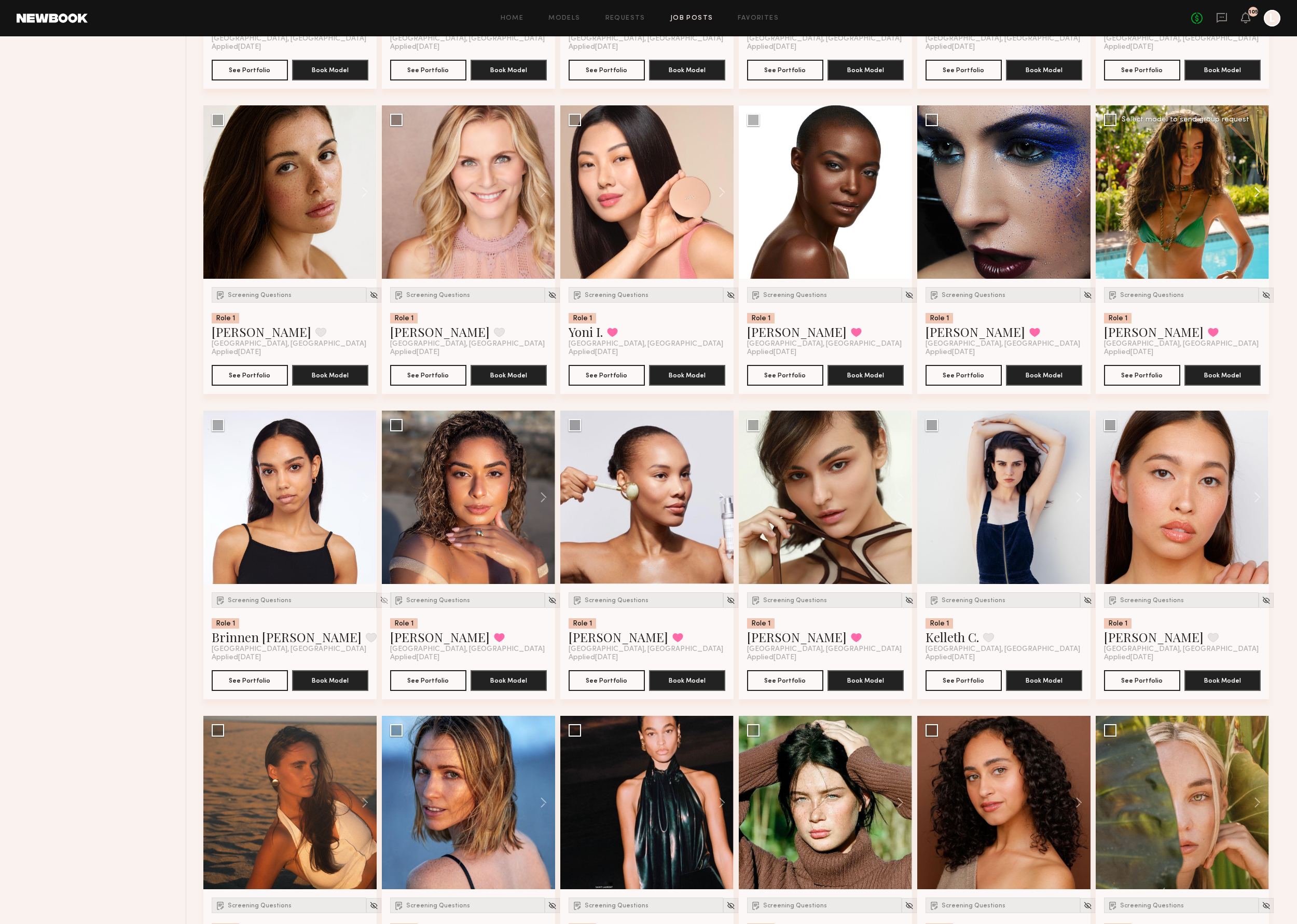
click at [1256, 206] on button at bounding box center [1252, 192] width 34 height 174
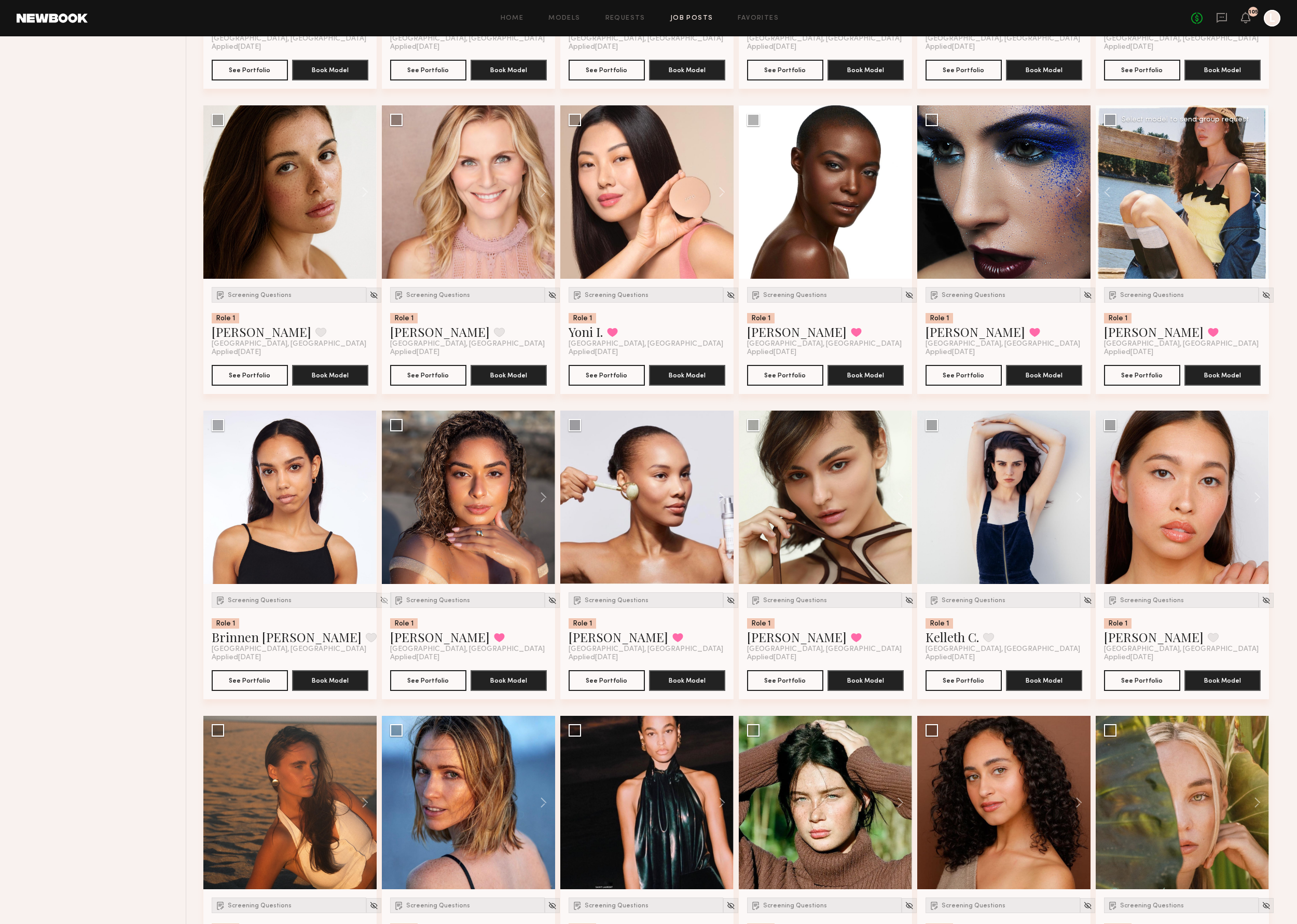
click at [1256, 206] on button at bounding box center [1252, 192] width 34 height 174
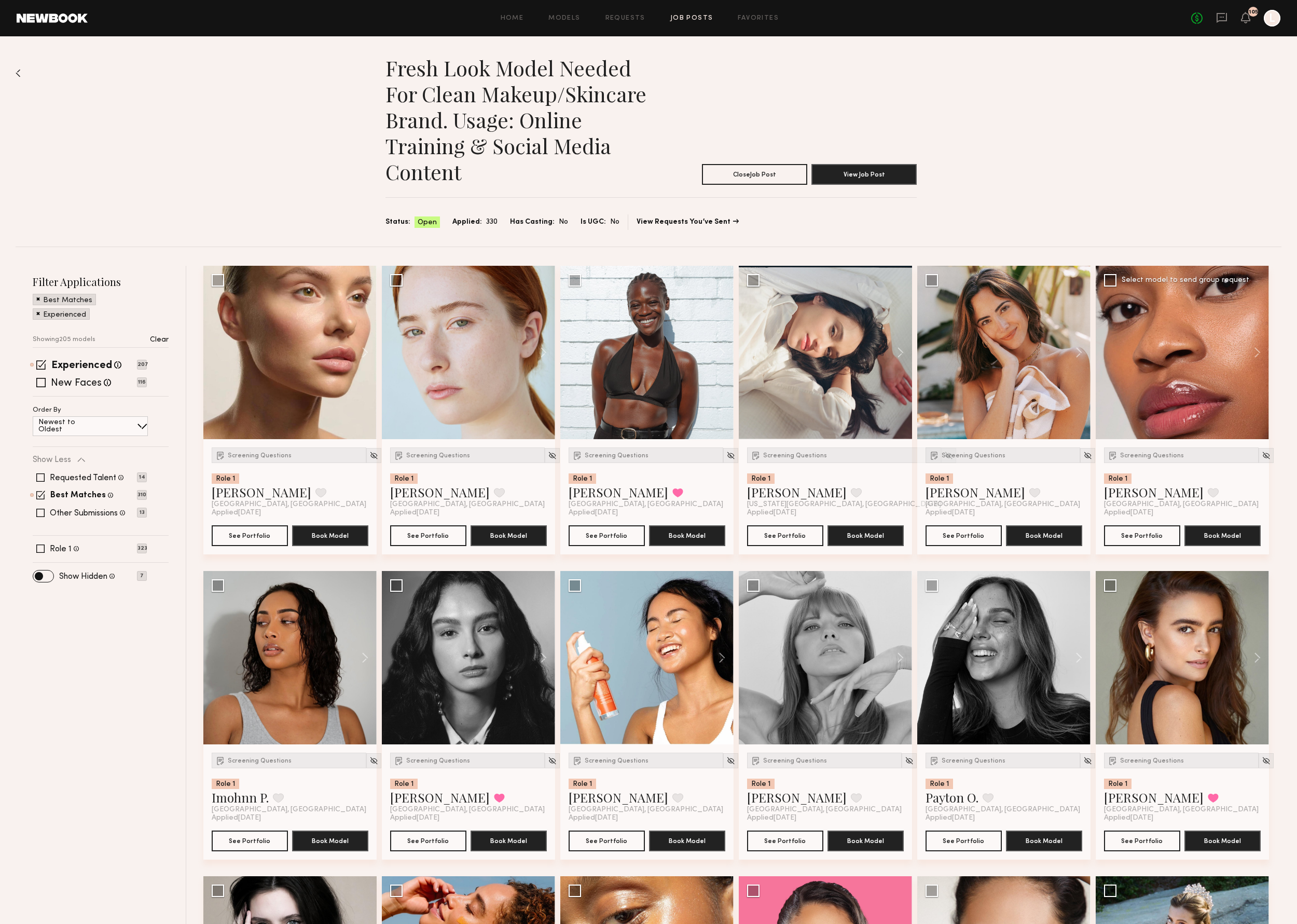
scroll to position [0, 0]
click at [723, 353] on button at bounding box center [717, 352] width 34 height 174
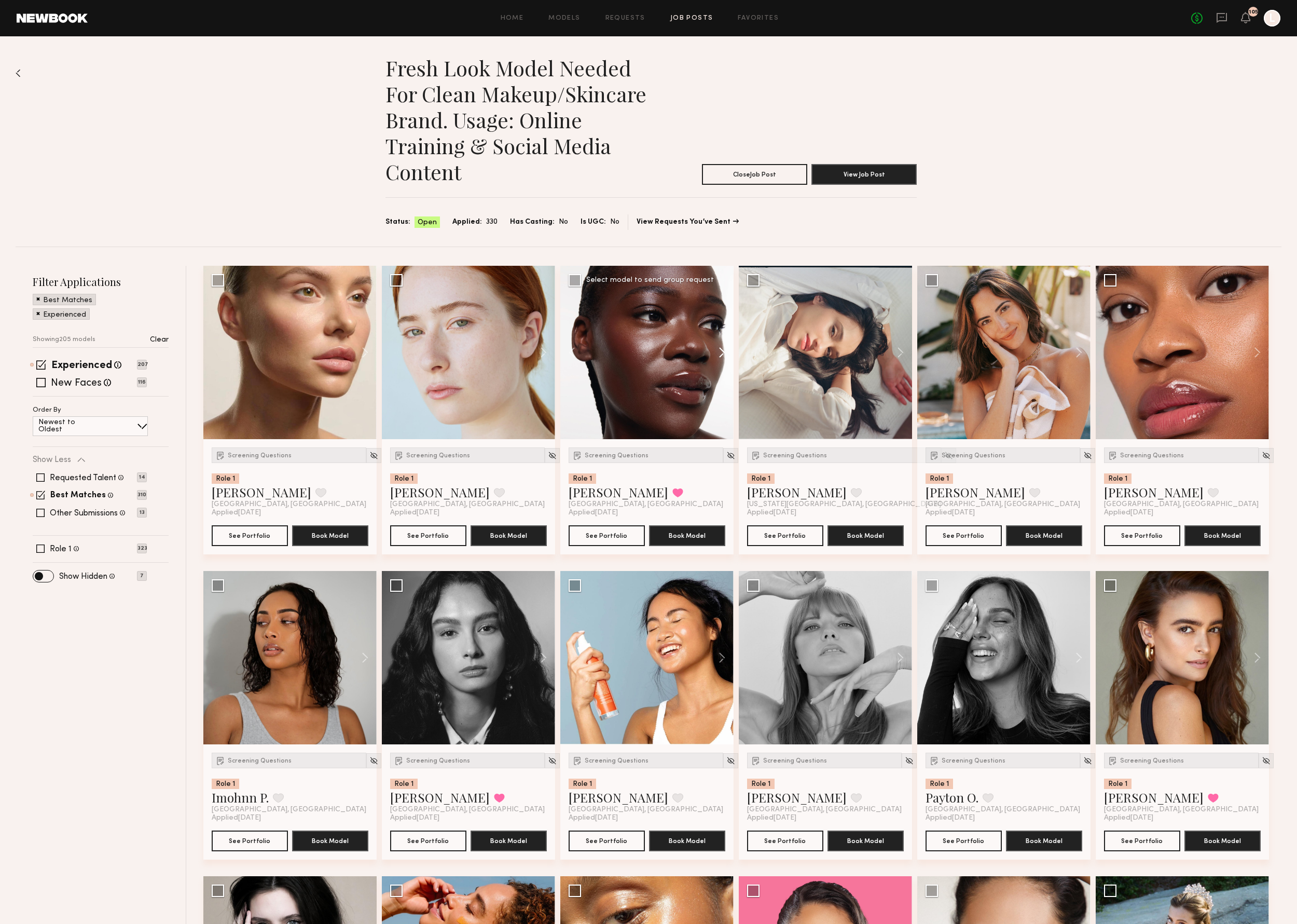
click at [723, 353] on button at bounding box center [717, 352] width 34 height 174
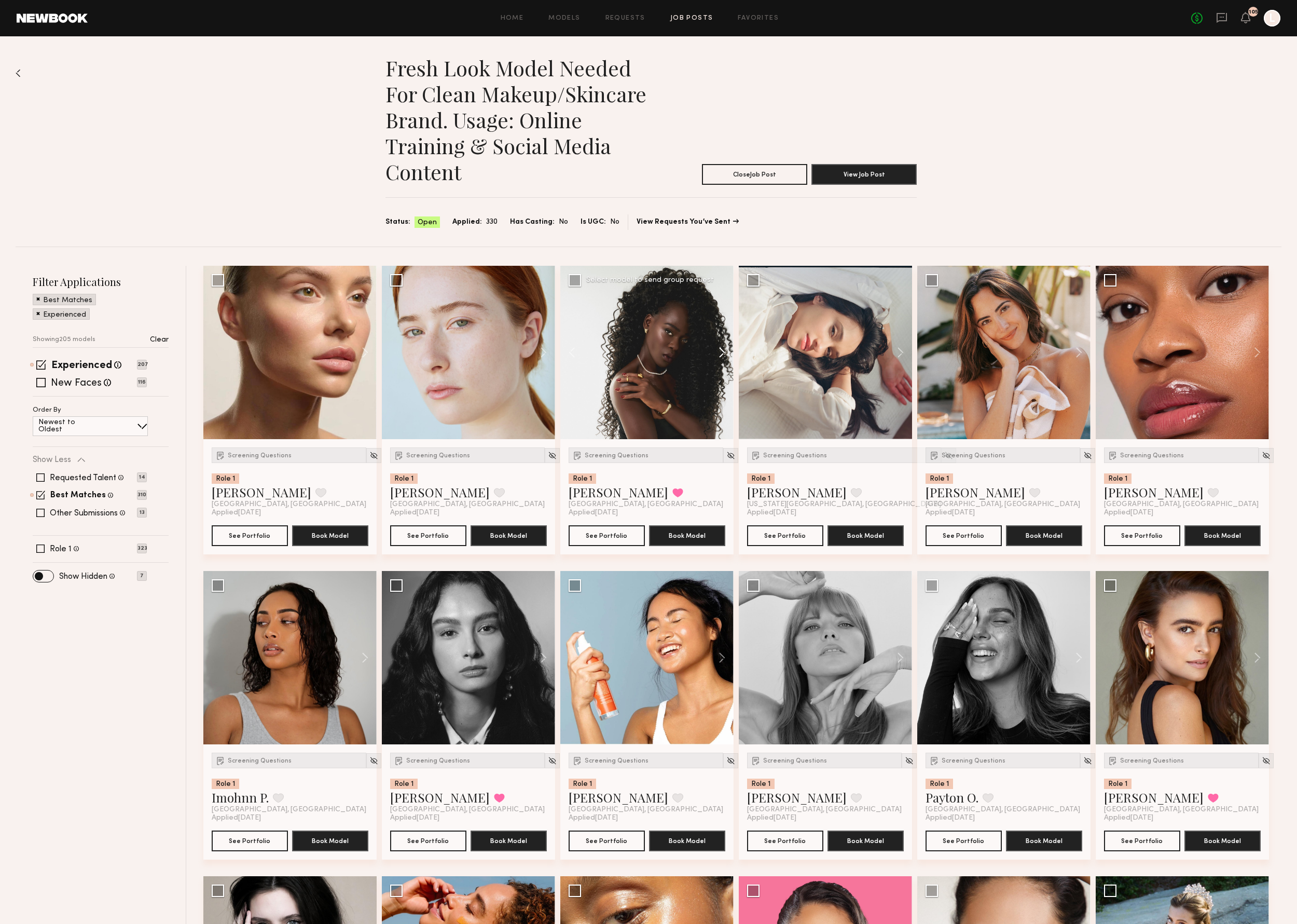
click at [723, 354] on button at bounding box center [717, 352] width 34 height 174
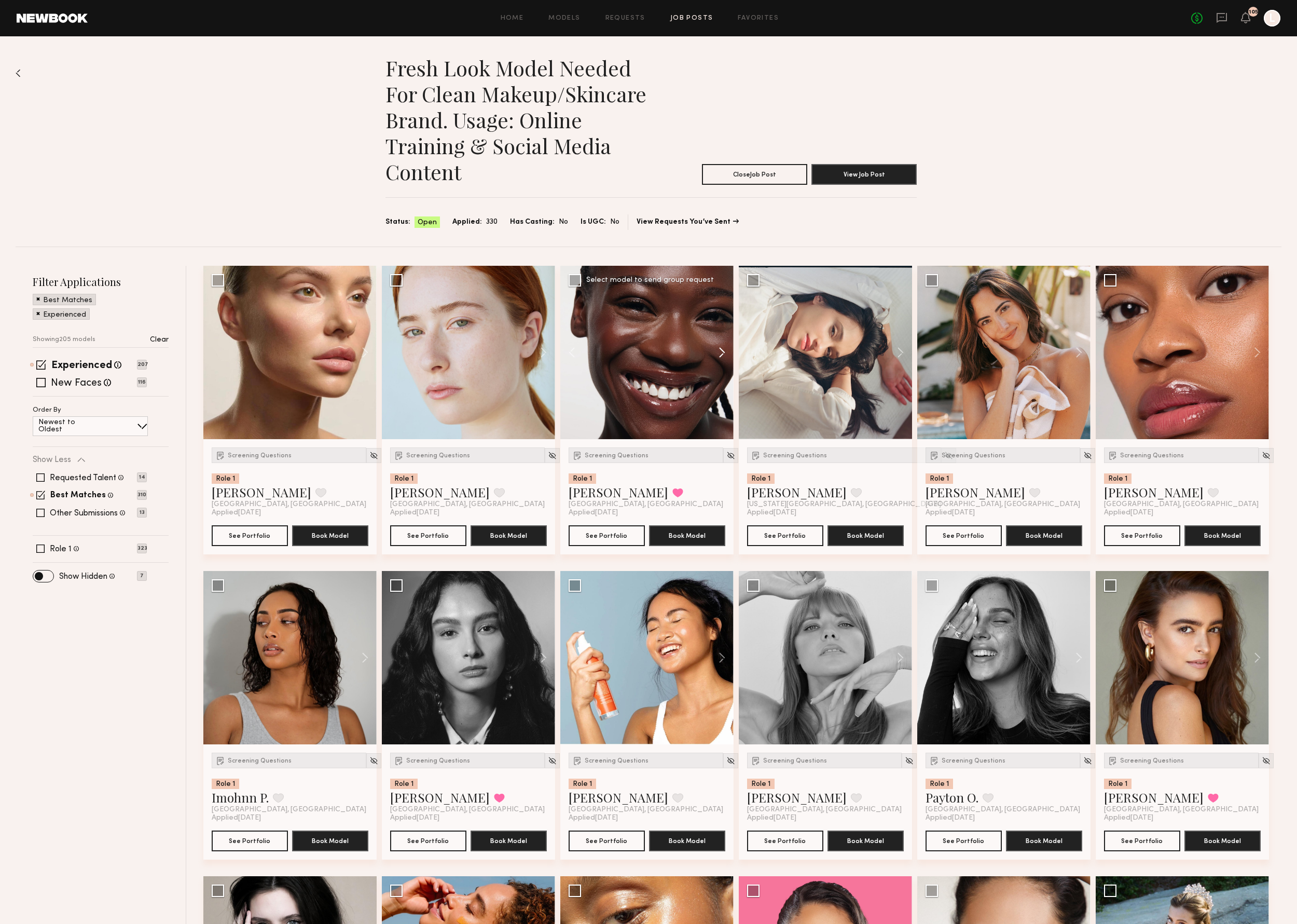
click at [723, 354] on button at bounding box center [717, 352] width 34 height 174
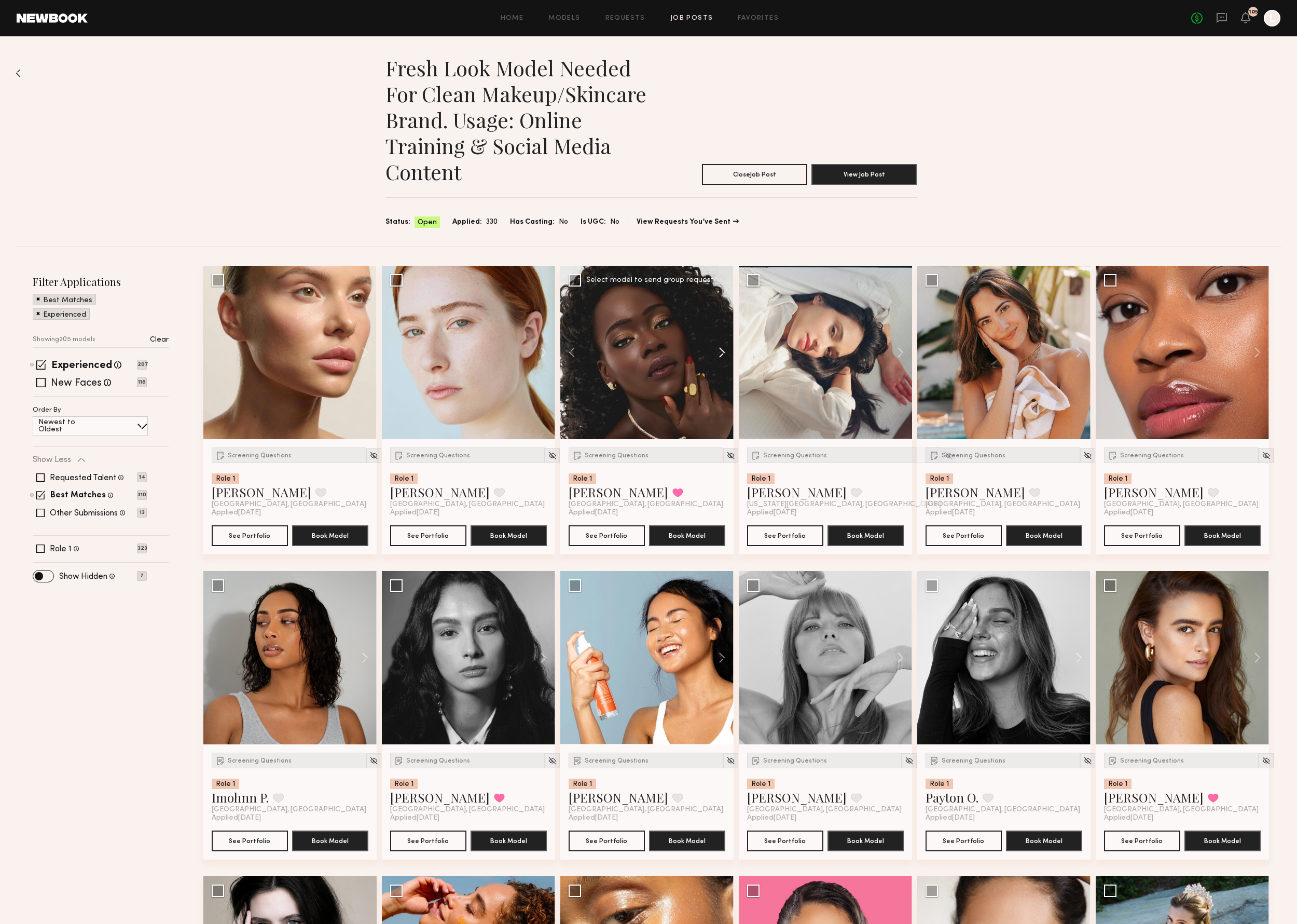
click at [723, 354] on button at bounding box center [717, 352] width 34 height 174
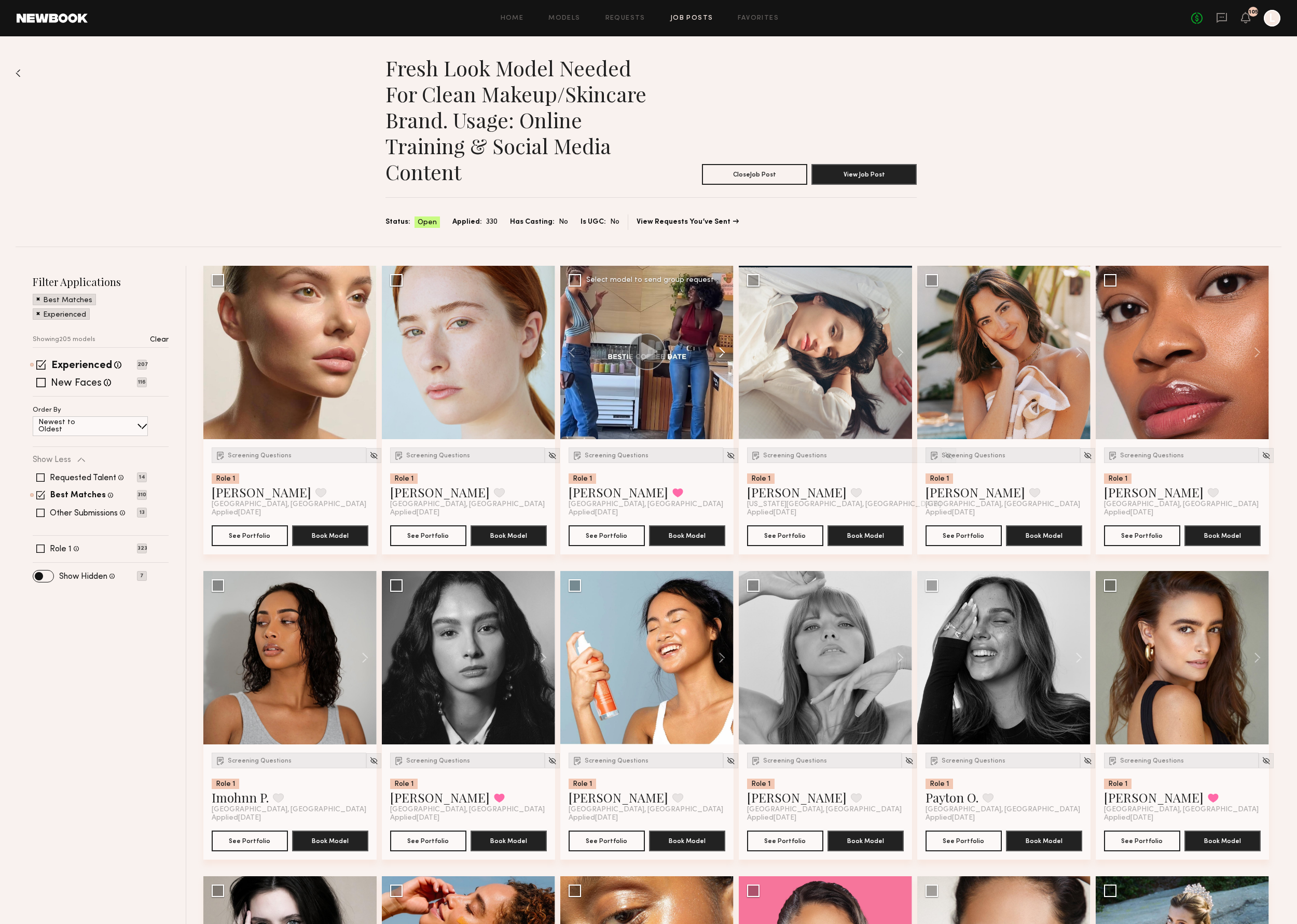
click at [722, 351] on button at bounding box center [717, 352] width 34 height 174
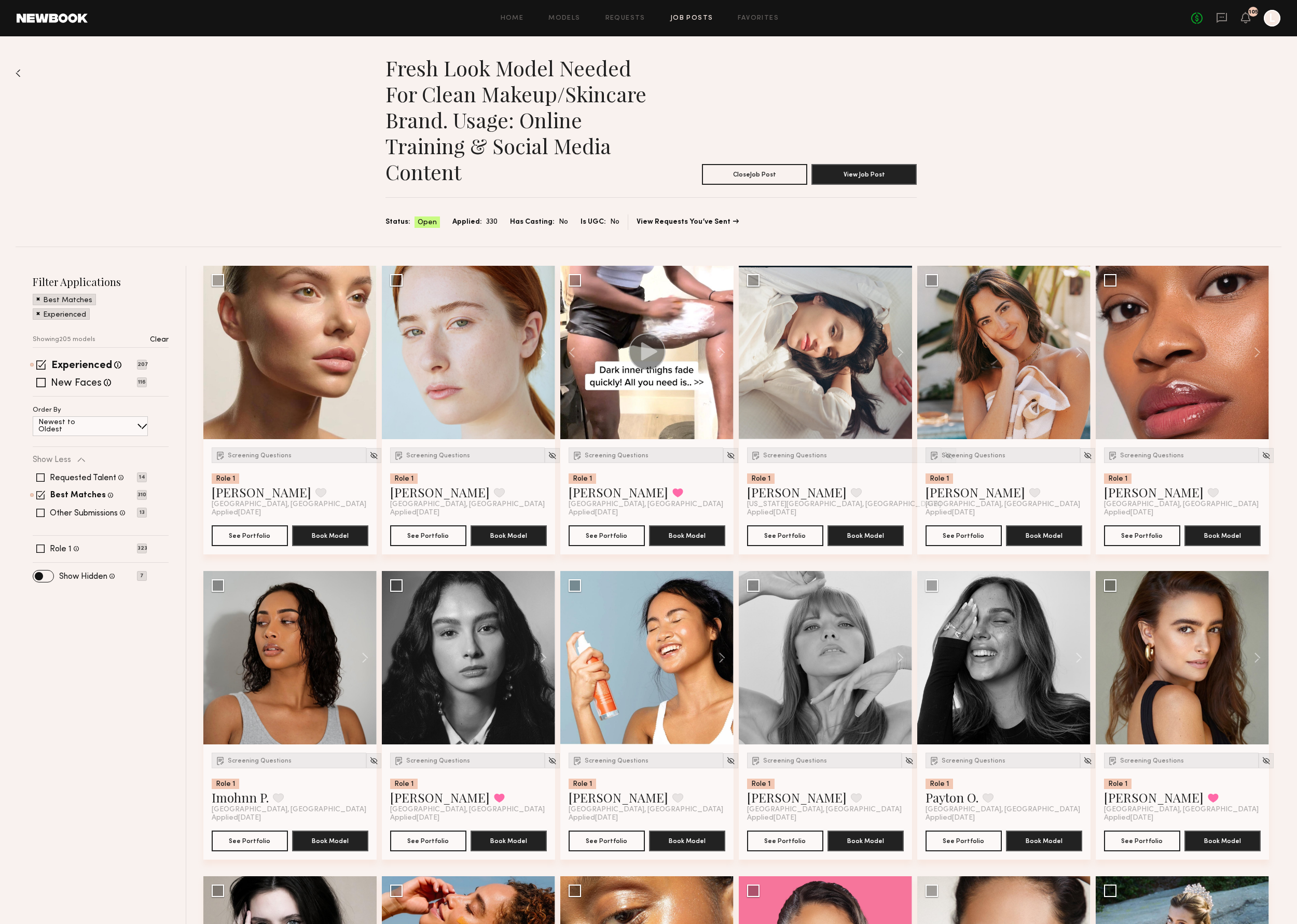
click at [1049, 87] on div "Fresh look model needed for Clean Makeup/Skincare Brand. Usage: Online training…" at bounding box center [648, 141] width 1265 height 210
click at [1257, 348] on button at bounding box center [1252, 352] width 34 height 174
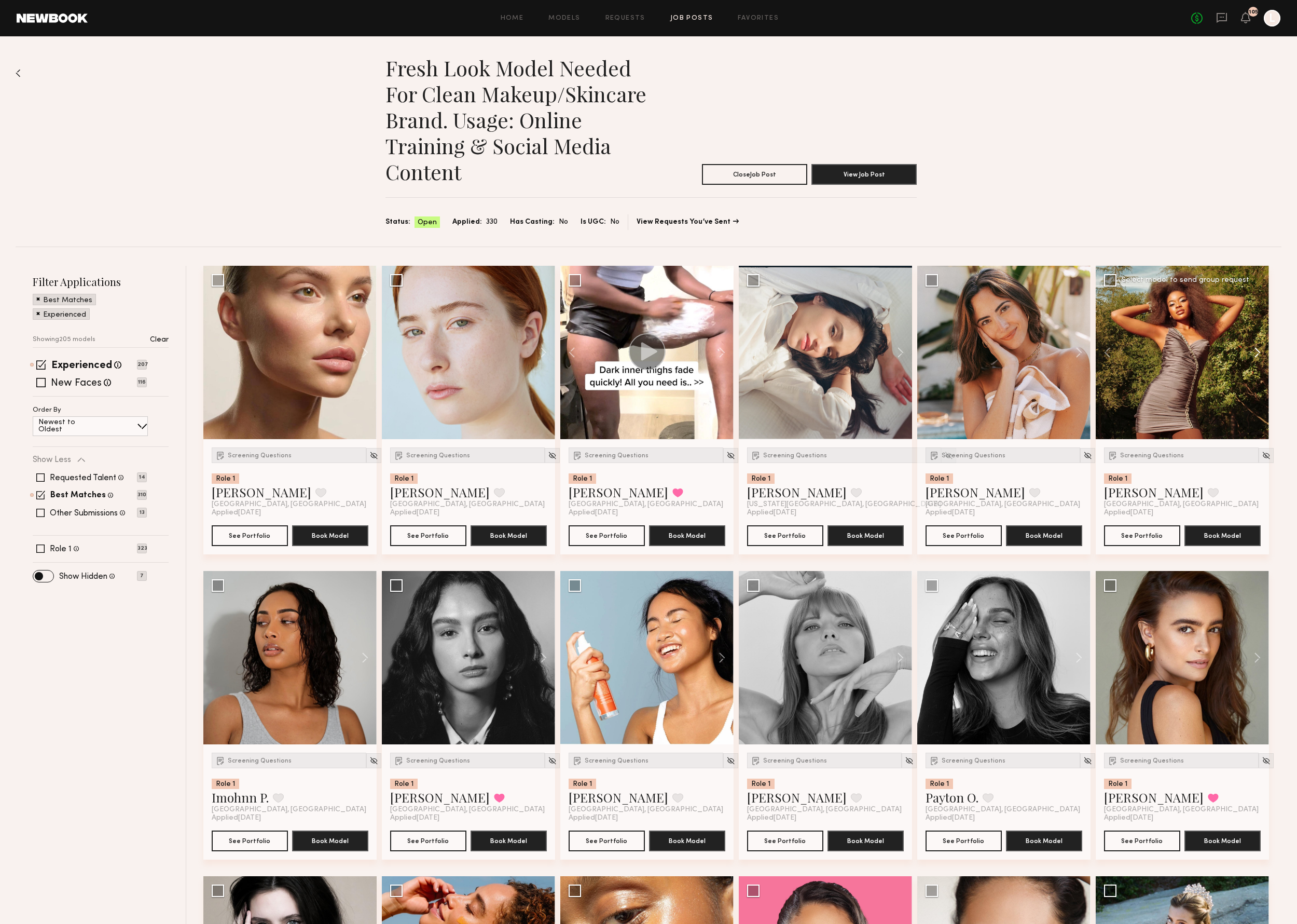
click at [1257, 347] on button at bounding box center [1252, 352] width 34 height 174
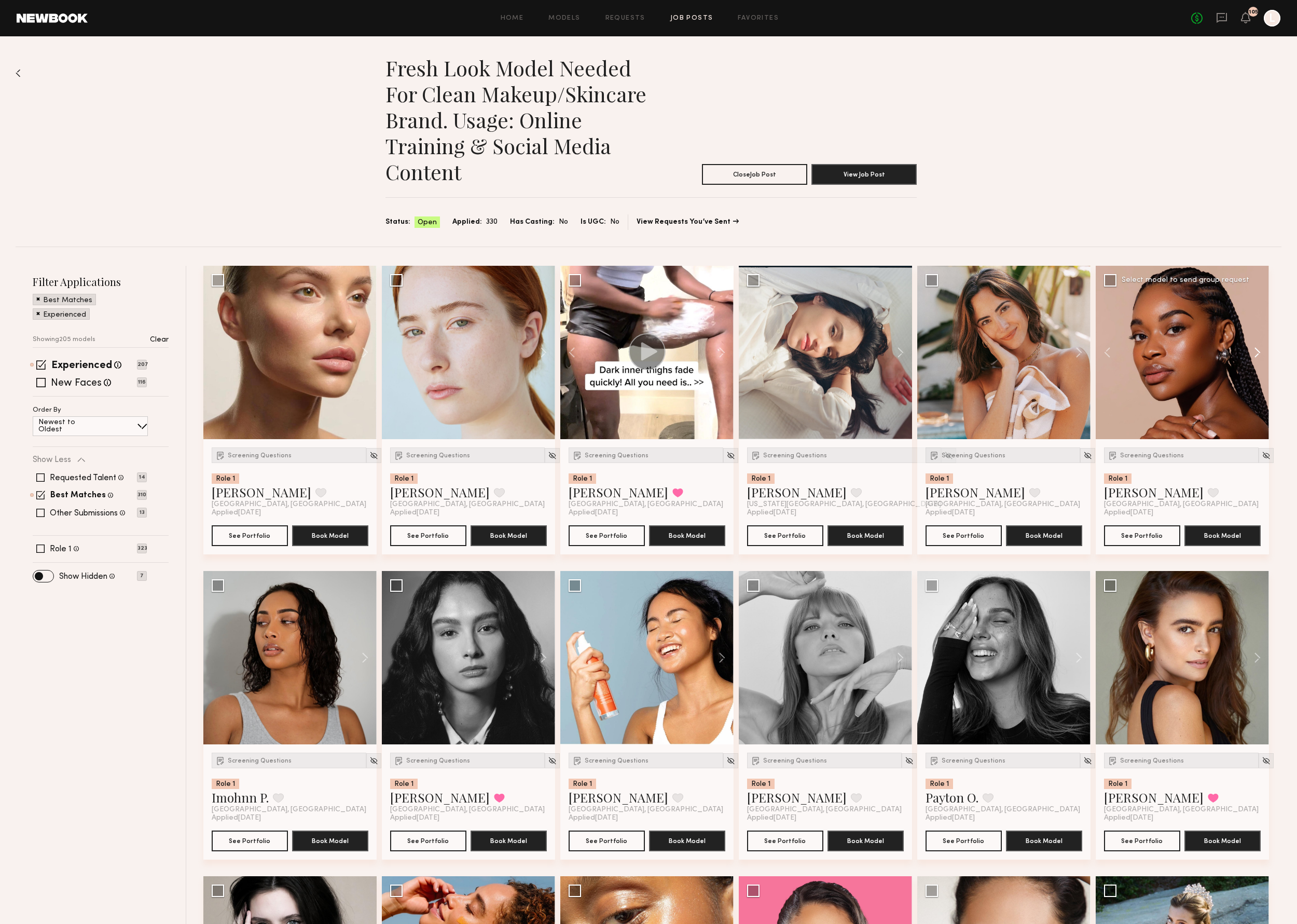
click at [1256, 347] on button at bounding box center [1252, 352] width 34 height 174
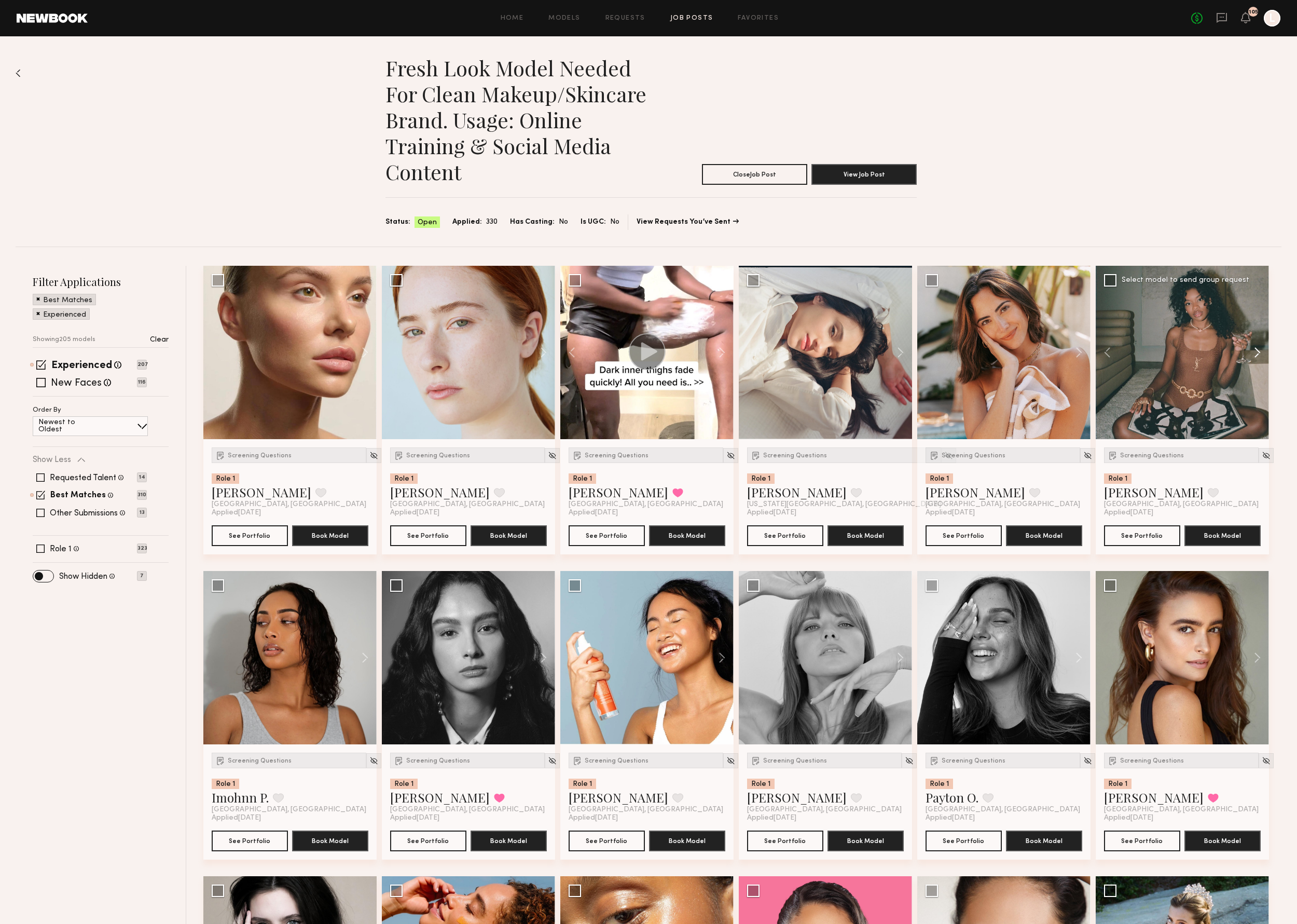
click at [1257, 345] on button at bounding box center [1252, 352] width 34 height 174
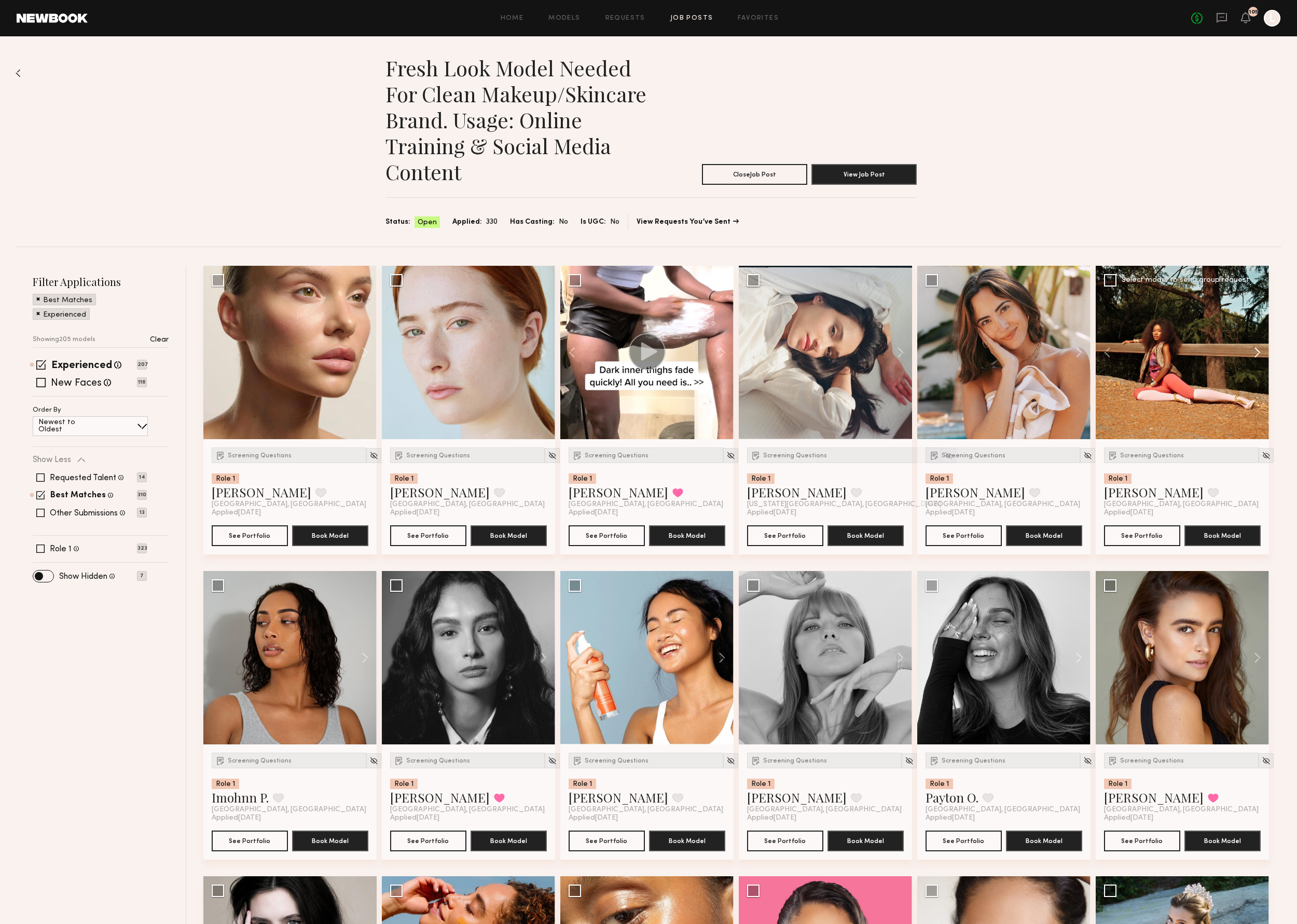
click at [1257, 345] on button at bounding box center [1252, 352] width 34 height 174
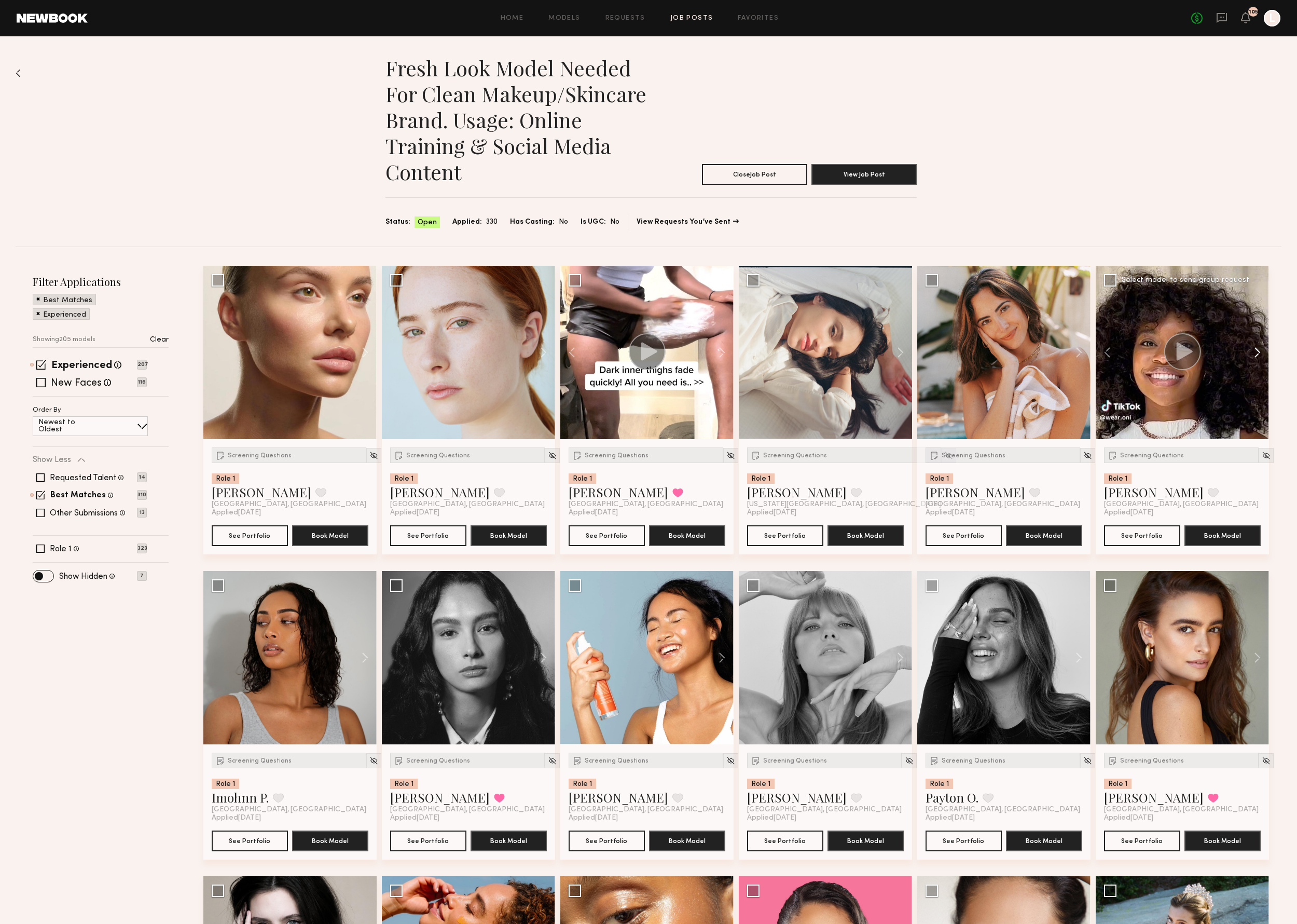
click at [1256, 345] on button at bounding box center [1252, 352] width 34 height 174
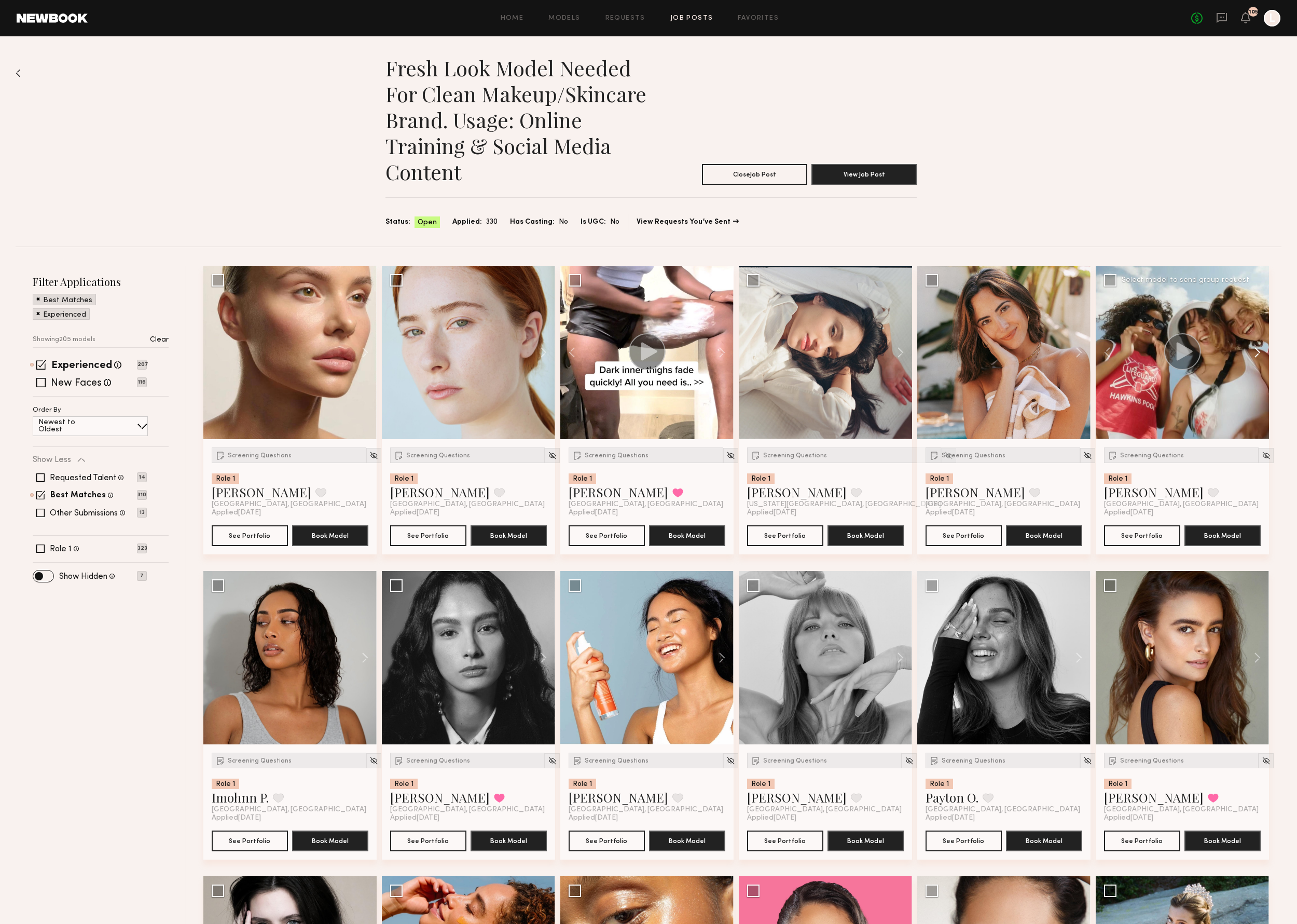
click at [1256, 345] on button at bounding box center [1252, 352] width 34 height 174
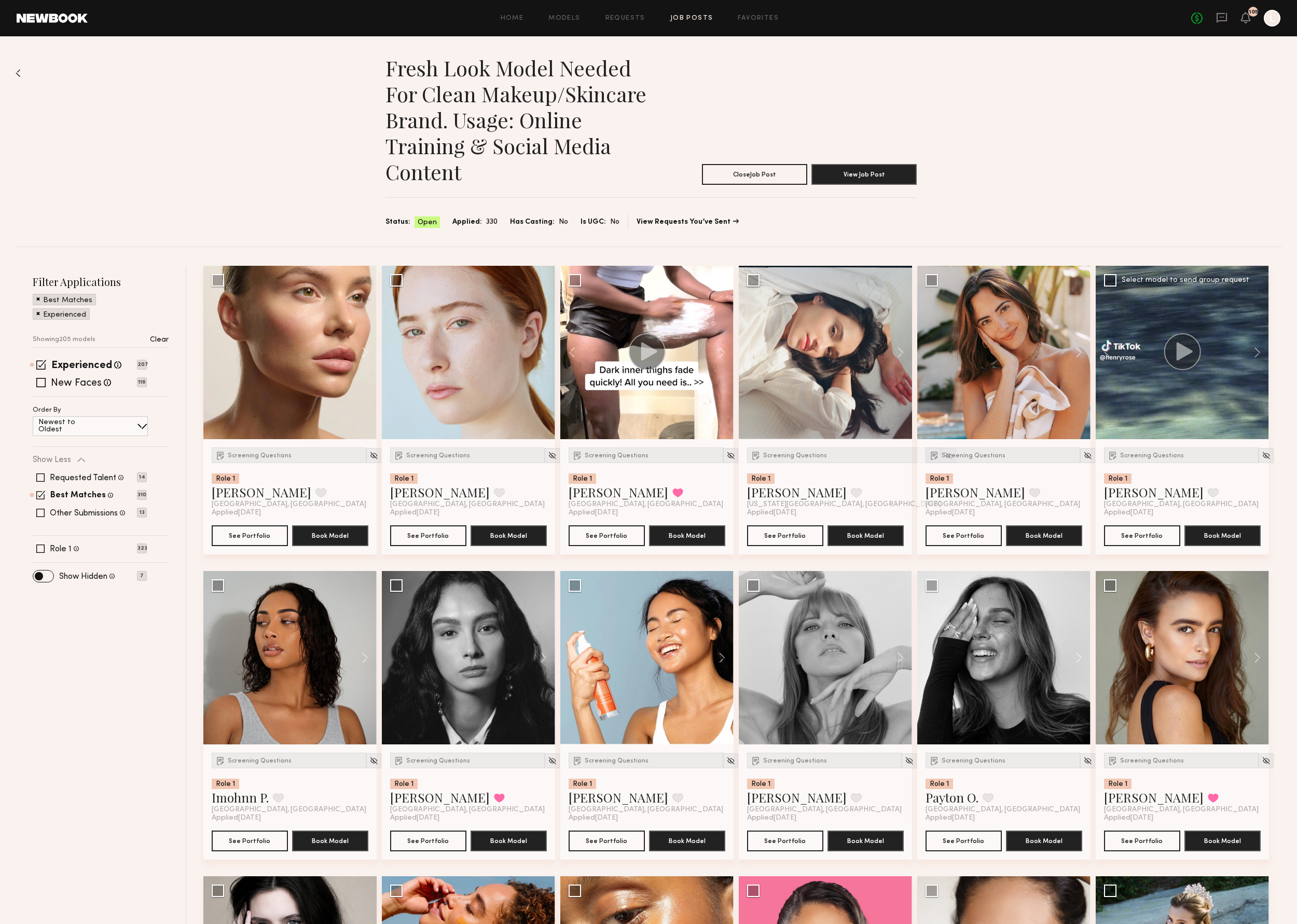
click at [1255, 345] on button at bounding box center [1252, 352] width 34 height 174
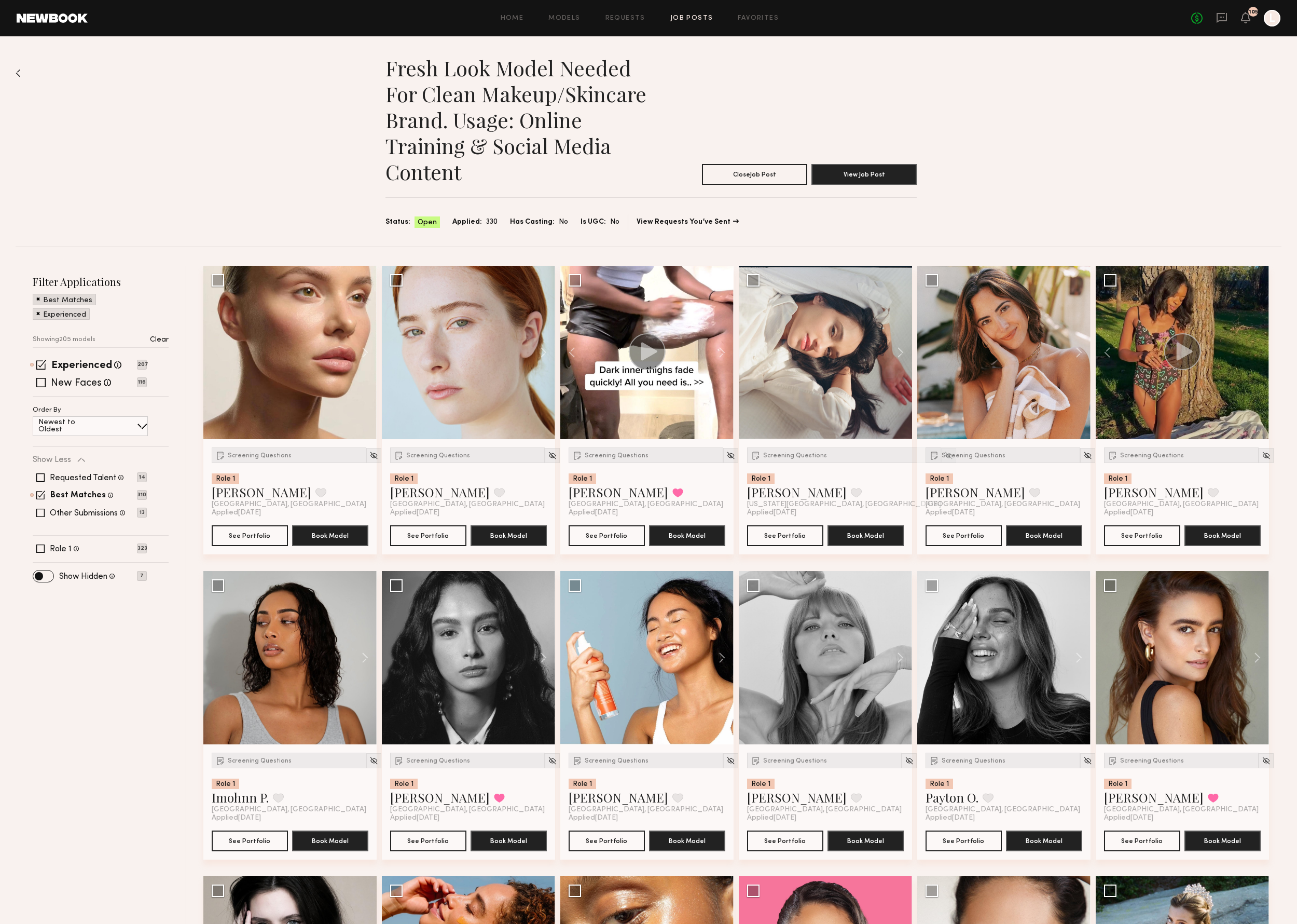
click at [1105, 95] on div "Fresh look model needed for Clean Makeup/Skincare Brand. Usage: Online training…" at bounding box center [648, 141] width 1265 height 210
click at [750, 15] on link "Favorites" at bounding box center [758, 18] width 41 height 7
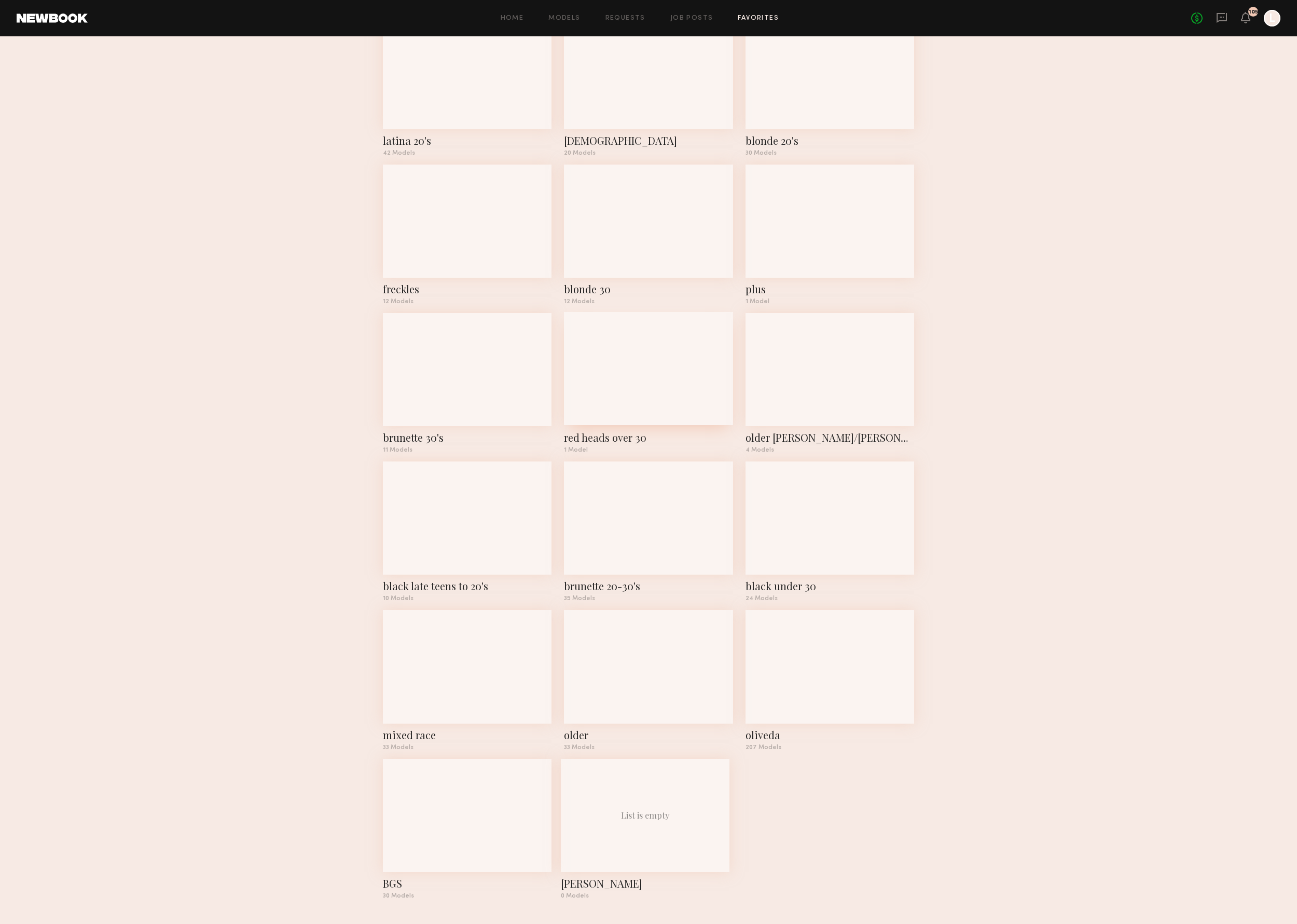
scroll to position [528, 0]
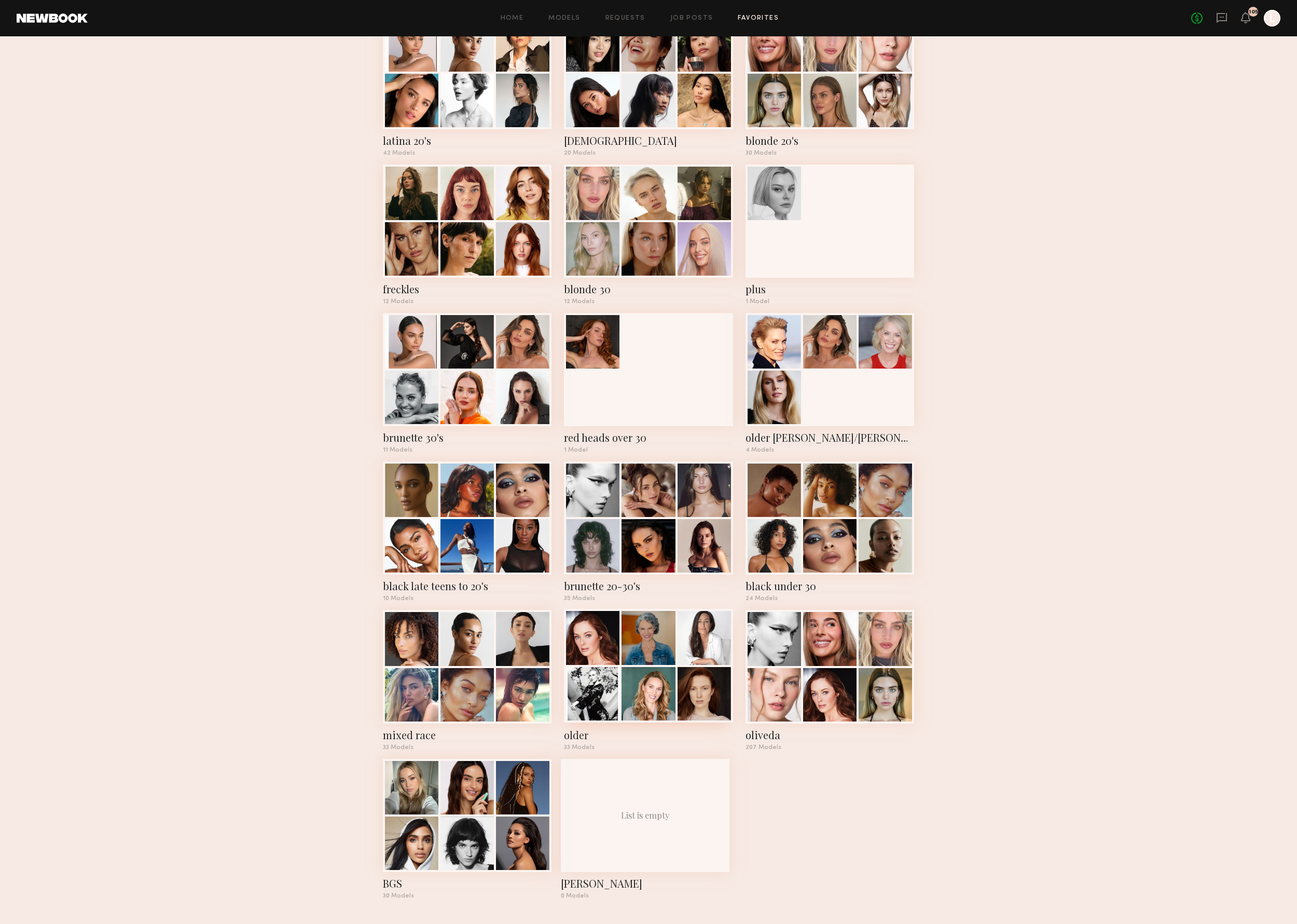
click at [580, 741] on div "older" at bounding box center [648, 734] width 169 height 14
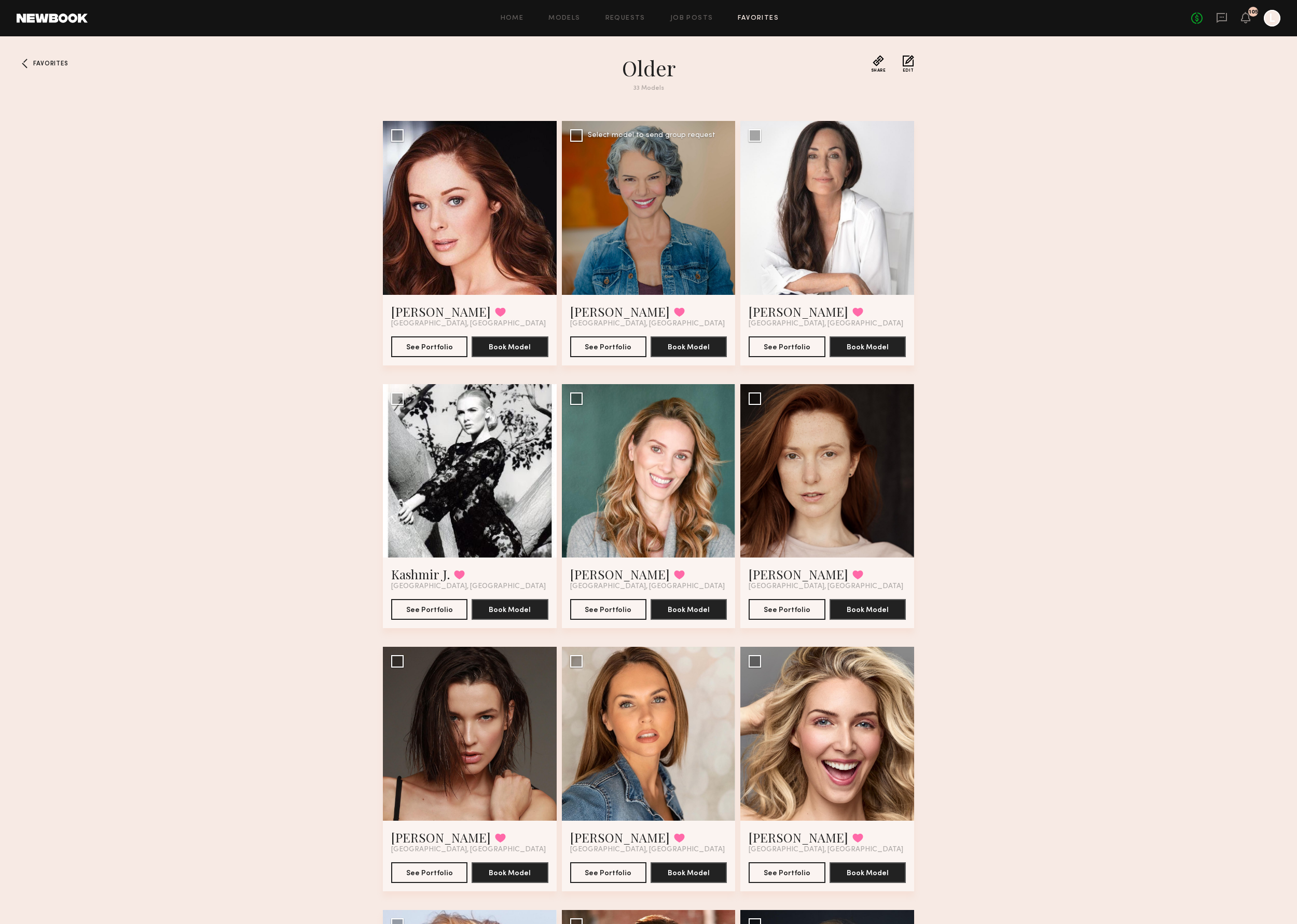
click at [613, 258] on div at bounding box center [648, 207] width 174 height 174
click at [612, 342] on button "See Portfolio" at bounding box center [607, 346] width 76 height 21
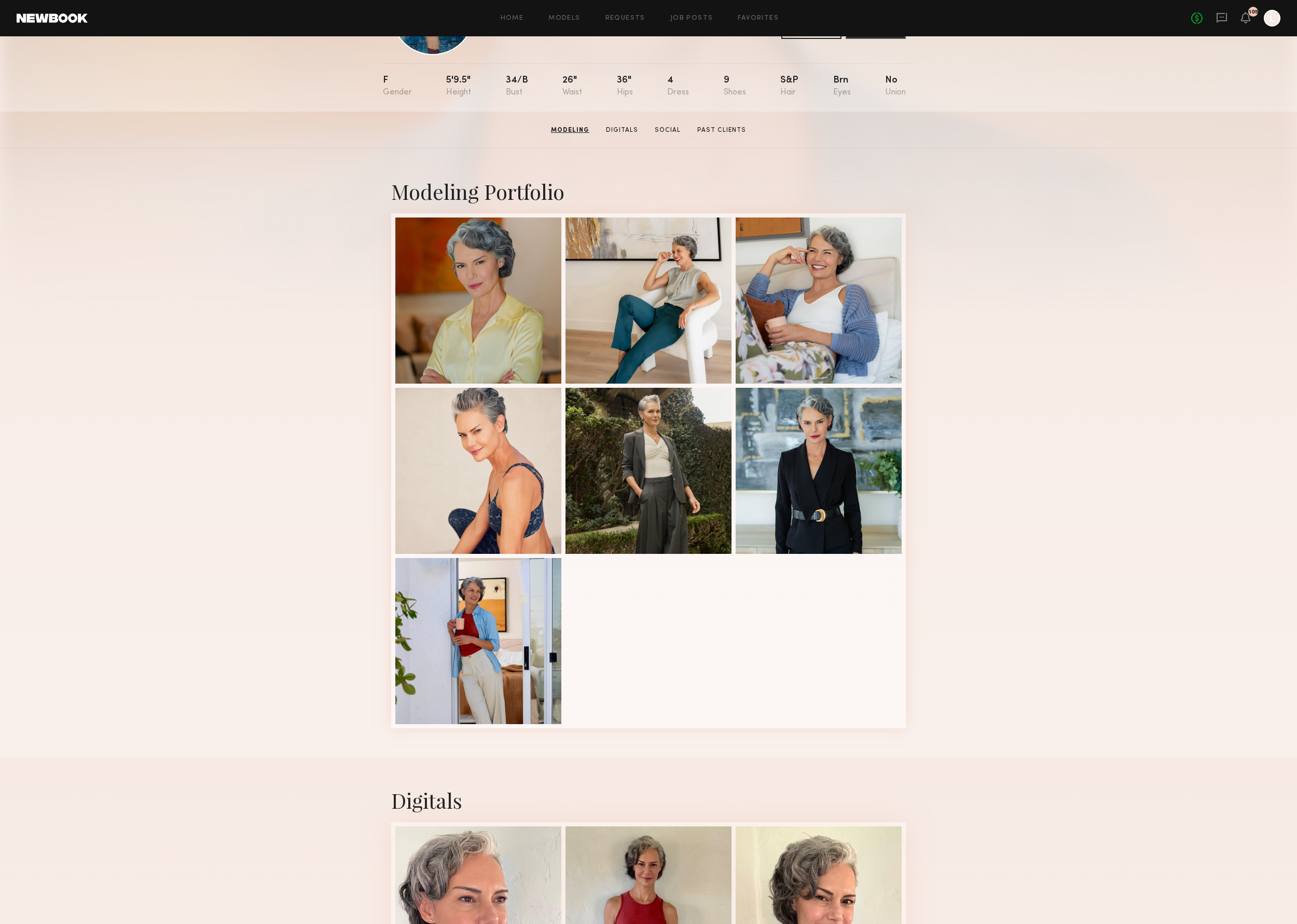
scroll to position [83, 0]
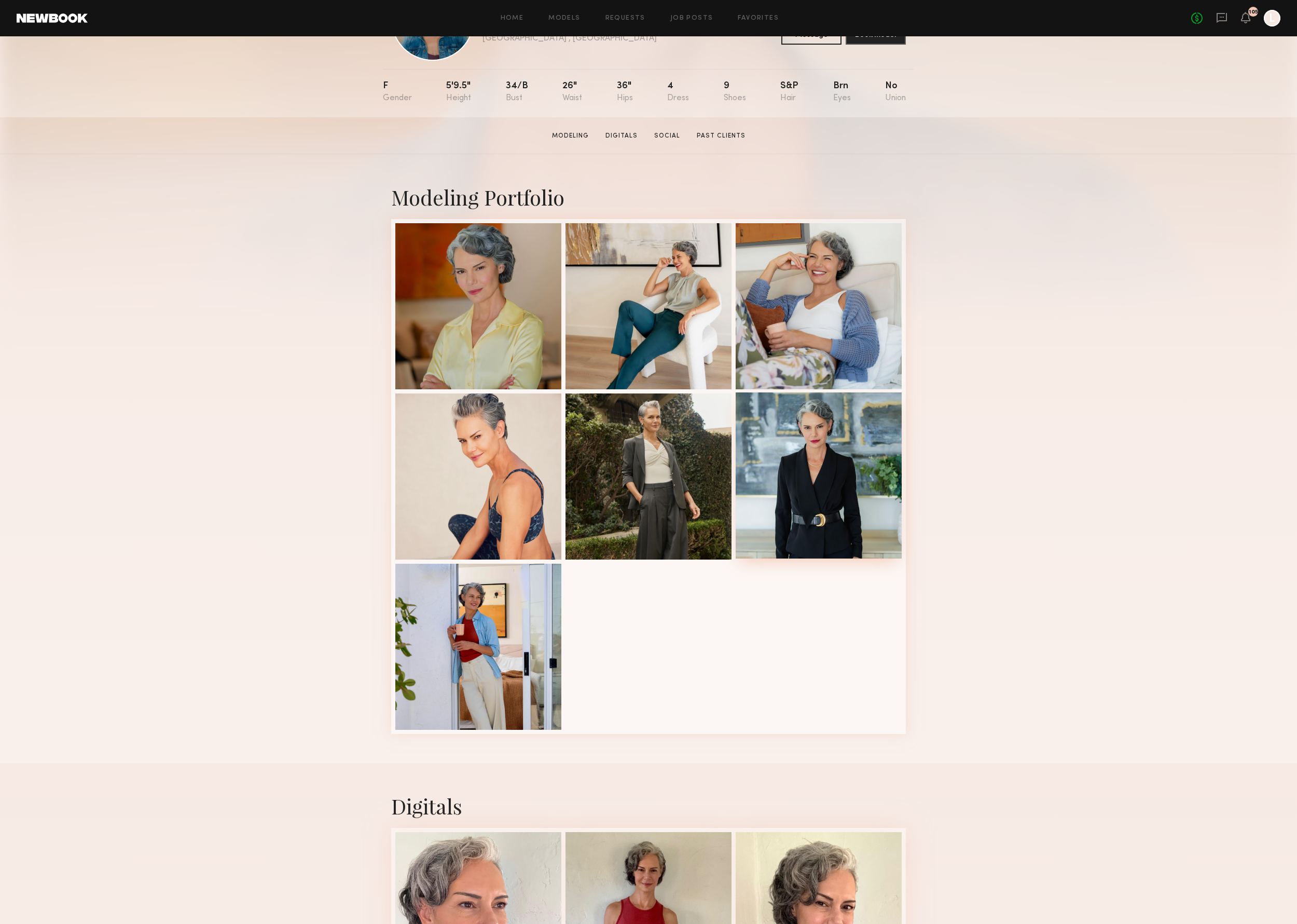
click at [825, 455] on div at bounding box center [818, 475] width 166 height 166
